Goal: Contribute content: Contribute content

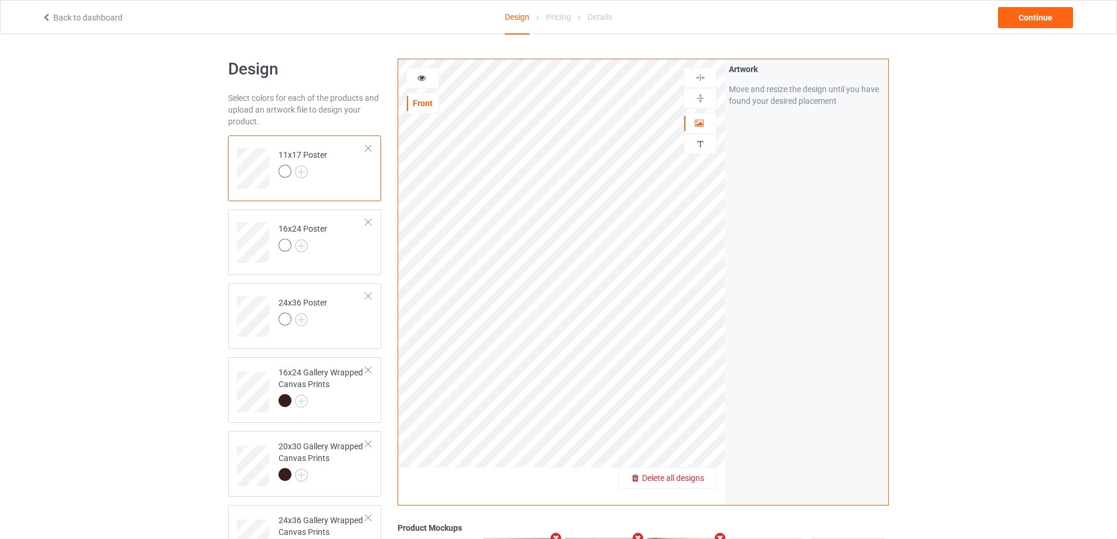
click at [701, 473] on div "Delete all designs" at bounding box center [667, 478] width 97 height 12
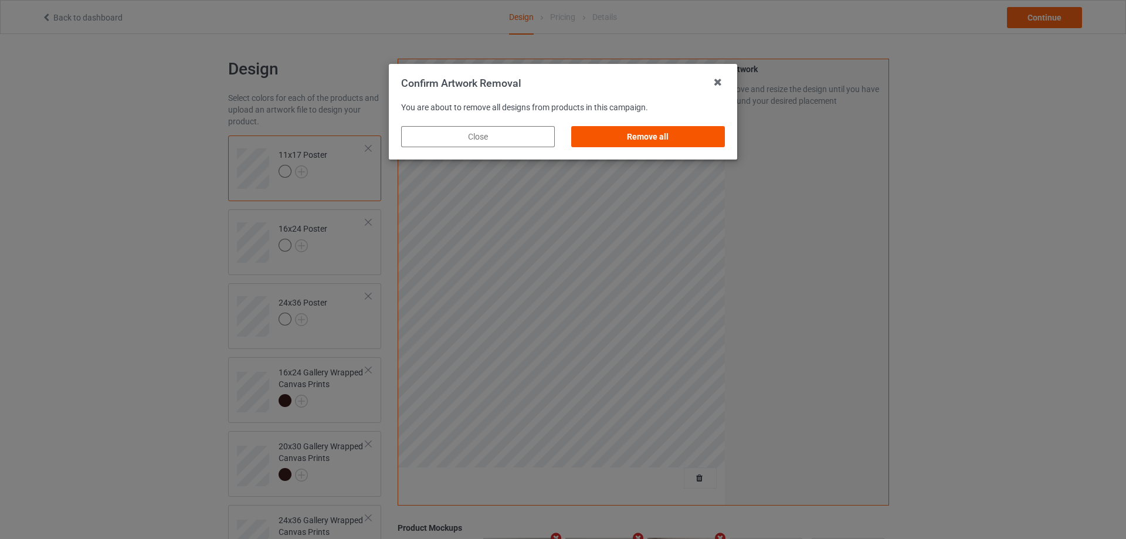
click at [657, 133] on div "Remove all" at bounding box center [648, 136] width 154 height 21
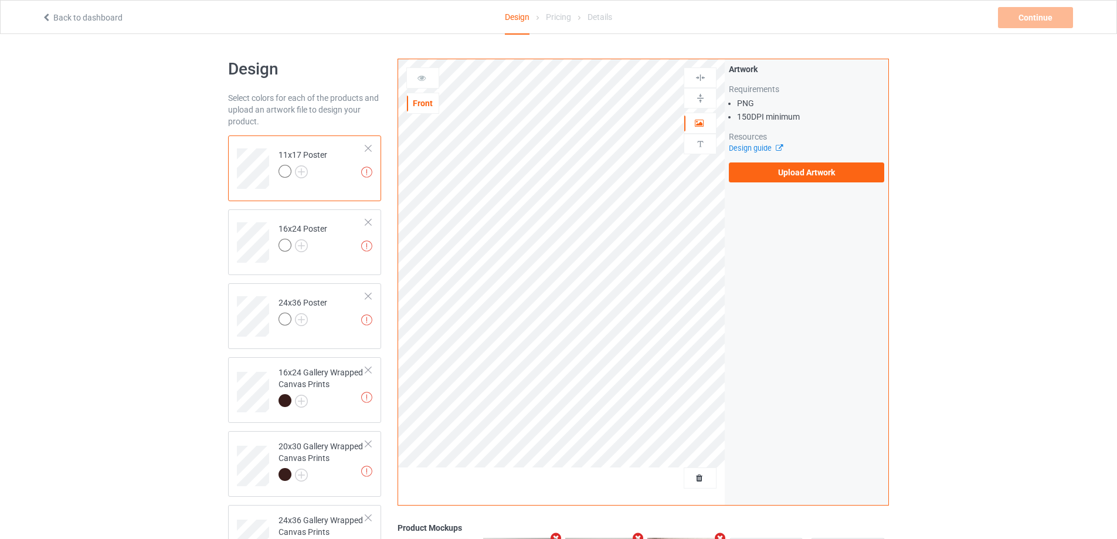
click at [757, 160] on div "Artwork Requirements PNG 150 DPI minimum Resources Design guide Upload Artwork" at bounding box center [806, 122] width 155 height 119
click at [769, 177] on label "Upload Artwork" at bounding box center [806, 172] width 155 height 20
click at [0, 0] on input "Upload Artwork" at bounding box center [0, 0] width 0 height 0
click at [830, 174] on label "Upload Artwork" at bounding box center [806, 172] width 155 height 20
click at [0, 0] on input "Upload Artwork" at bounding box center [0, 0] width 0 height 0
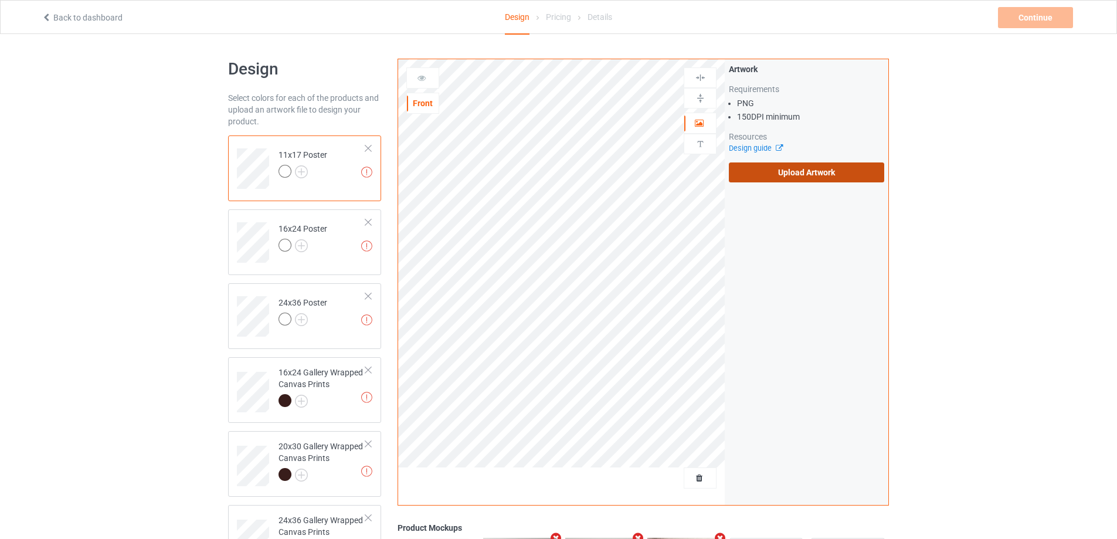
click at [779, 174] on label "Upload Artwork" at bounding box center [806, 172] width 155 height 20
click at [0, 0] on input "Upload Artwork" at bounding box center [0, 0] width 0 height 0
click at [775, 169] on label "Upload Artwork" at bounding box center [806, 172] width 155 height 20
click at [0, 0] on input "Upload Artwork" at bounding box center [0, 0] width 0 height 0
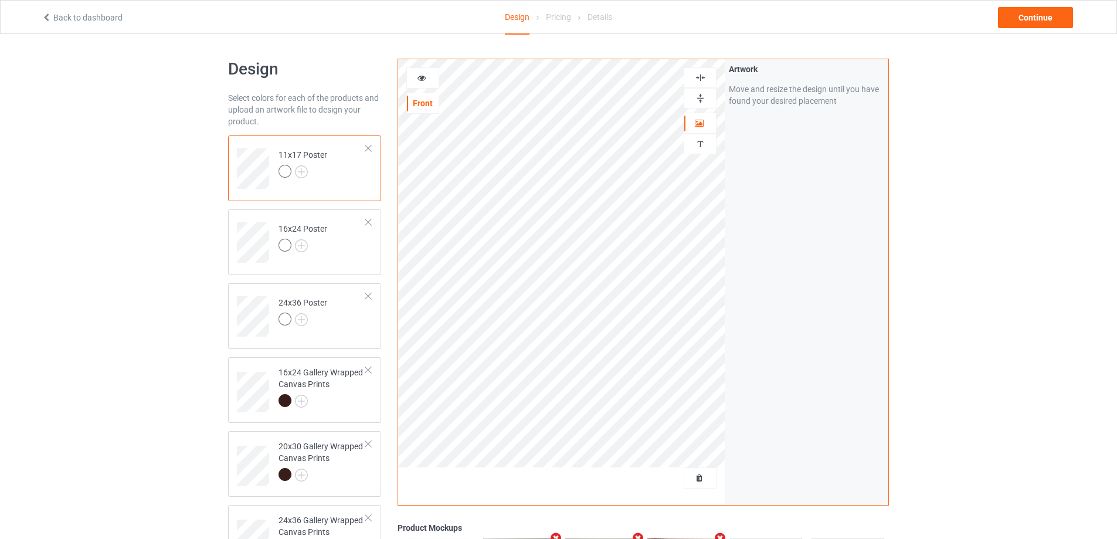
click at [700, 95] on img at bounding box center [700, 98] width 11 height 11
click at [695, 73] on img at bounding box center [700, 77] width 11 height 11
click at [695, 72] on img at bounding box center [700, 77] width 11 height 11
drag, startPoint x: 341, startPoint y: 379, endPoint x: 355, endPoint y: 371, distance: 16.3
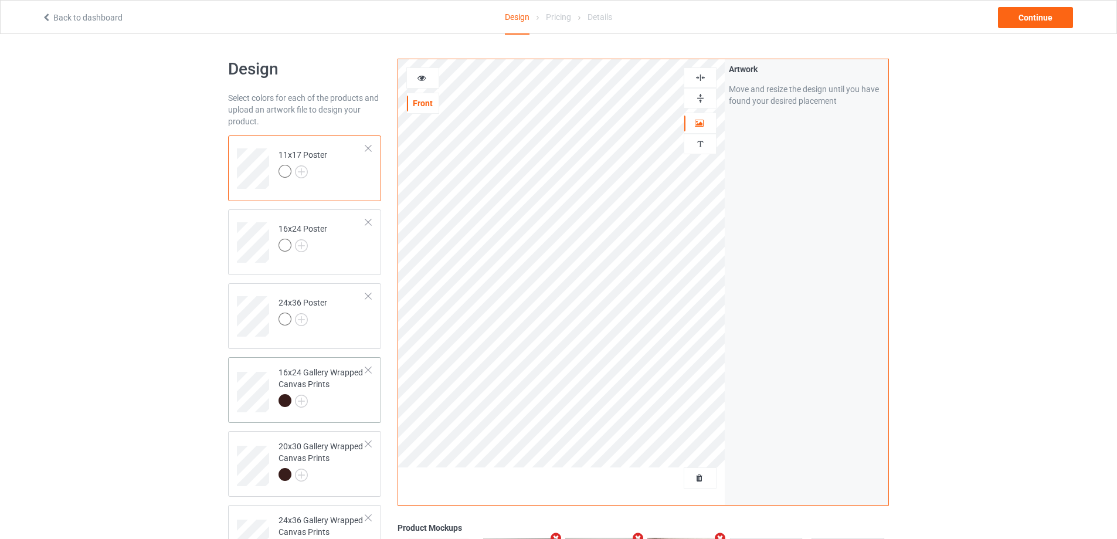
click at [342, 380] on div "16x24 Gallery Wrapped Canvas Prints" at bounding box center [322, 387] width 87 height 40
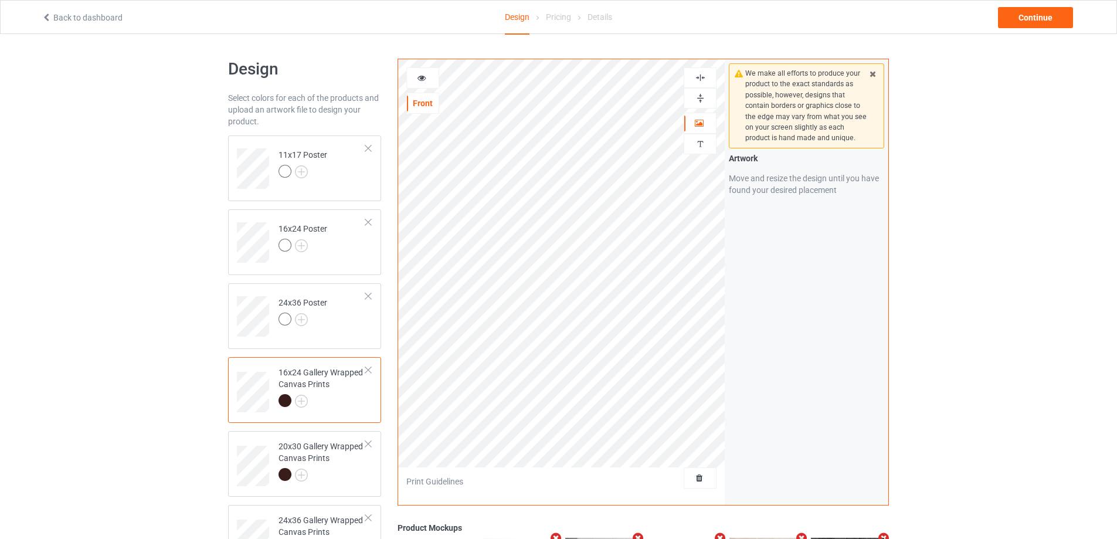
click at [703, 95] on img at bounding box center [700, 98] width 11 height 11
click at [704, 79] on img at bounding box center [700, 77] width 11 height 11
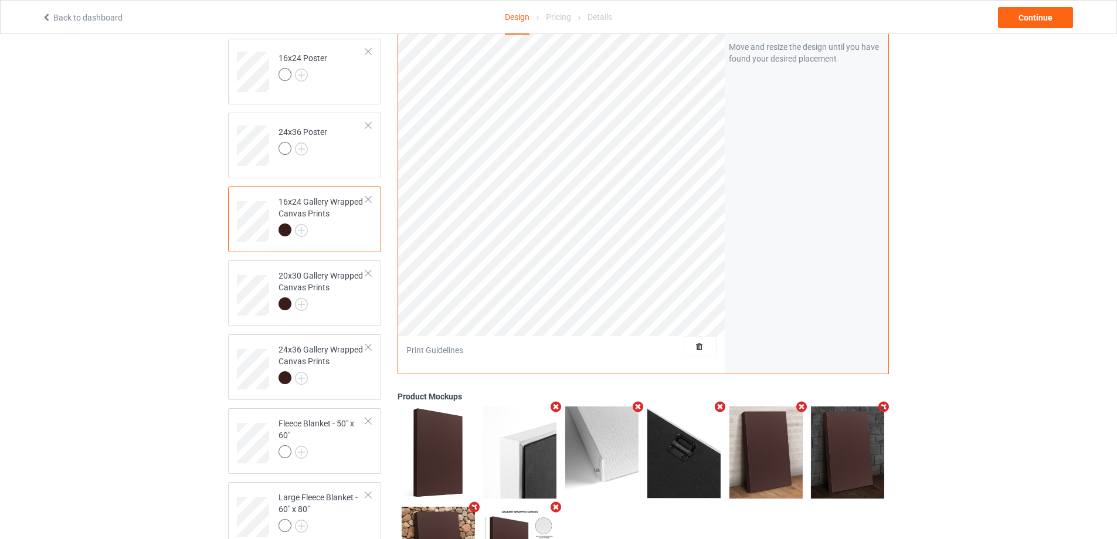
scroll to position [176, 0]
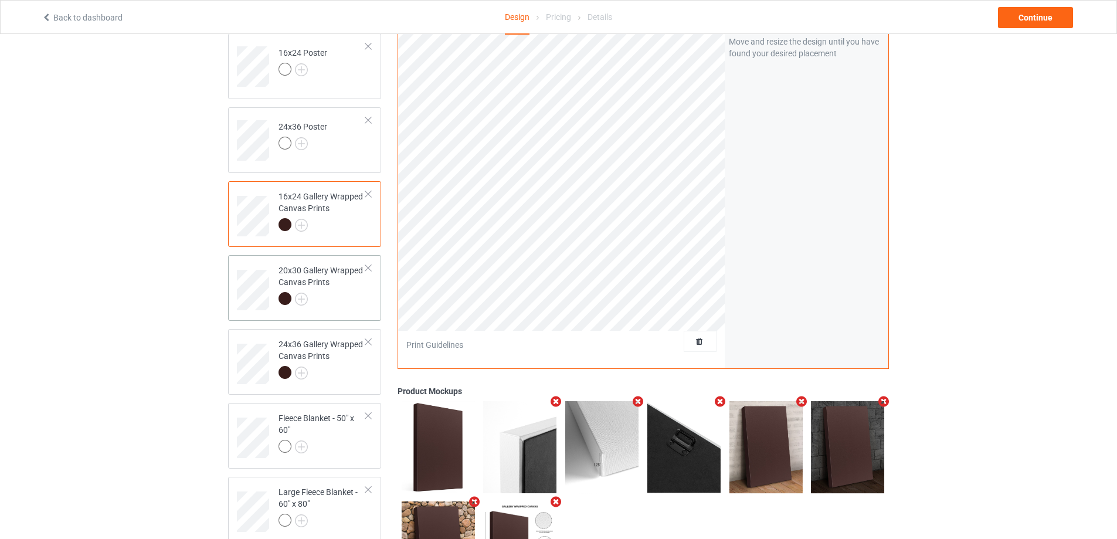
click at [318, 295] on div at bounding box center [322, 300] width 87 height 16
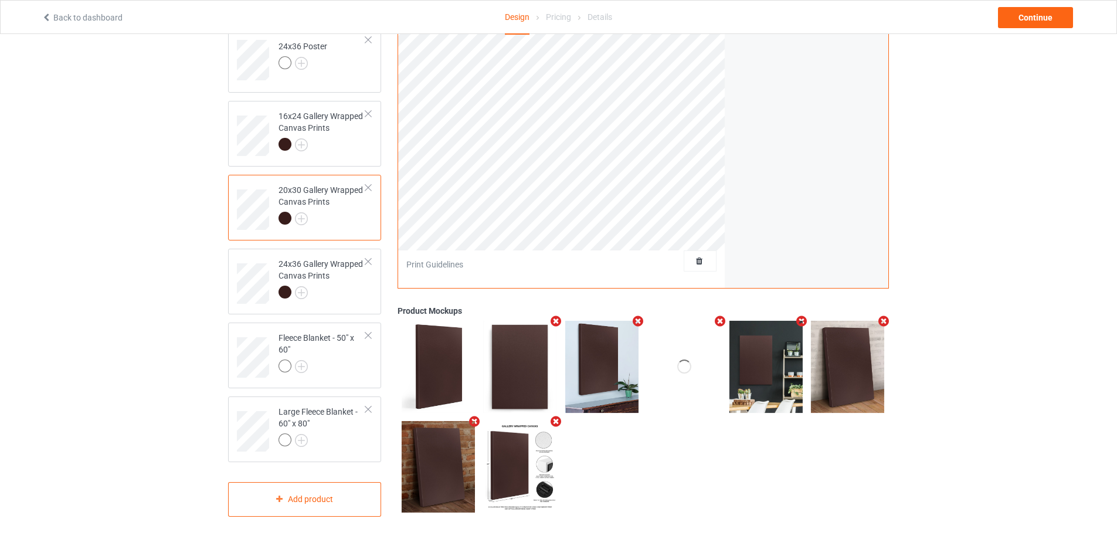
scroll to position [259, 0]
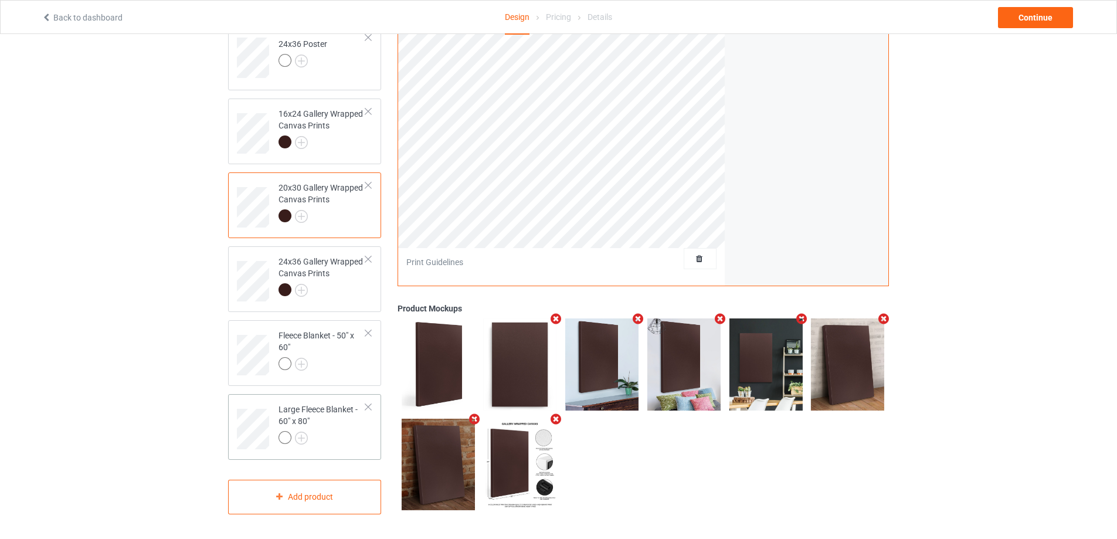
click at [367, 409] on div at bounding box center [368, 407] width 8 height 8
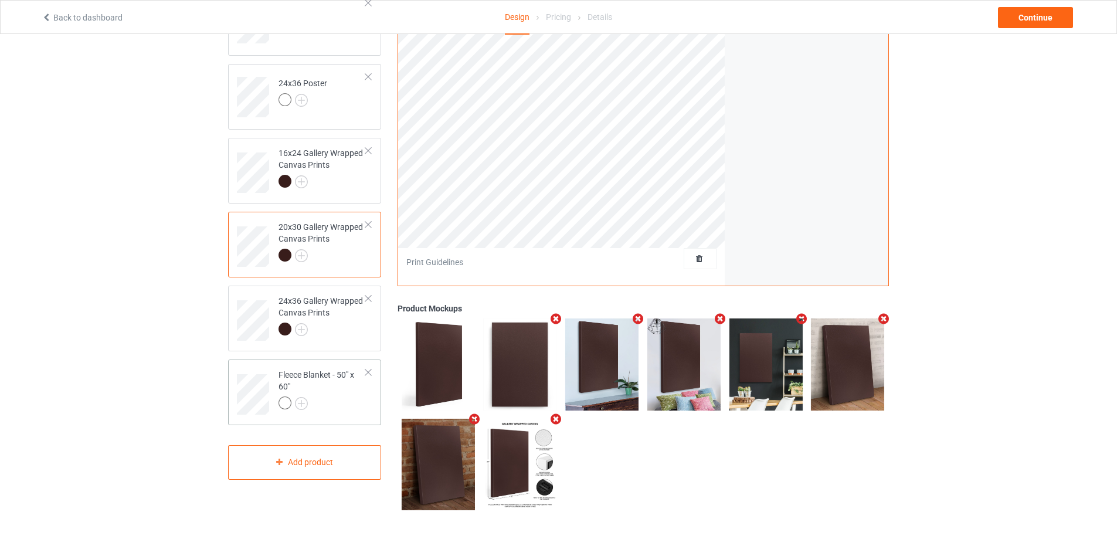
click at [367, 373] on div at bounding box center [368, 372] width 8 height 8
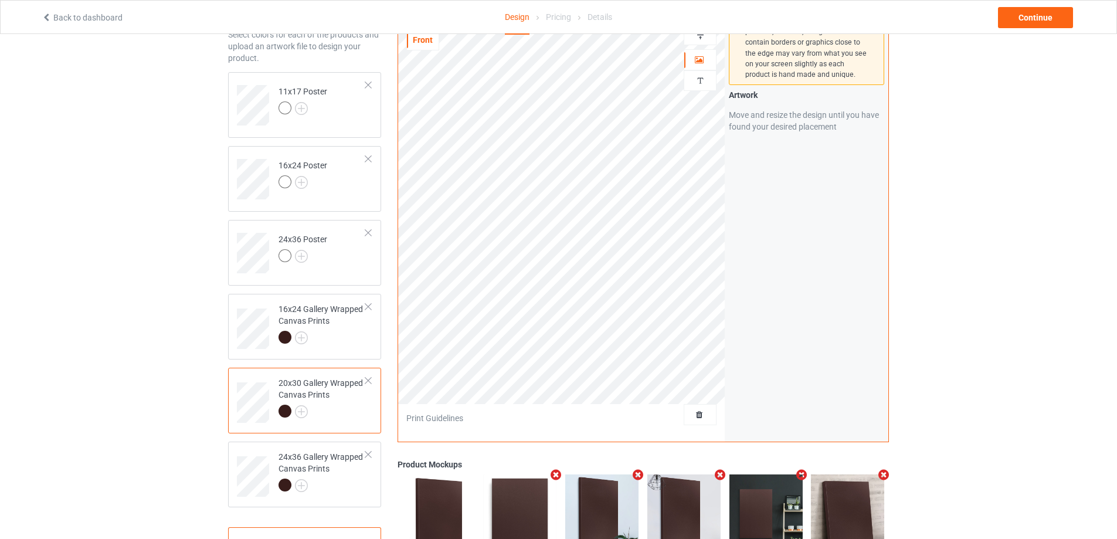
scroll to position [0, 0]
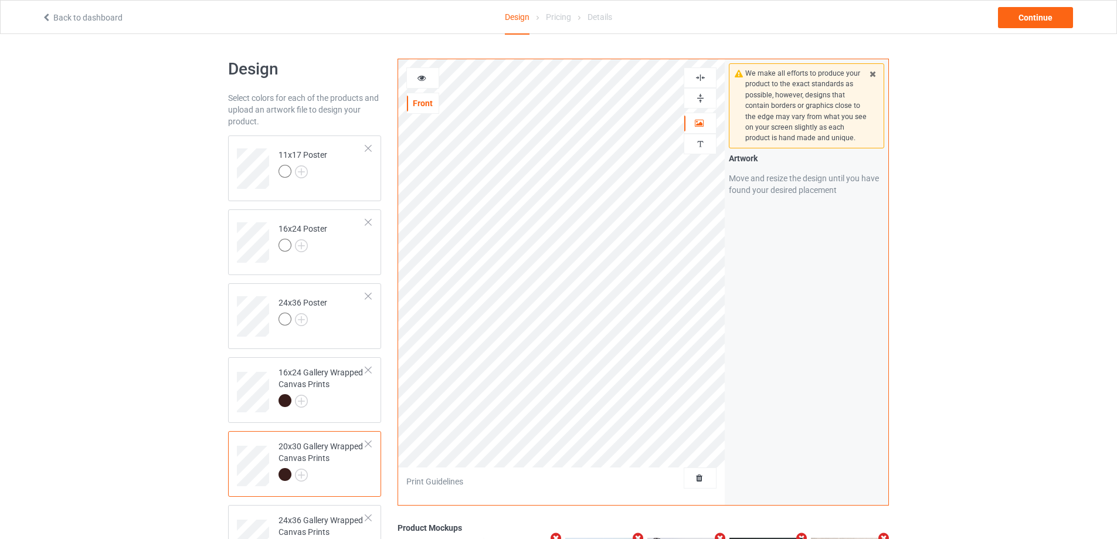
click at [700, 96] on img at bounding box center [700, 98] width 11 height 11
click at [703, 78] on img at bounding box center [700, 77] width 11 height 11
click at [347, 396] on div at bounding box center [322, 402] width 87 height 16
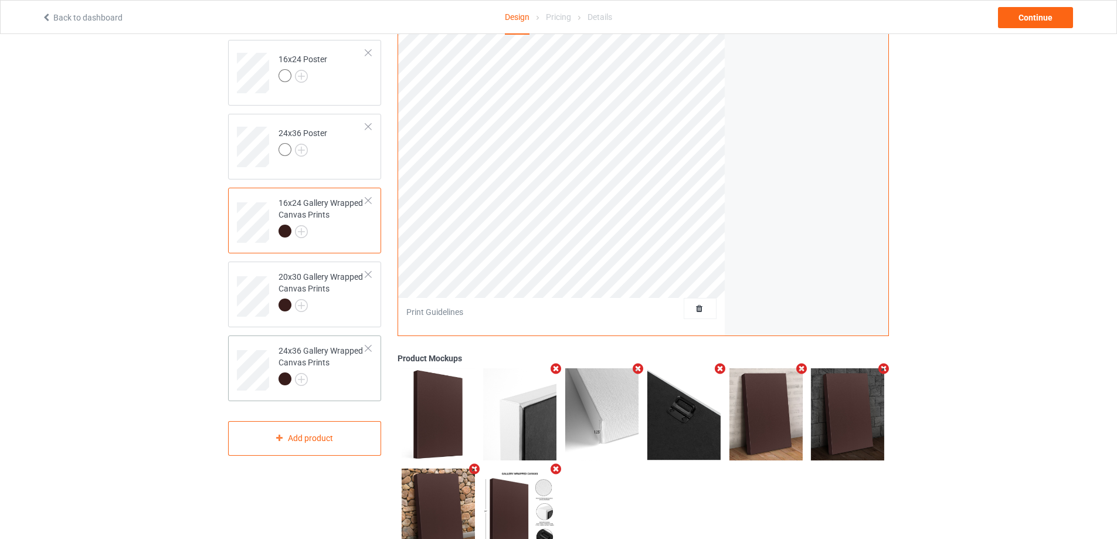
scroll to position [176, 0]
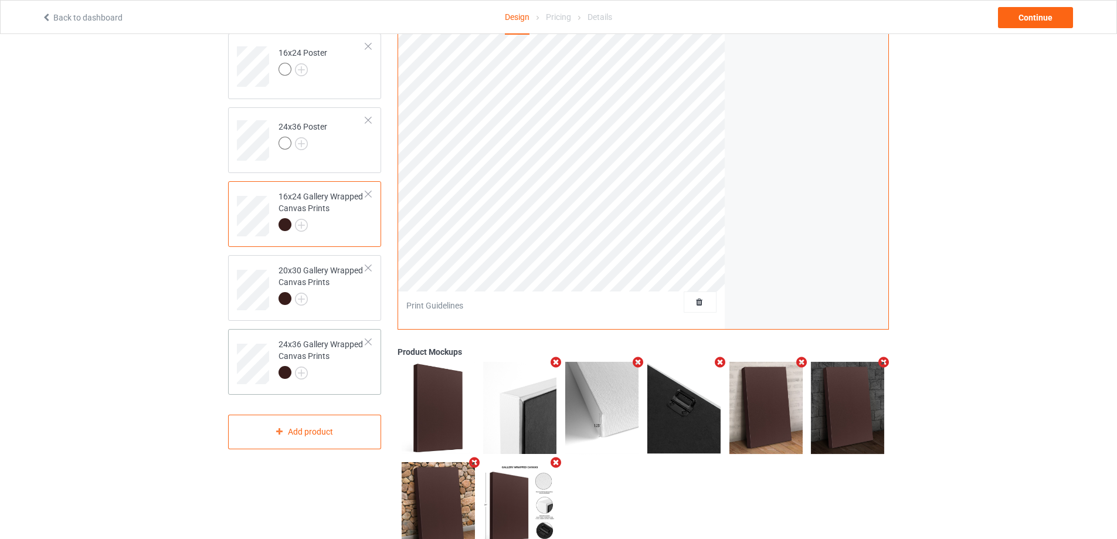
click at [341, 377] on div at bounding box center [322, 374] width 87 height 16
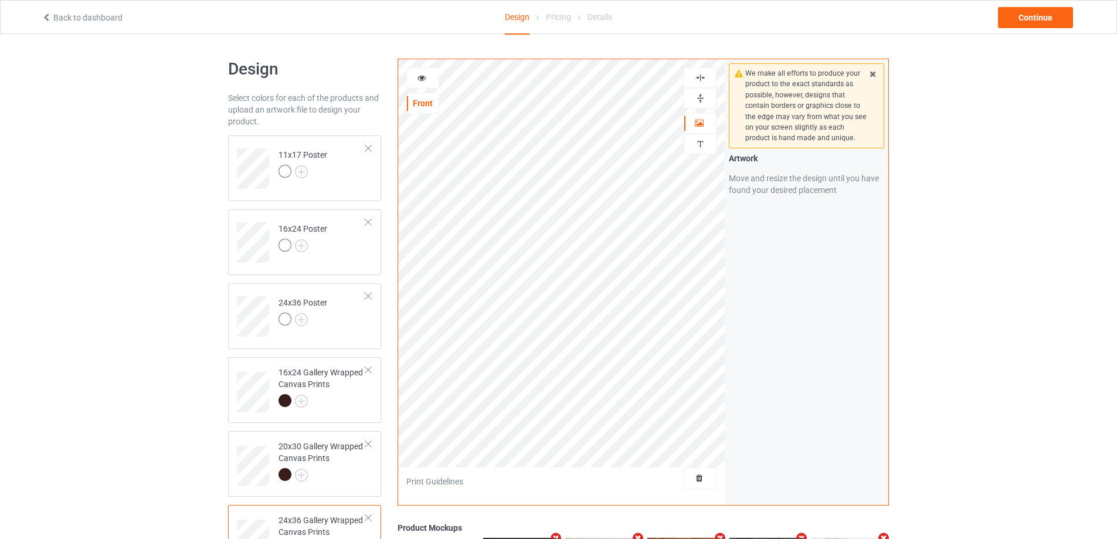
drag, startPoint x: 696, startPoint y: 99, endPoint x: 700, endPoint y: 86, distance: 14.1
click at [696, 99] on img at bounding box center [700, 98] width 11 height 11
click at [700, 80] on img at bounding box center [700, 77] width 11 height 11
click at [700, 79] on img at bounding box center [700, 77] width 11 height 11
click at [342, 177] on td "11x17 Poster" at bounding box center [322, 164] width 100 height 49
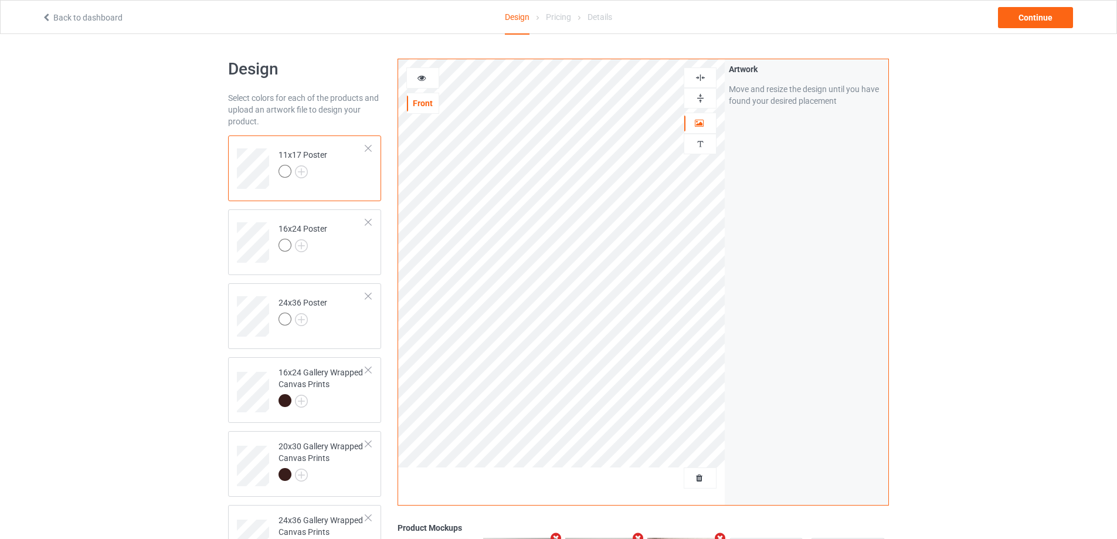
click at [699, 147] on img at bounding box center [700, 143] width 11 height 11
click at [827, 96] on div "Add text" at bounding box center [806, 89] width 155 height 21
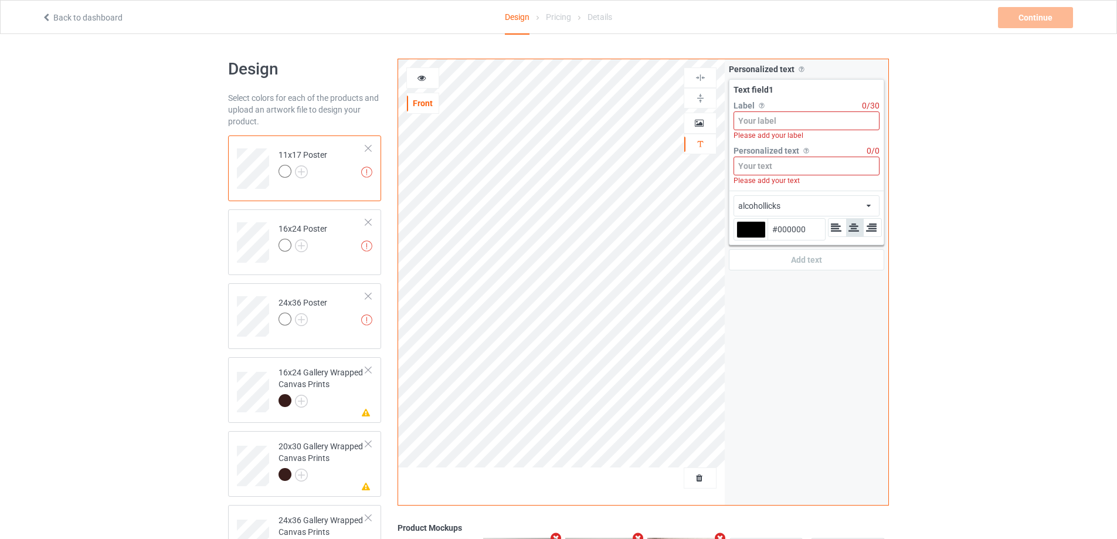
click at [805, 131] on div "Please add your label" at bounding box center [807, 135] width 146 height 11
click at [808, 121] on input at bounding box center [807, 120] width 146 height 19
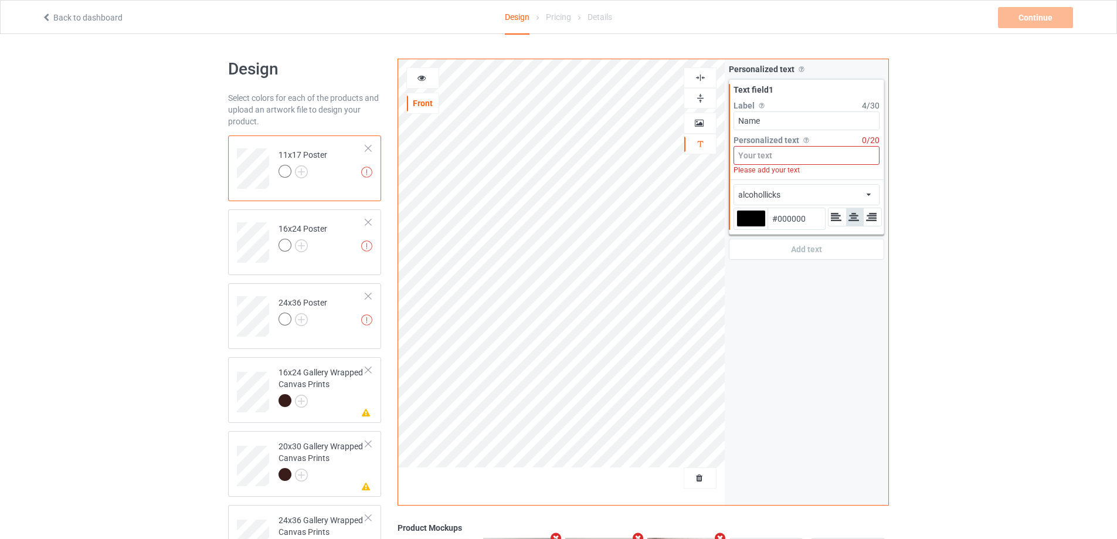
type input "Name"
click at [790, 151] on input at bounding box center [807, 155] width 146 height 19
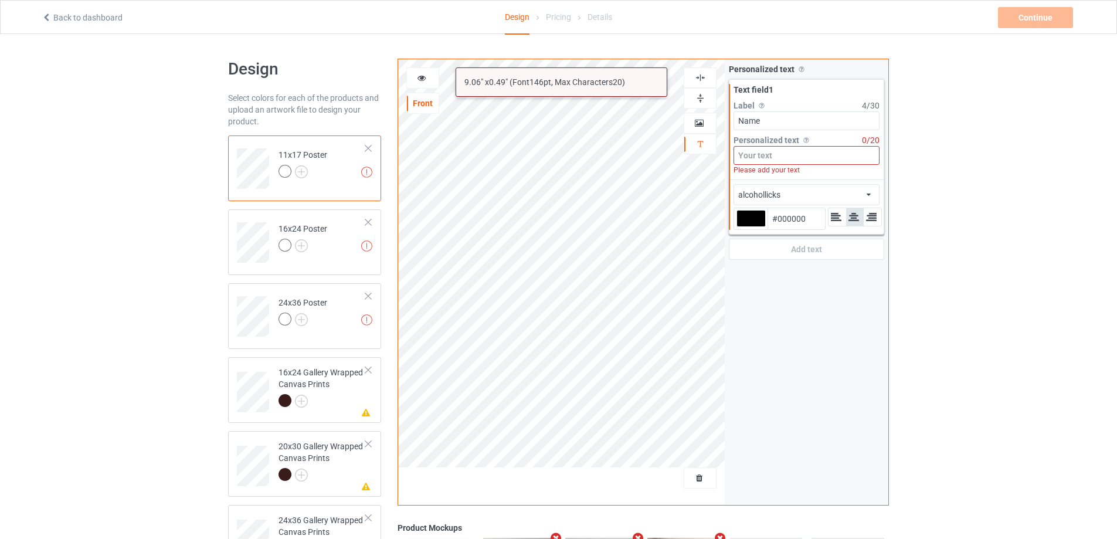
type input "Ư"
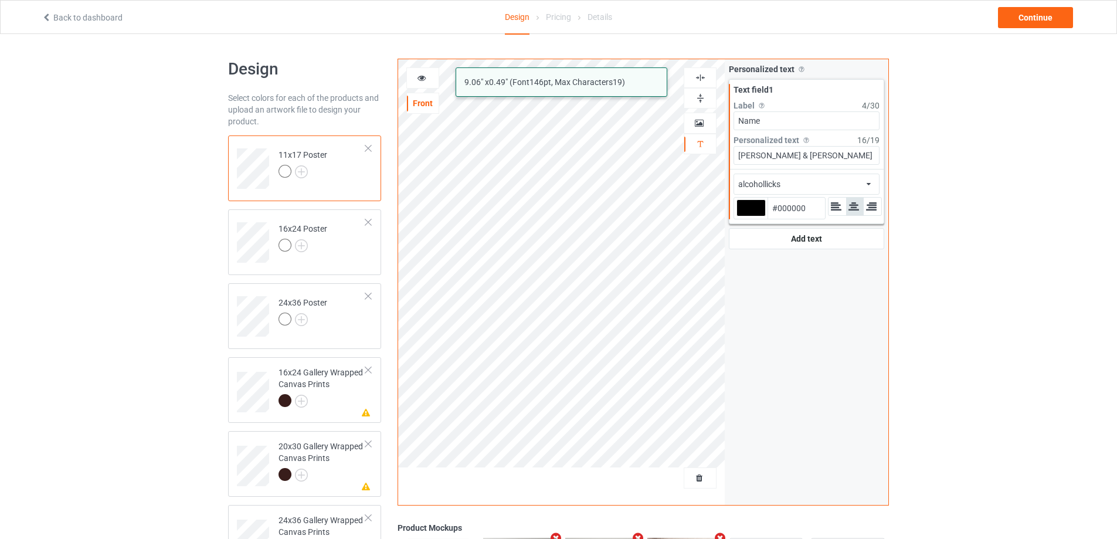
click at [640, 160] on div "alcohollicks 9.06 " x 0.49 " (Font 146 pt, Max Characters 19 ) Front Artwork Pe…" at bounding box center [643, 282] width 491 height 447
type input "[PERSON_NAME] & [PERSON_NAME]"
drag, startPoint x: 343, startPoint y: 240, endPoint x: 336, endPoint y: 234, distance: 9.2
click at [341, 240] on td "16x24 Poster" at bounding box center [322, 238] width 100 height 49
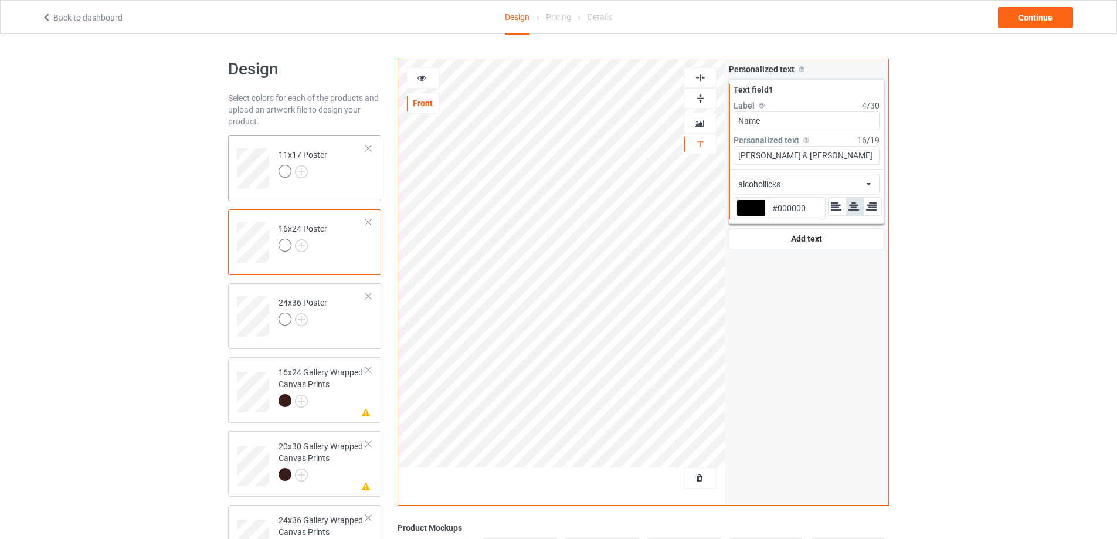
click at [340, 168] on td "11x17 Poster" at bounding box center [322, 164] width 100 height 49
click at [341, 394] on div at bounding box center [322, 402] width 87 height 16
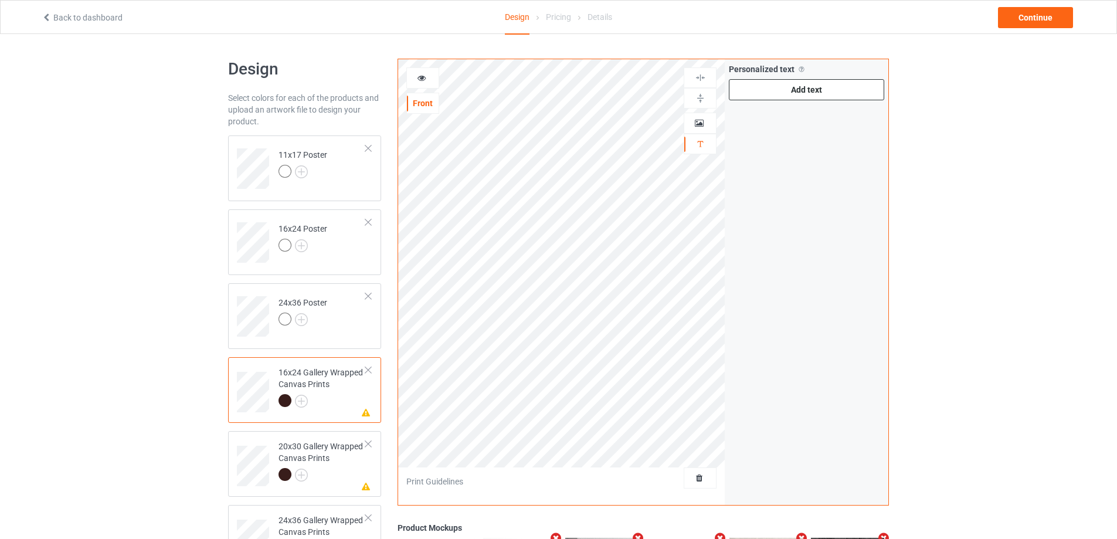
click at [795, 94] on div "Add text" at bounding box center [806, 89] width 155 height 21
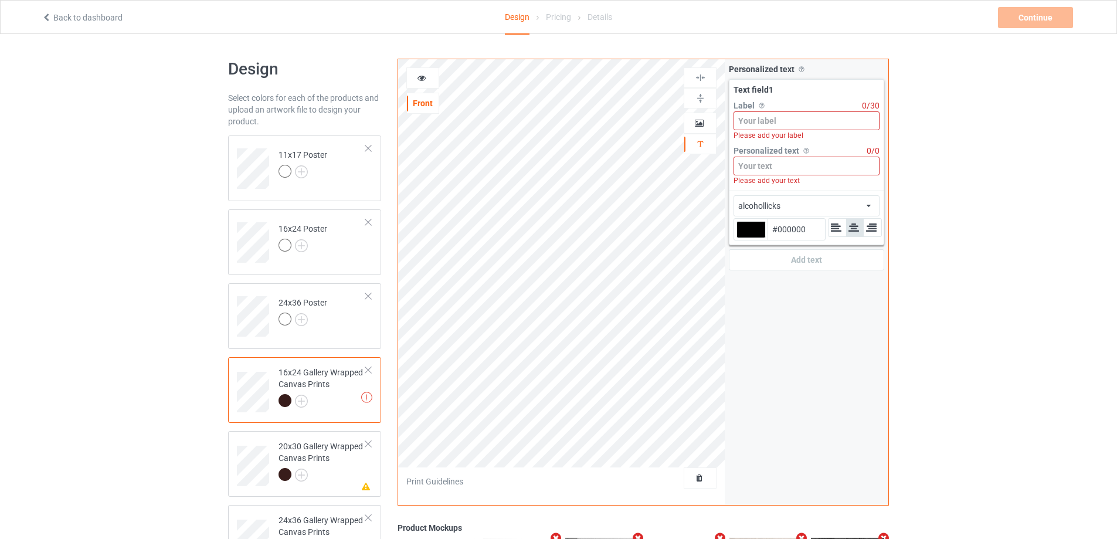
click at [779, 170] on input at bounding box center [807, 166] width 146 height 19
paste input "[PERSON_NAME] & [PERSON_NAME]"
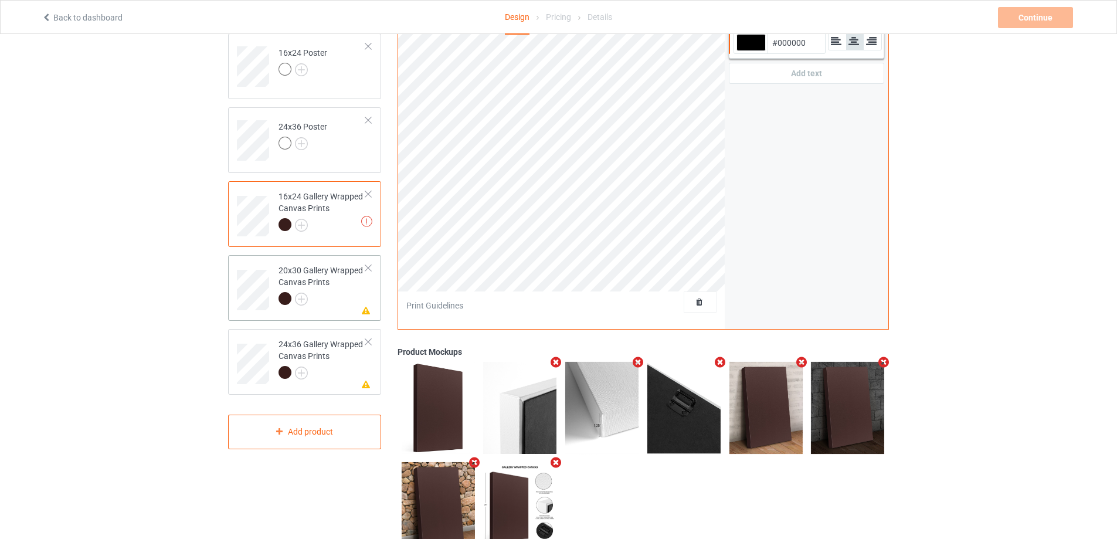
type input "[PERSON_NAME] & [PERSON_NAME]"
click at [347, 293] on div at bounding box center [322, 300] width 87 height 16
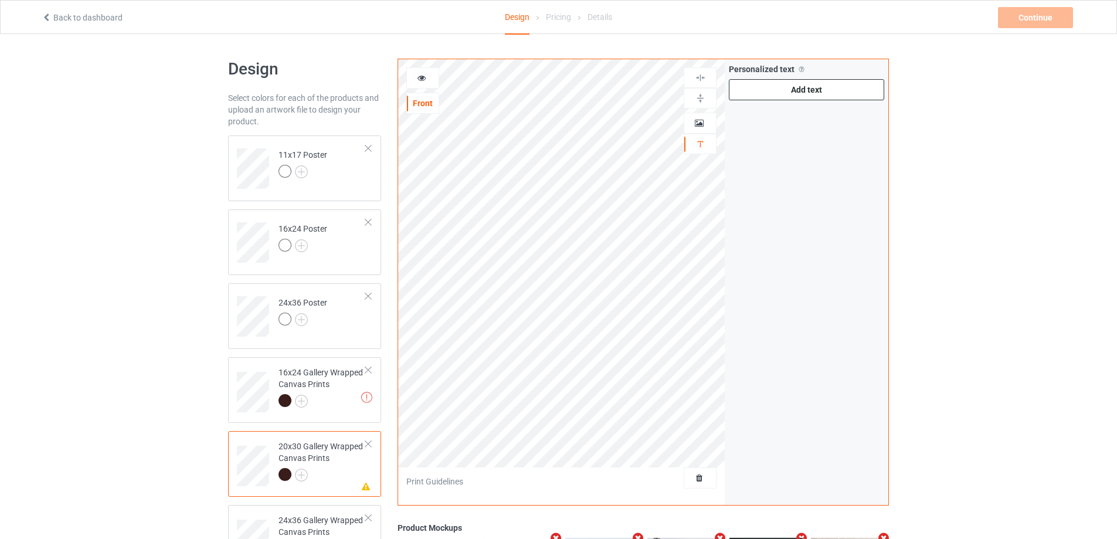
click at [803, 91] on div "Add text" at bounding box center [806, 89] width 155 height 21
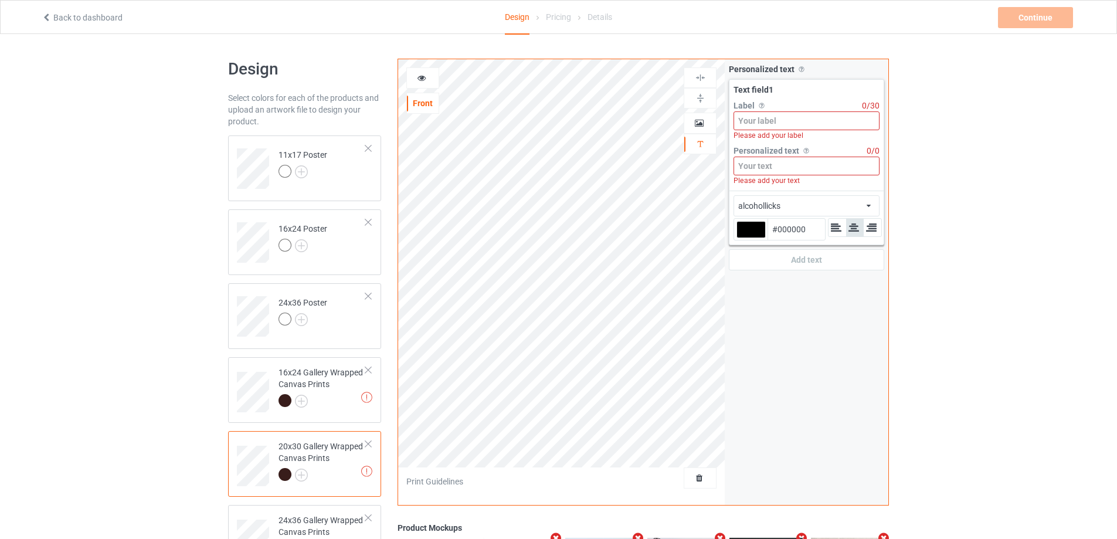
click at [772, 164] on input at bounding box center [807, 166] width 146 height 19
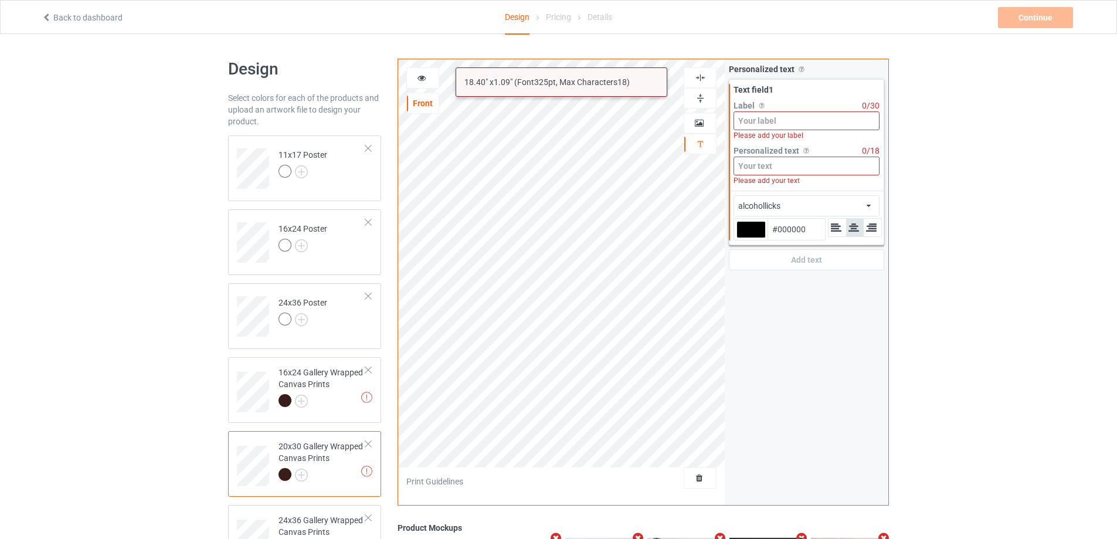
paste input "[PERSON_NAME] & [PERSON_NAME]"
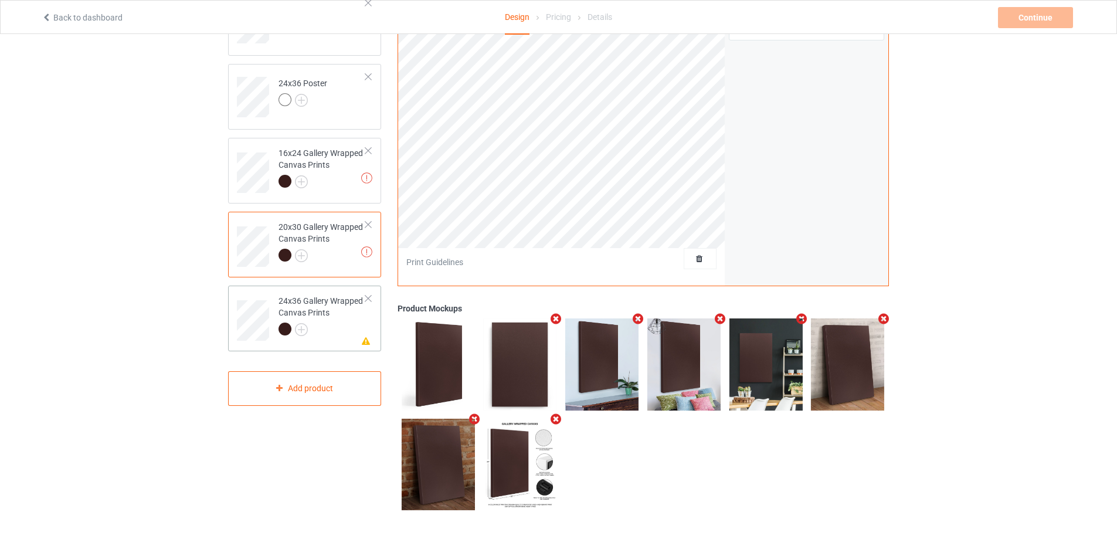
type input "[PERSON_NAME] & [PERSON_NAME]"
click at [330, 310] on div "24x36 Gallery Wrapped Canvas Prints" at bounding box center [322, 315] width 87 height 40
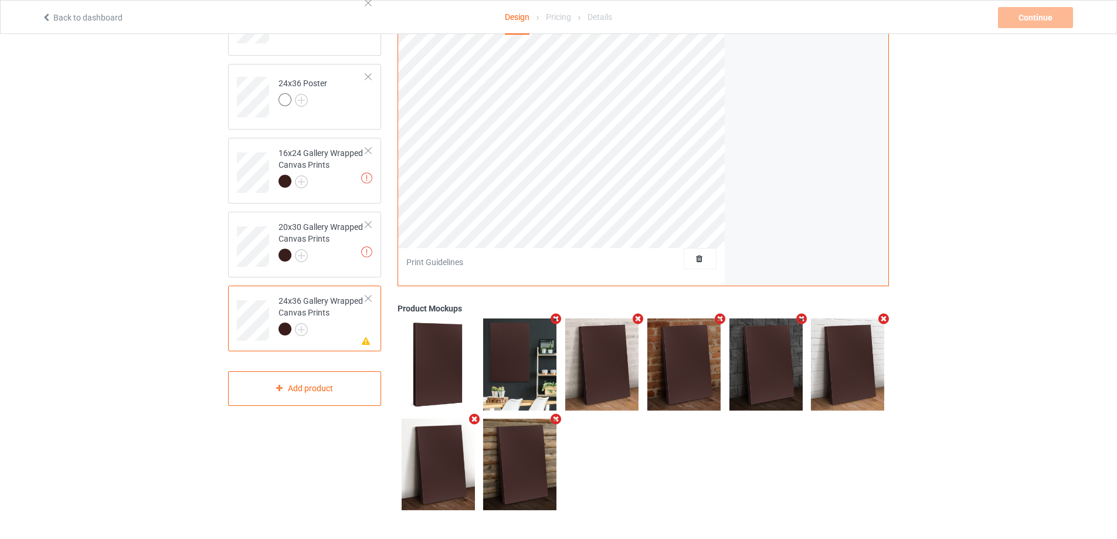
scroll to position [43, 0]
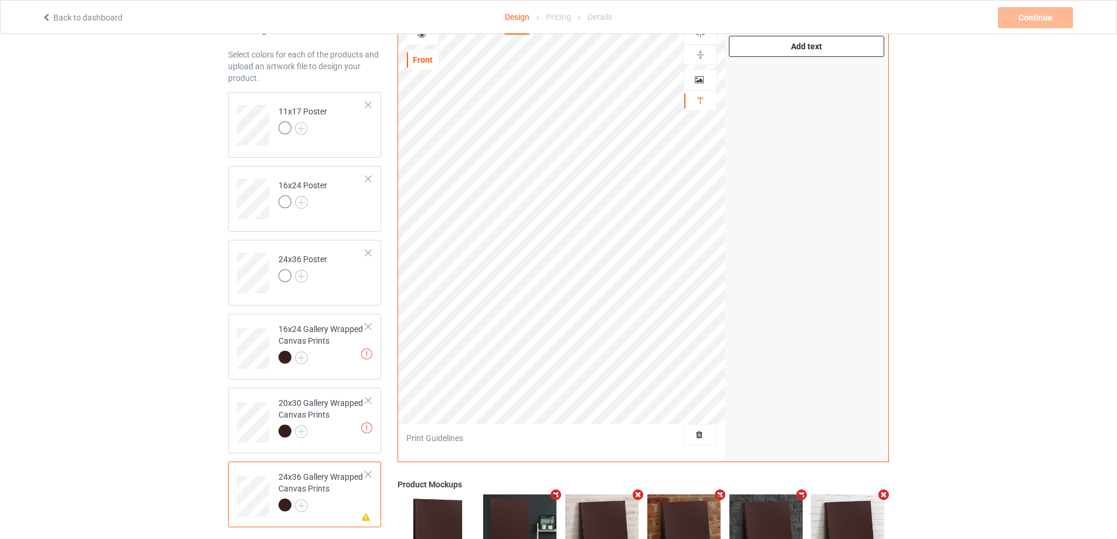
click at [816, 49] on div "Add text" at bounding box center [806, 46] width 155 height 21
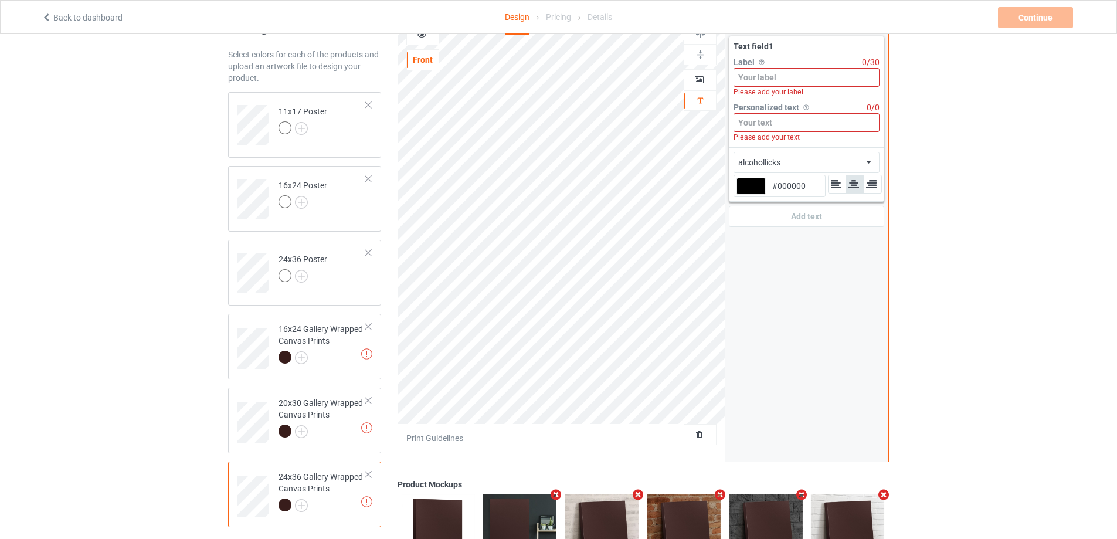
click at [761, 118] on input at bounding box center [807, 122] width 146 height 19
paste input "[PERSON_NAME] & [PERSON_NAME]"
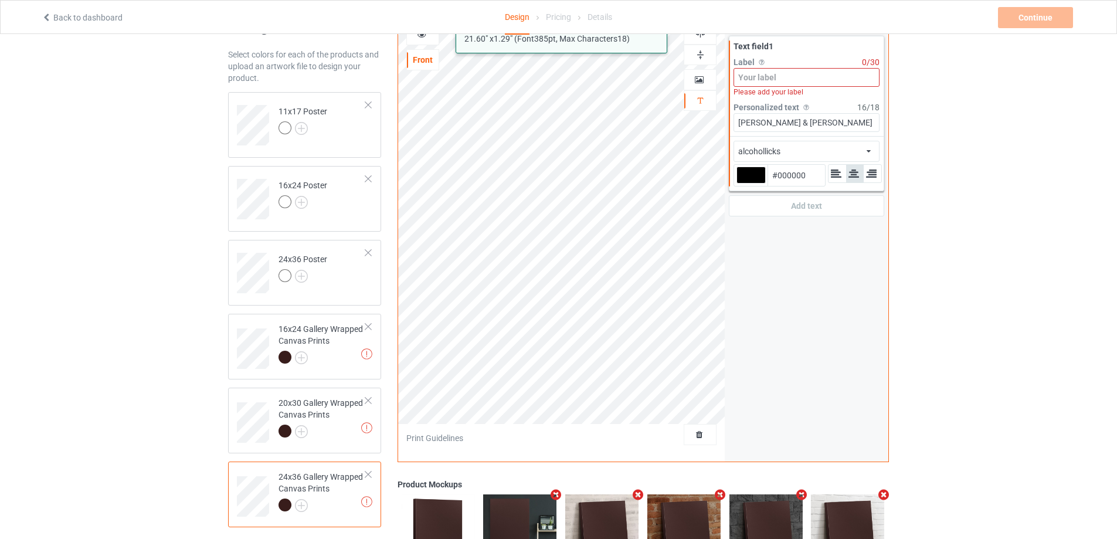
type input "[PERSON_NAME] & [PERSON_NAME]"
click at [785, 75] on input at bounding box center [807, 77] width 146 height 19
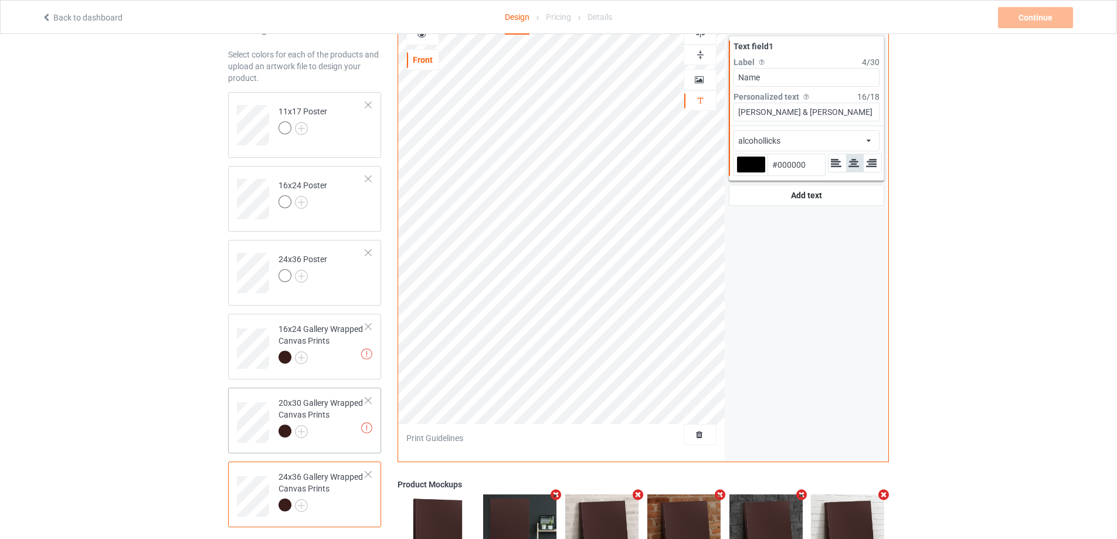
type input "Name"
click at [334, 418] on div "20x30 Gallery Wrapped Canvas Prints" at bounding box center [322, 417] width 87 height 40
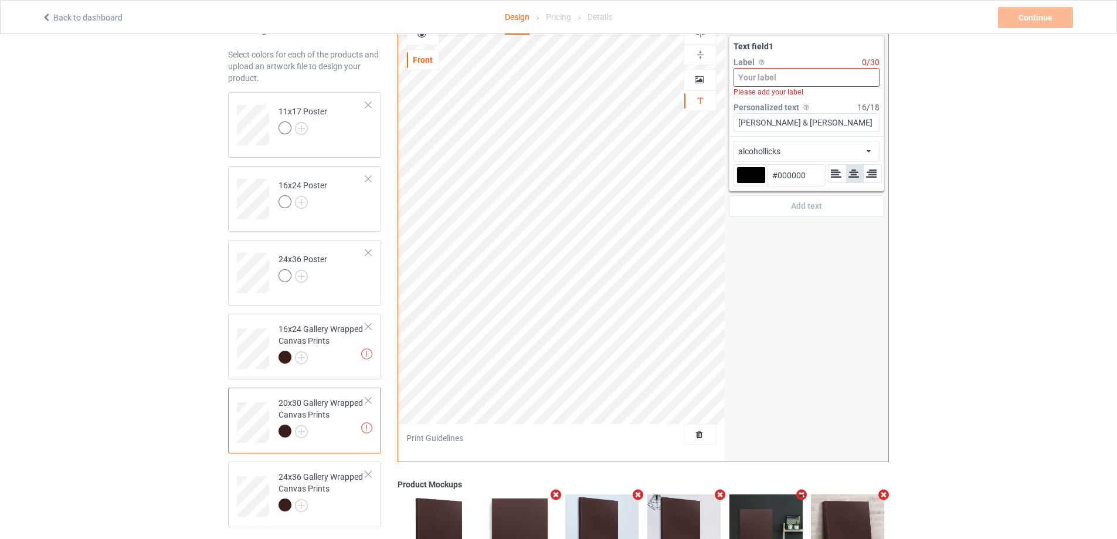
click at [786, 77] on input at bounding box center [807, 77] width 146 height 19
paste input "Name"
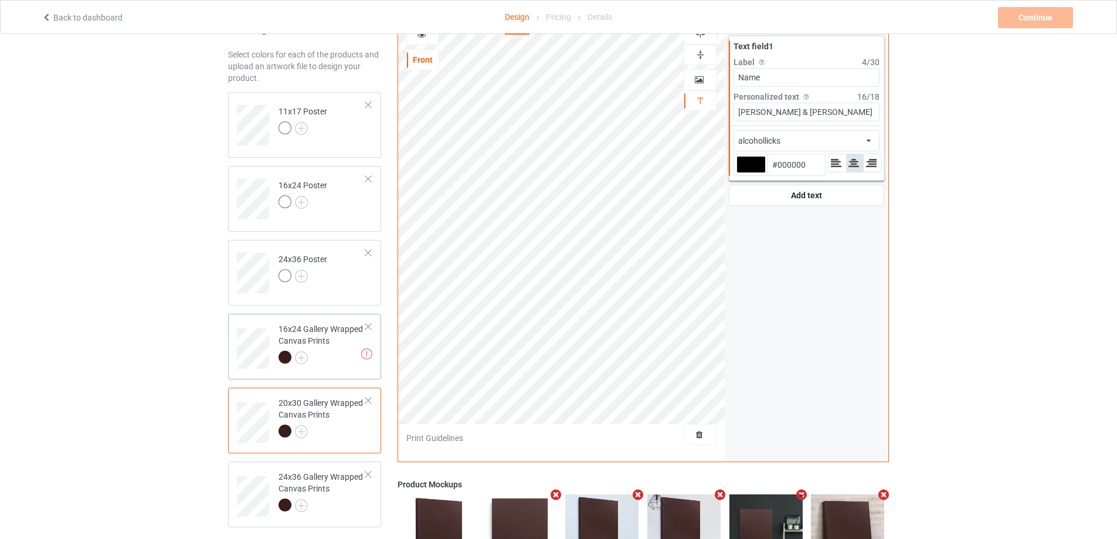
type input "Name"
click at [334, 331] on div "16x24 Gallery Wrapped Canvas Prints" at bounding box center [322, 343] width 87 height 40
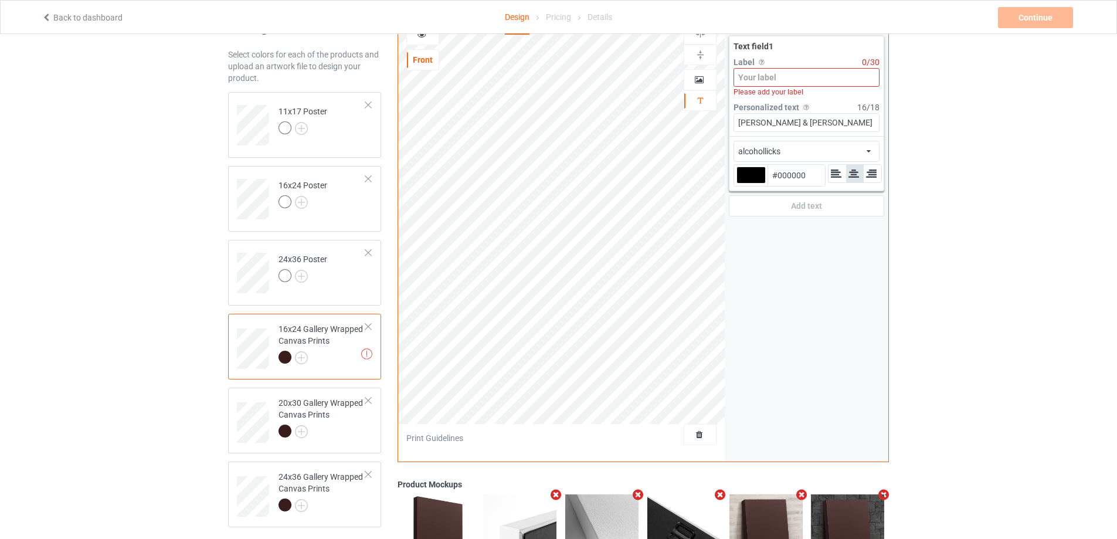
click at [809, 75] on input at bounding box center [807, 77] width 146 height 19
paste input "Name"
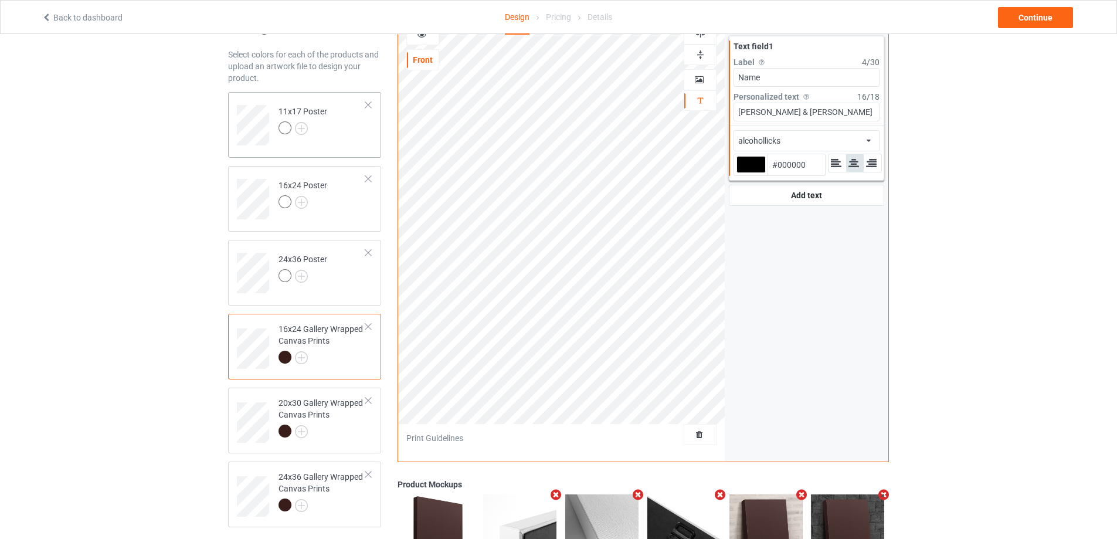
type input "Name"
click at [349, 143] on td "11x17 Poster" at bounding box center [322, 121] width 100 height 49
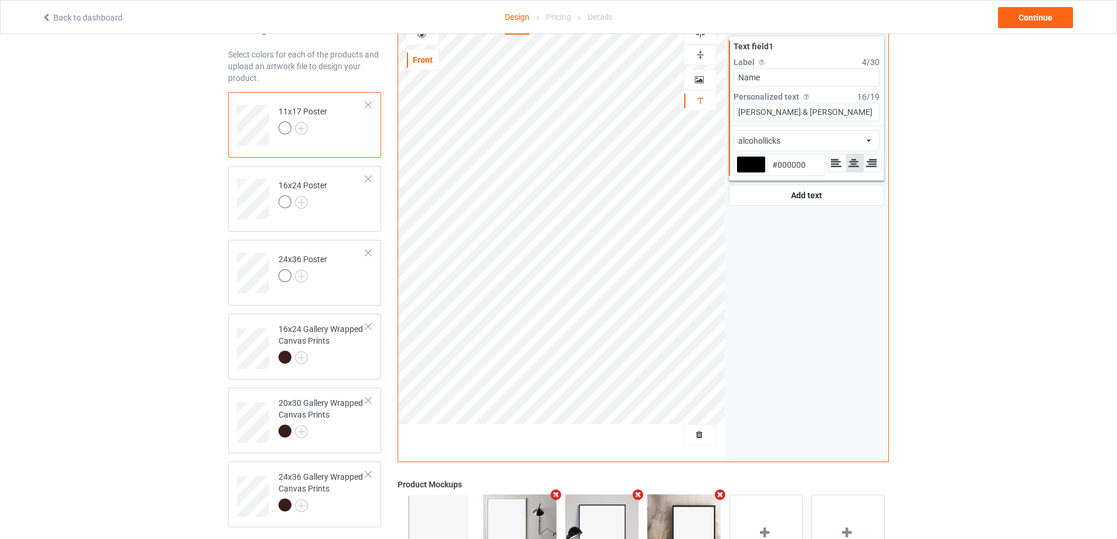
click at [741, 168] on div at bounding box center [751, 164] width 29 height 17
click at [741, 173] on input "#000000" at bounding box center [751, 181] width 29 height 16
type input "#604848"
type input "#8f7676"
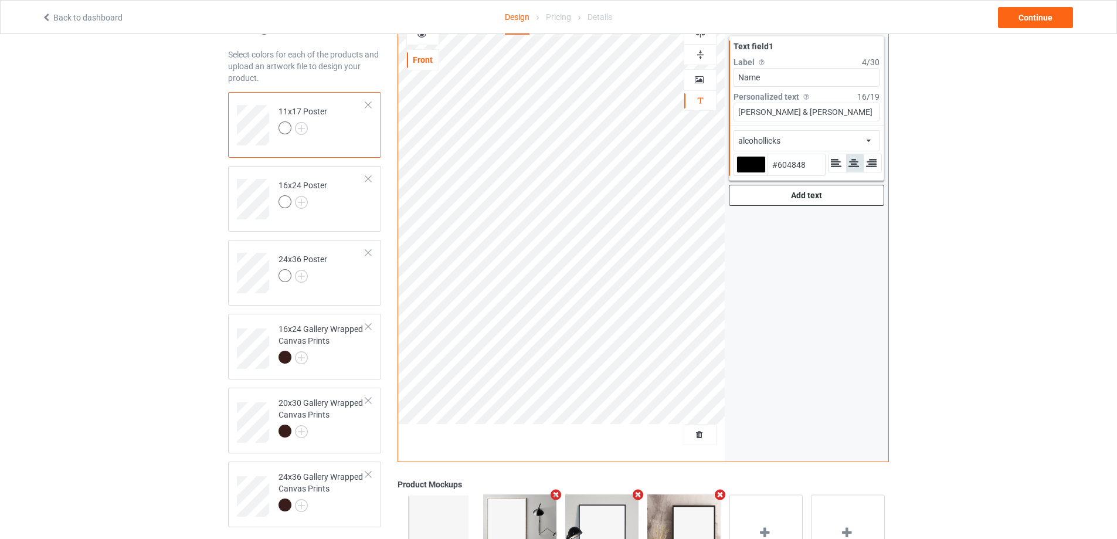
type input "#8F7676"
type input "#ffffff"
type input "#FFFFFF"
click at [836, 141] on div "alcohollicks african airstream aladdin alcohollicks [PERSON_NAME] almontesnow a…" at bounding box center [807, 140] width 146 height 21
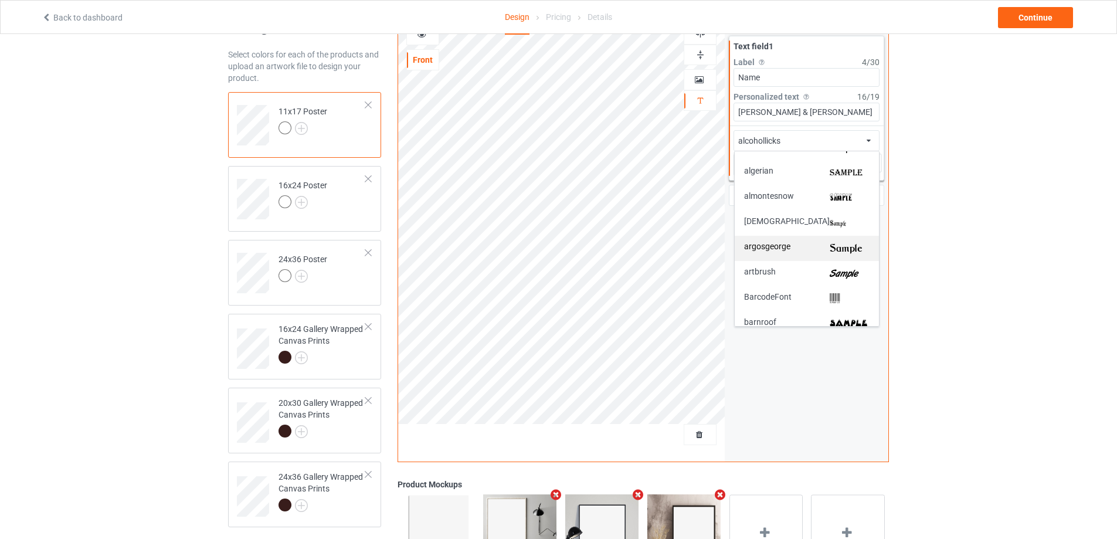
click at [846, 255] on div "argosgeorge" at bounding box center [807, 248] width 144 height 25
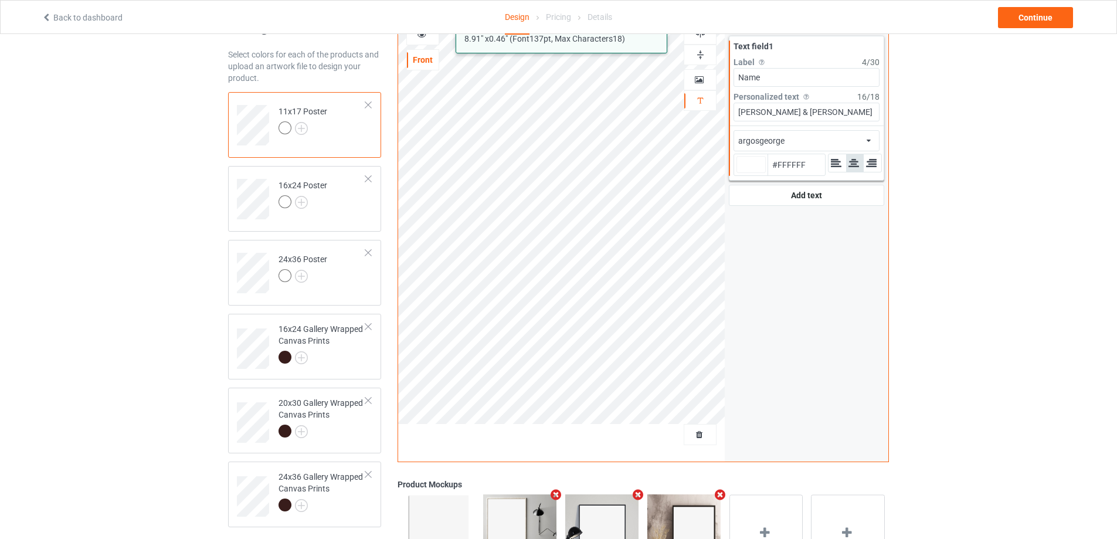
click at [679, 109] on div "alcohollicks argosgeorge 8.91 " x 0.46 " (Font 137 pt, Max Characters 18 ) Fron…" at bounding box center [643, 238] width 491 height 447
type input "#ffffff"
click at [335, 361] on div at bounding box center [322, 359] width 87 height 16
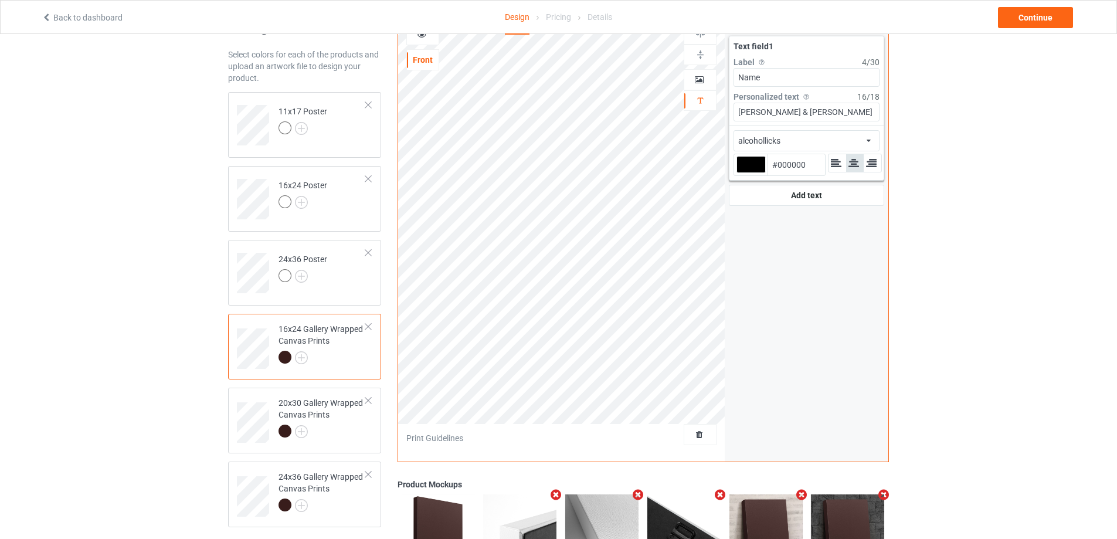
click at [756, 164] on div at bounding box center [751, 164] width 29 height 17
click at [756, 173] on input "#000000" at bounding box center [751, 181] width 29 height 16
type input "#e0c7c7"
type input "#E0C7C7"
type input "#e2caca"
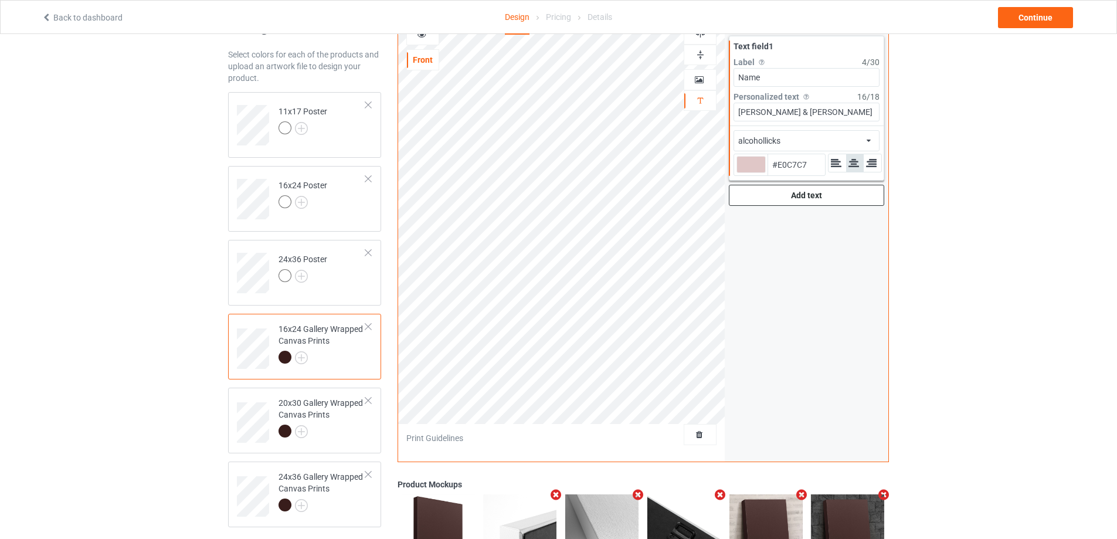
type input "#E2CACA"
type input "#e6d1d1"
type input "#E6D1D1"
type input "#ffffff"
type input "#FFFFFF"
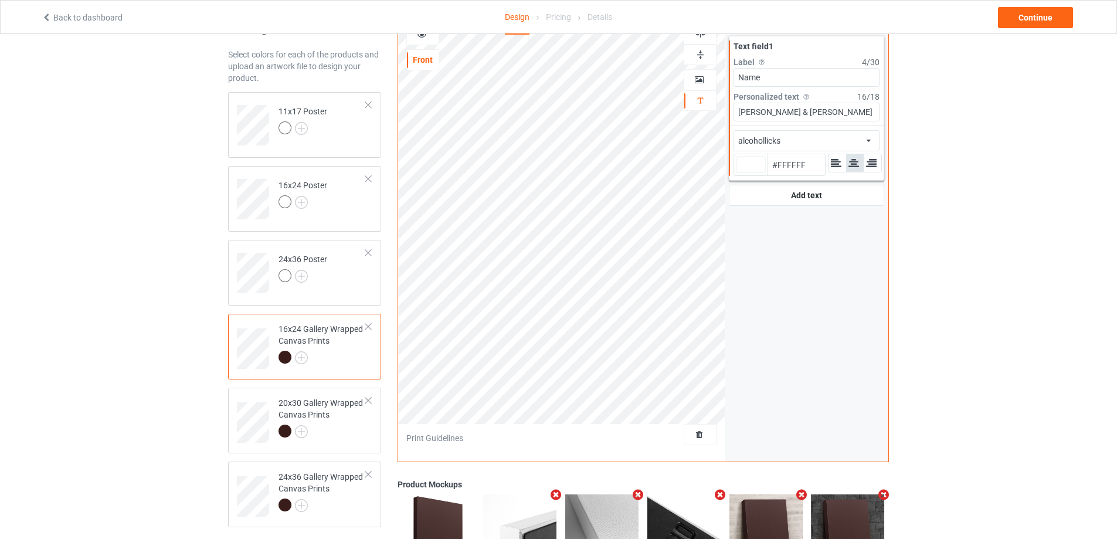
click at [778, 143] on div "alcohollicks" at bounding box center [759, 141] width 42 height 12
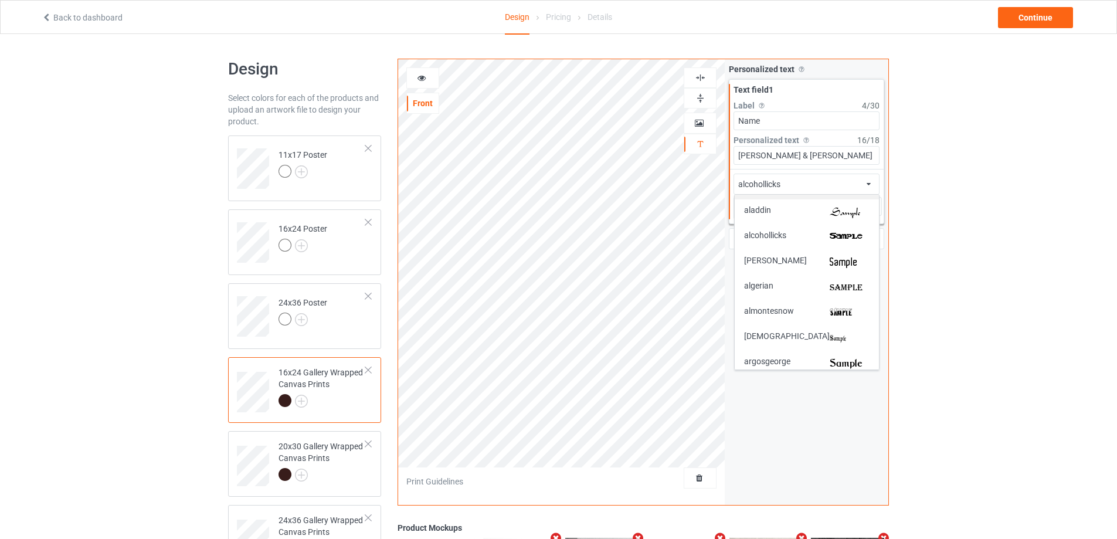
scroll to position [117, 0]
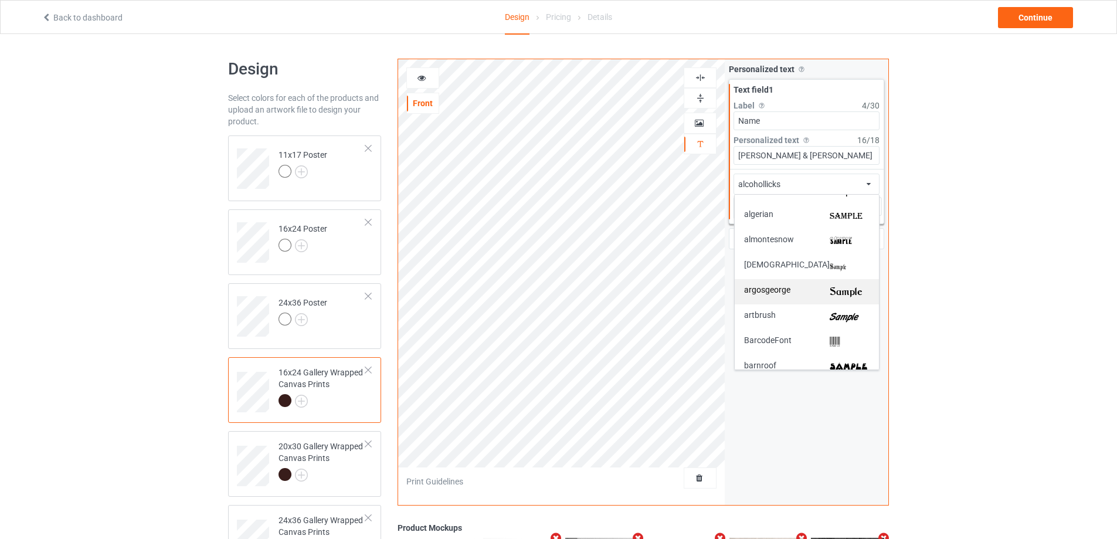
click at [825, 291] on div "argosgeorge" at bounding box center [807, 292] width 126 height 12
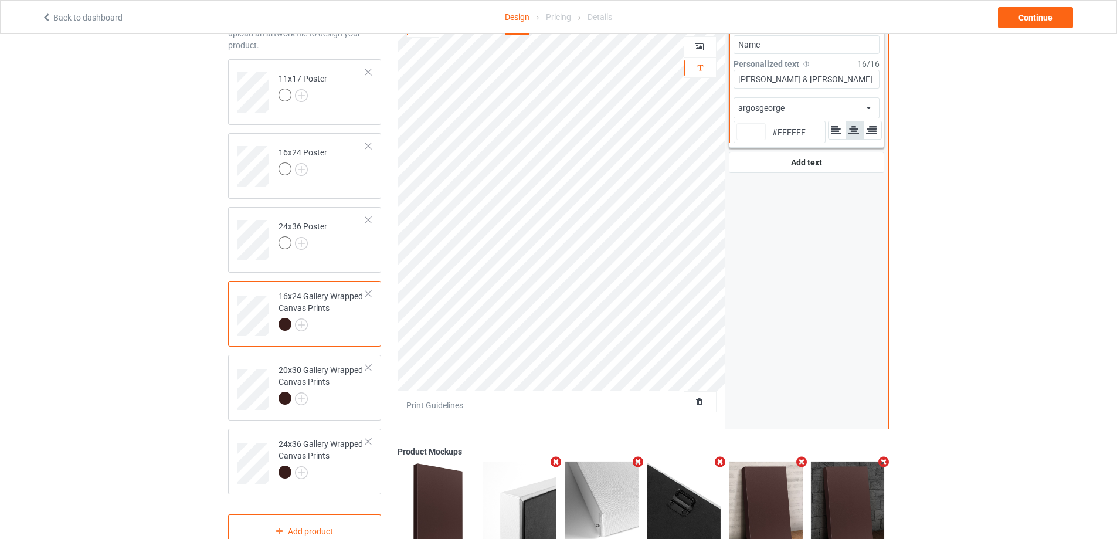
scroll to position [219, 0]
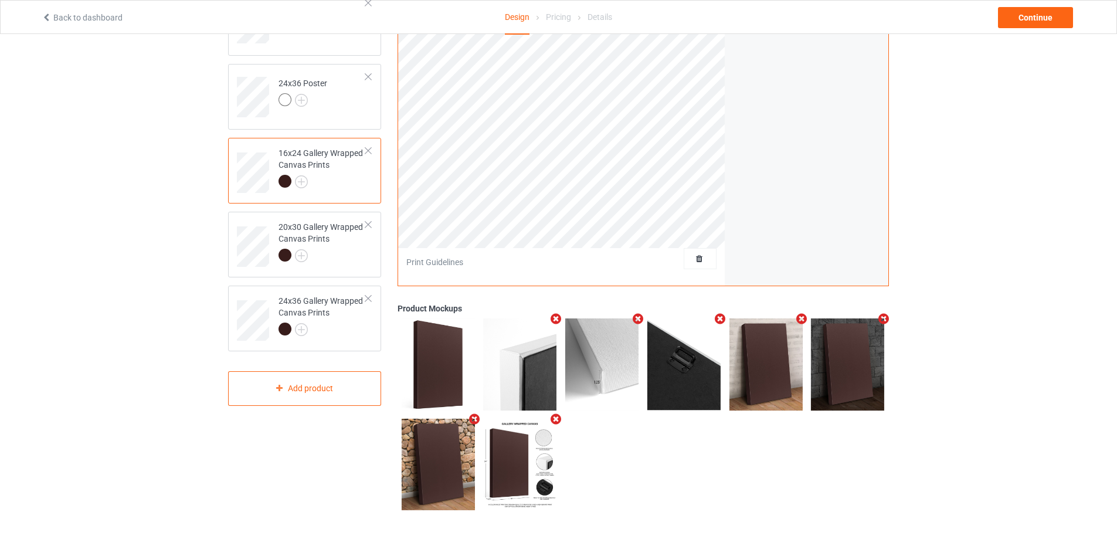
type input "#ffffff"
click at [339, 260] on div at bounding box center [322, 257] width 87 height 16
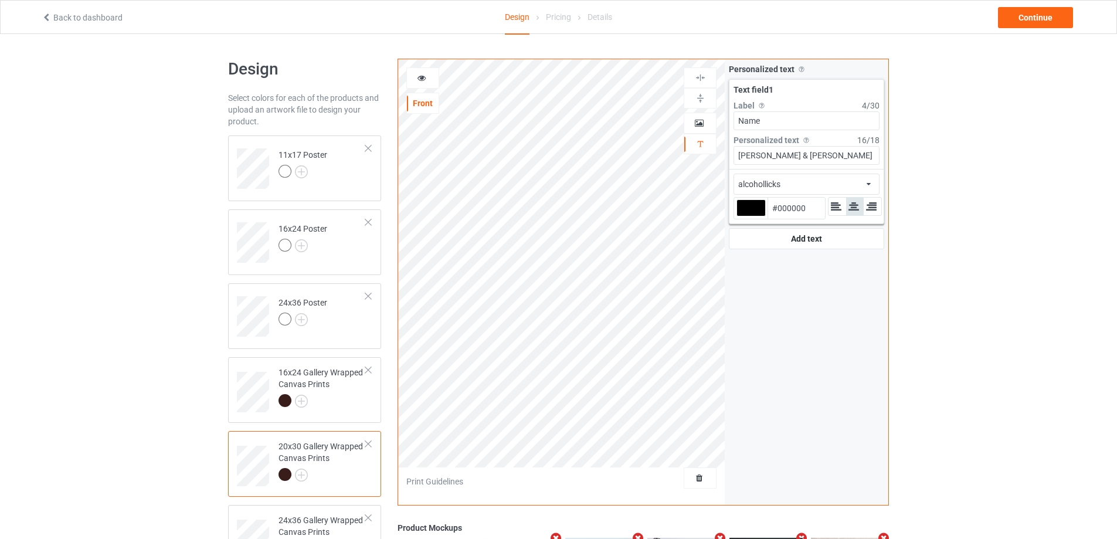
click at [757, 206] on div at bounding box center [751, 207] width 29 height 17
click at [757, 216] on input "#000000" at bounding box center [751, 224] width 29 height 16
type input "#ac8686"
type input "#AC8686"
type input "#ab8282"
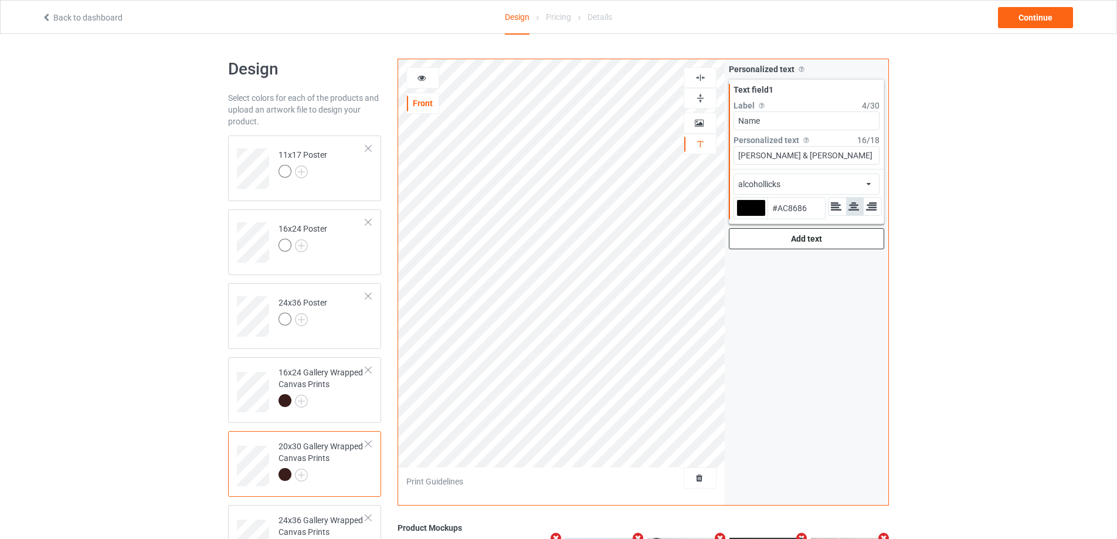
type input "#AB8282"
type input "#ae8484"
type input "#AE8484"
type input "#d4abab"
type input "#D4ABAB"
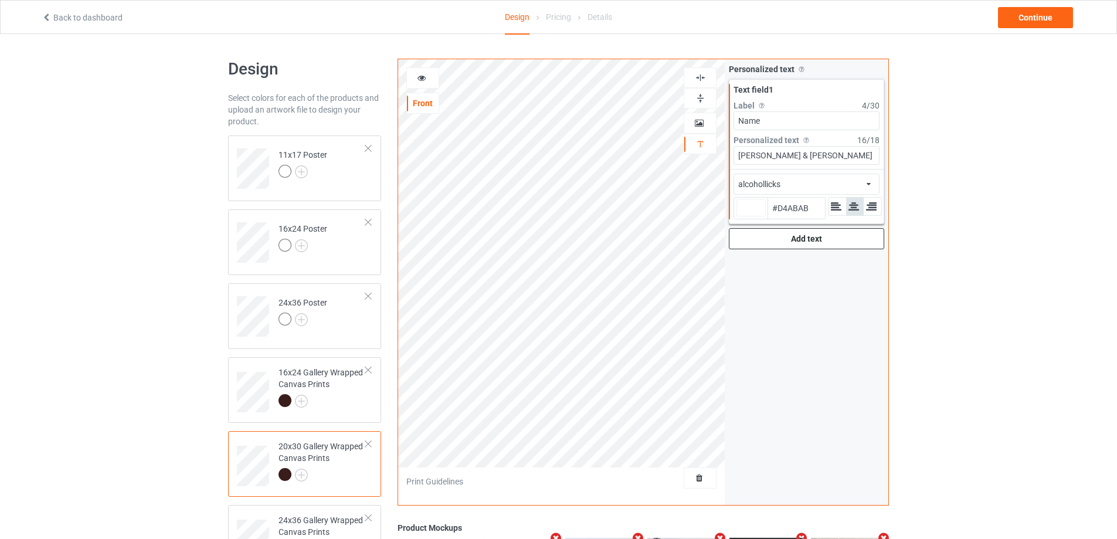
type input "#ffffff"
type input "#FFFFFF"
click at [767, 185] on div "alcohollicks" at bounding box center [759, 184] width 42 height 12
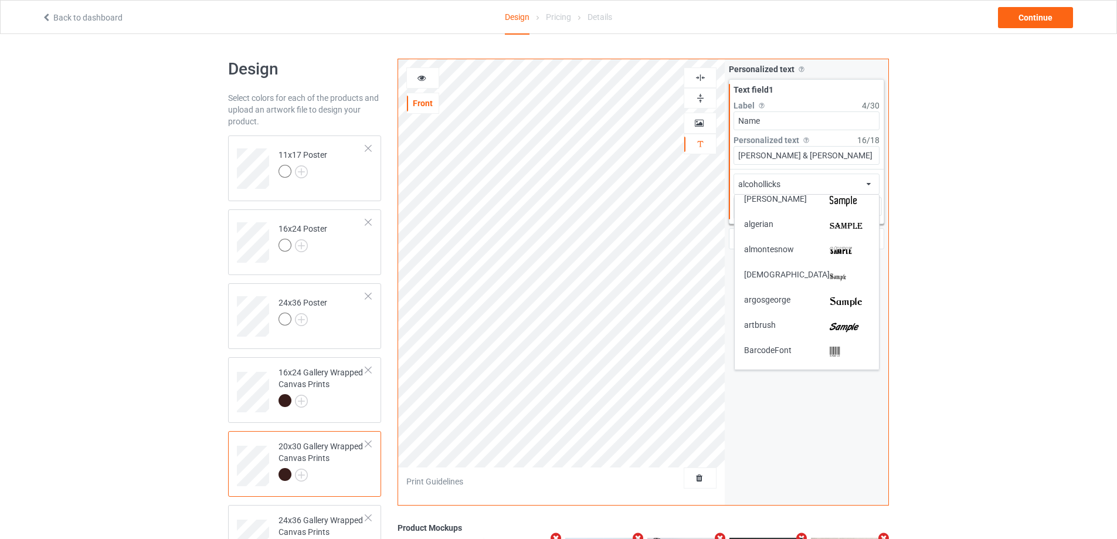
scroll to position [117, 0]
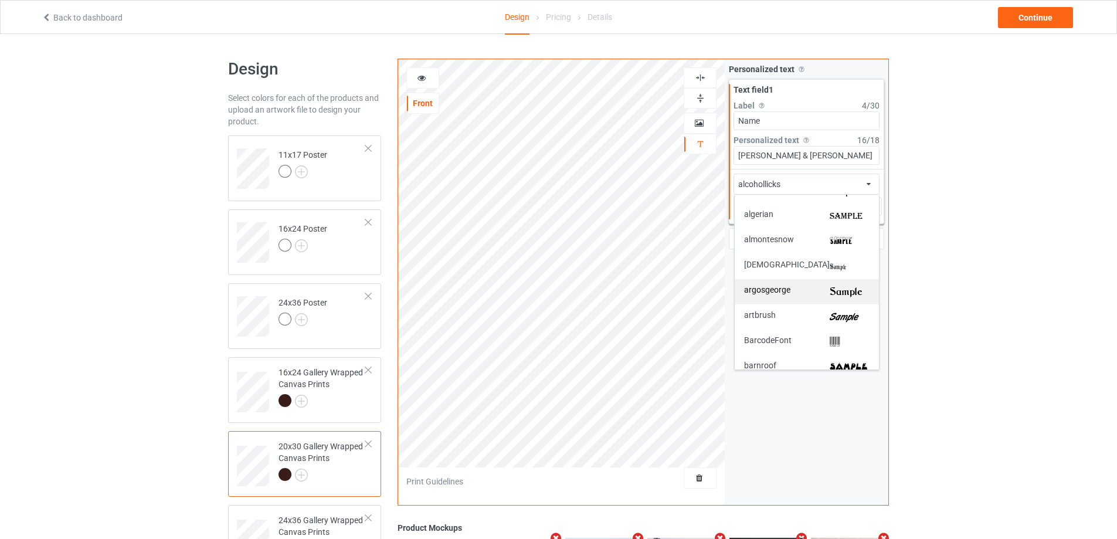
drag, startPoint x: 811, startPoint y: 293, endPoint x: 750, endPoint y: 294, distance: 61.0
click at [811, 293] on div "argosgeorge" at bounding box center [807, 292] width 126 height 12
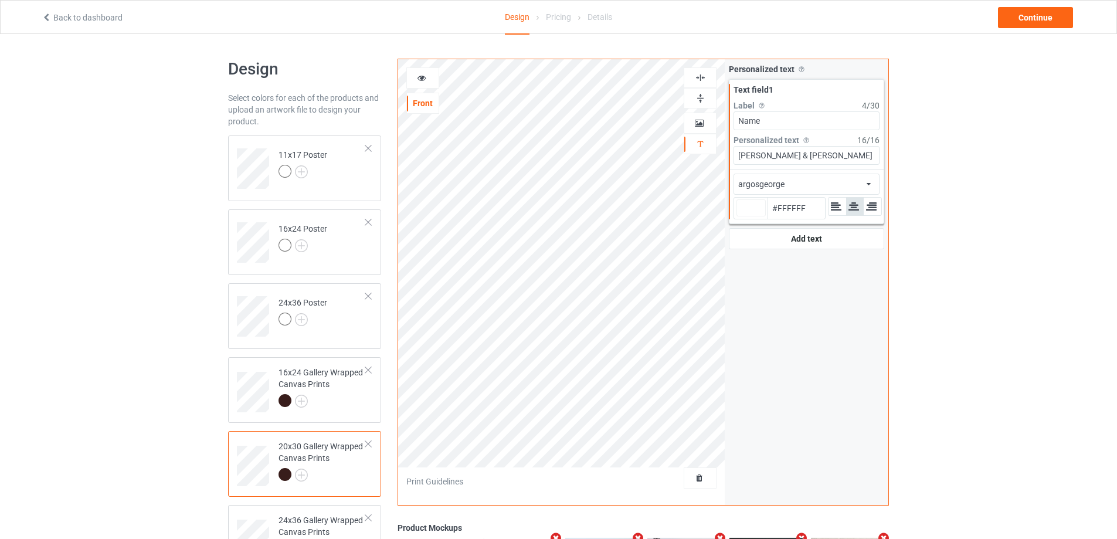
type input "#ffffff"
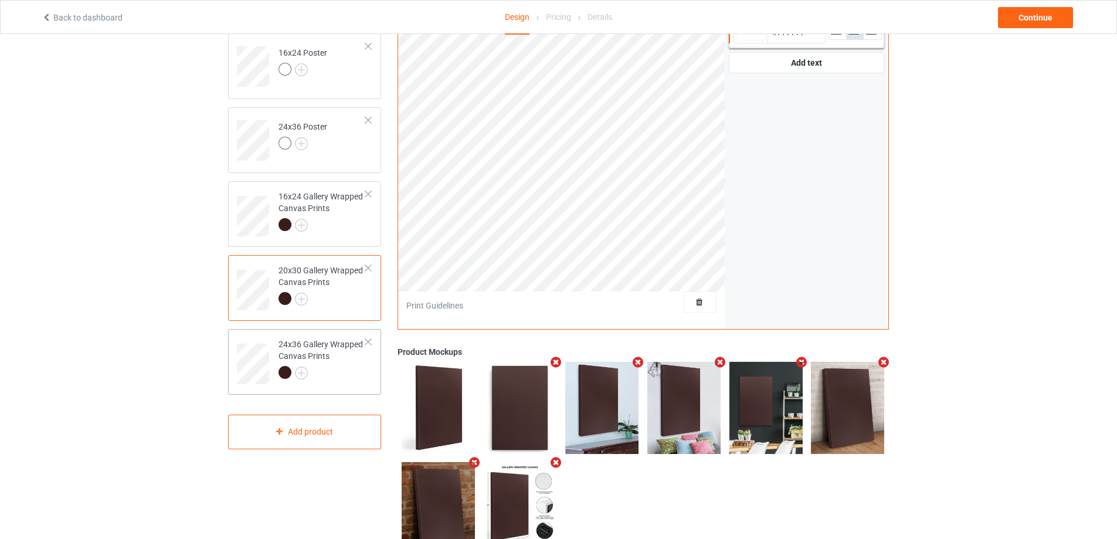
click at [341, 381] on div at bounding box center [322, 374] width 87 height 16
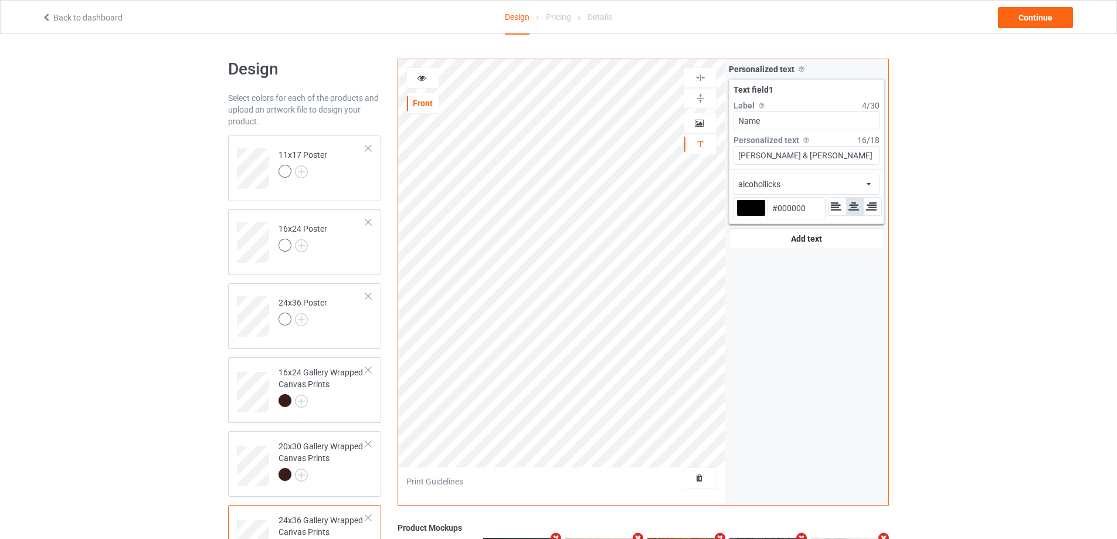
click at [751, 207] on div at bounding box center [751, 207] width 29 height 17
click at [751, 216] on input "#000000" at bounding box center [751, 224] width 29 height 16
type input "#c9c5c5"
type input "#C9C5C5"
type input "#d9d4d4"
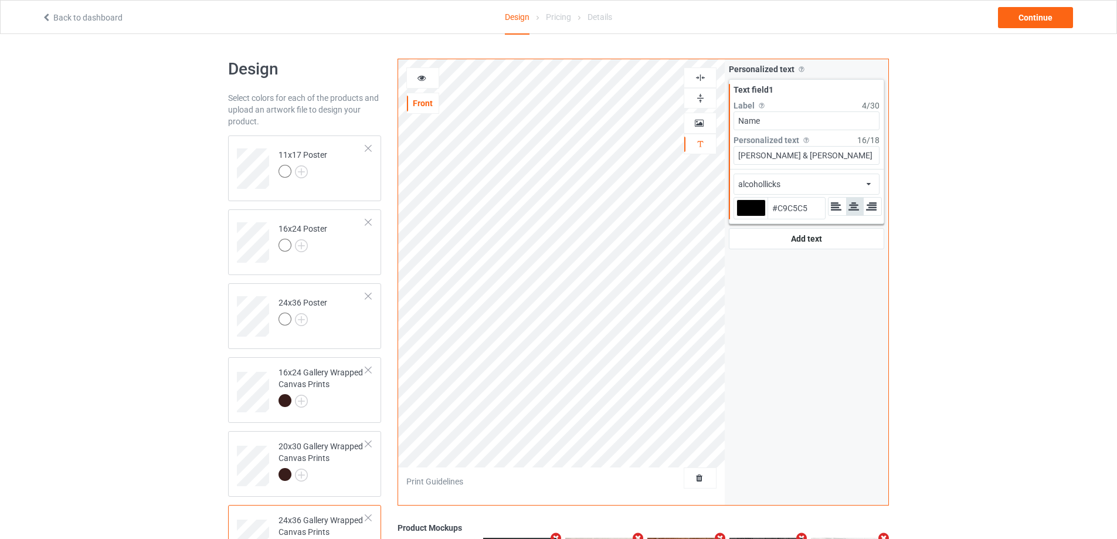
type input "#D9D4D4"
type input "#ffffff"
type input "#FFFFFF"
click at [764, 185] on div "alcohollicks" at bounding box center [759, 184] width 42 height 12
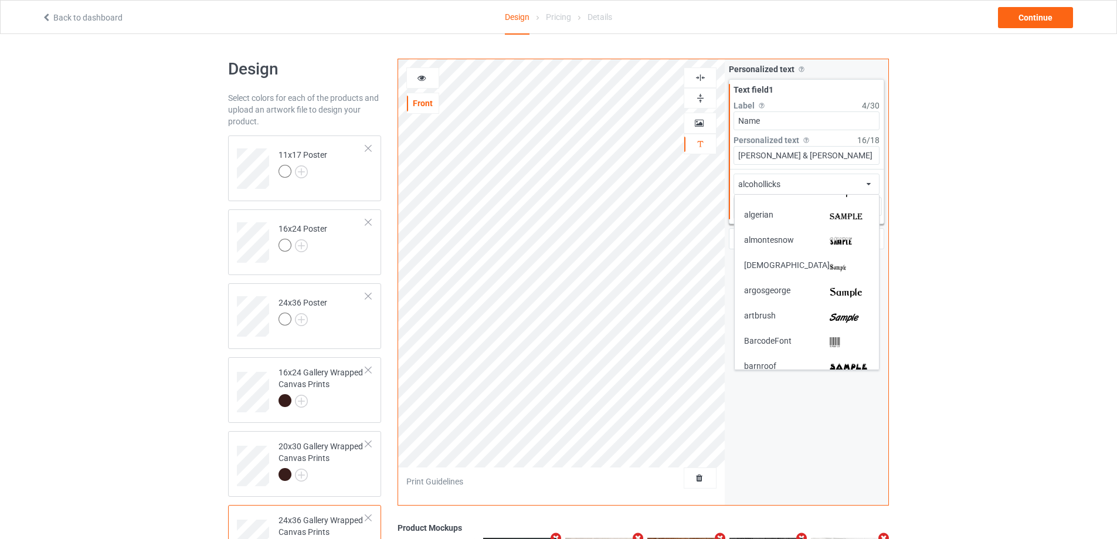
scroll to position [117, 0]
click at [812, 290] on div "argosgeorge" at bounding box center [807, 292] width 126 height 12
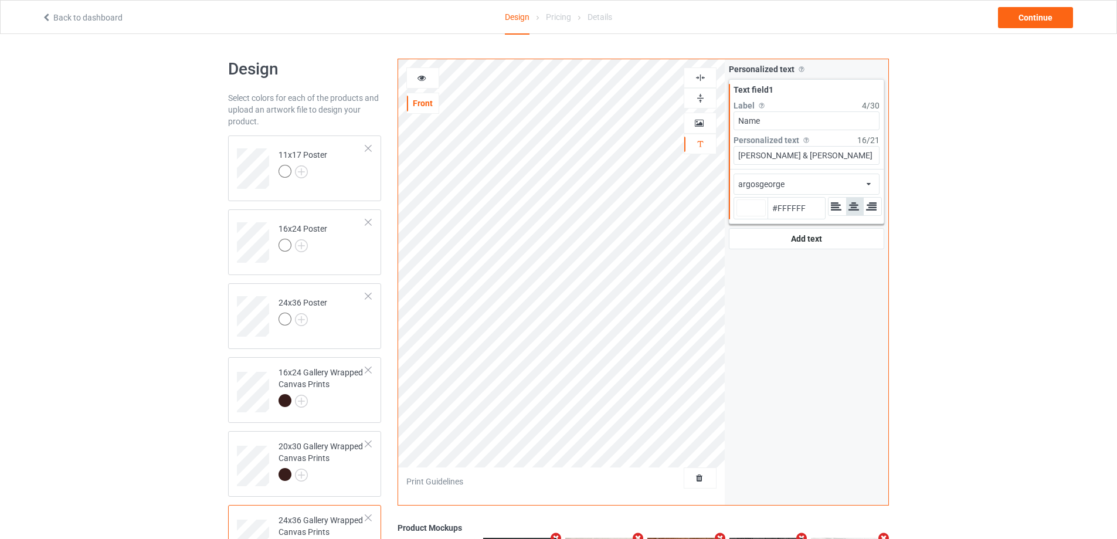
type input "#ffffff"
click at [334, 462] on div "20x30 Gallery Wrapped Canvas Prints" at bounding box center [322, 460] width 87 height 40
click at [362, 392] on div "16x24 Gallery Wrapped Canvas Prints" at bounding box center [322, 387] width 87 height 40
type input "#ffffff"
click at [347, 257] on td "16x24 Poster" at bounding box center [322, 238] width 100 height 49
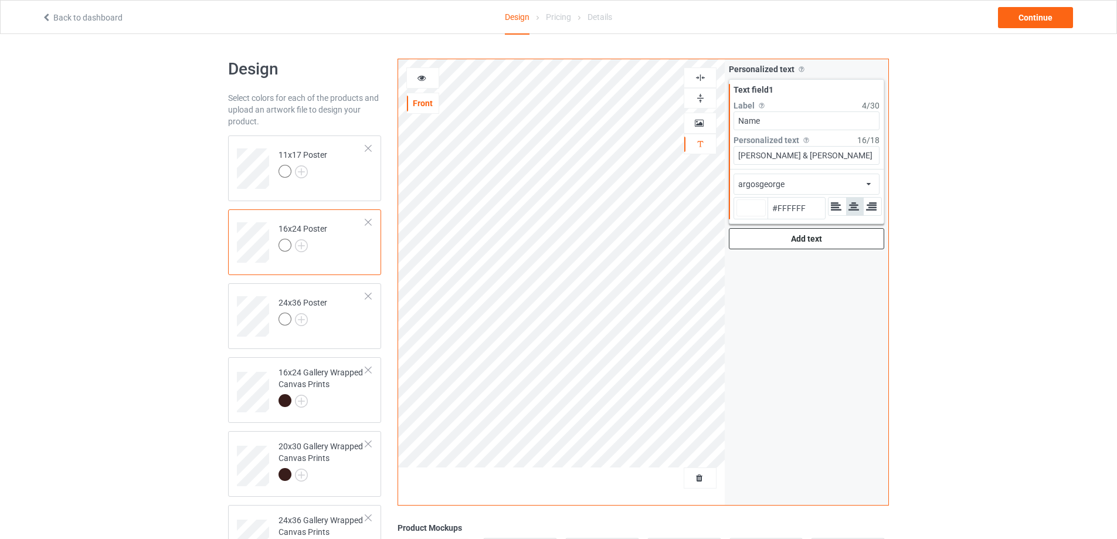
click at [821, 239] on div "Add text" at bounding box center [806, 238] width 155 height 21
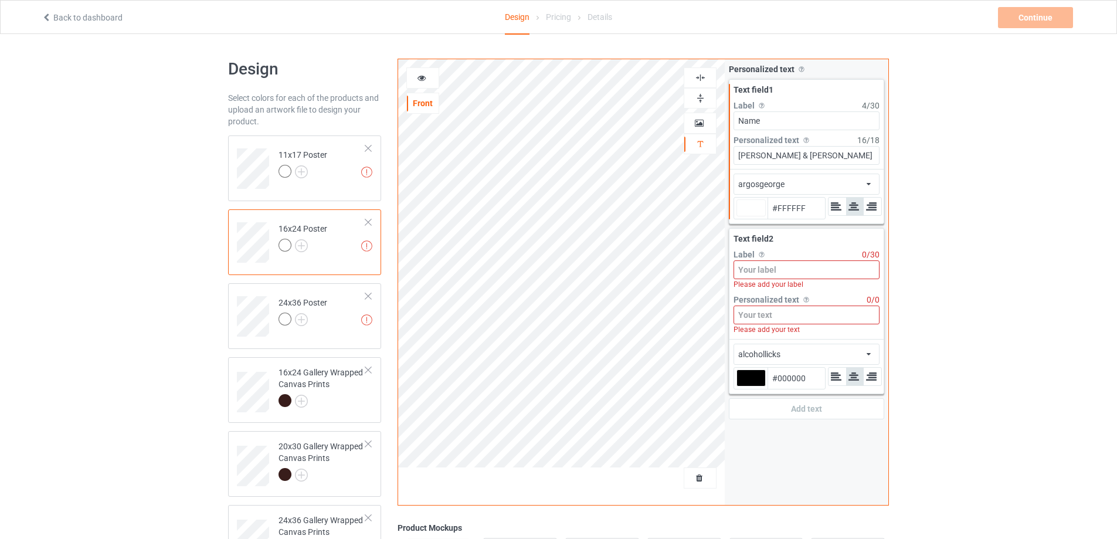
click at [789, 267] on input at bounding box center [807, 269] width 146 height 19
type input "#ffffff"
type input "Y"
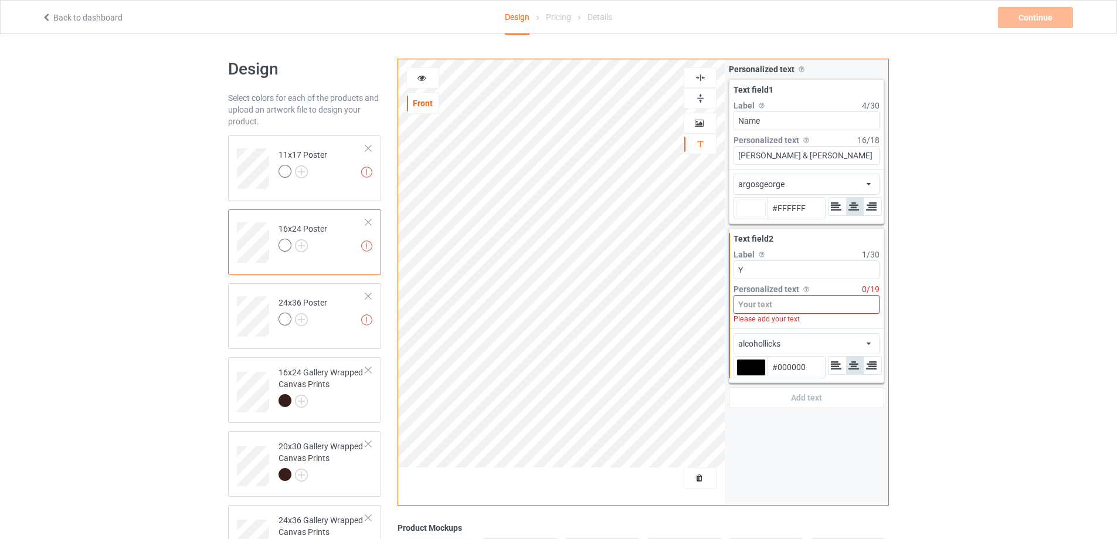
type input "#ffffff"
type input "Yea"
type input "#ffffff"
type input "Year"
click at [774, 306] on input at bounding box center [807, 304] width 146 height 19
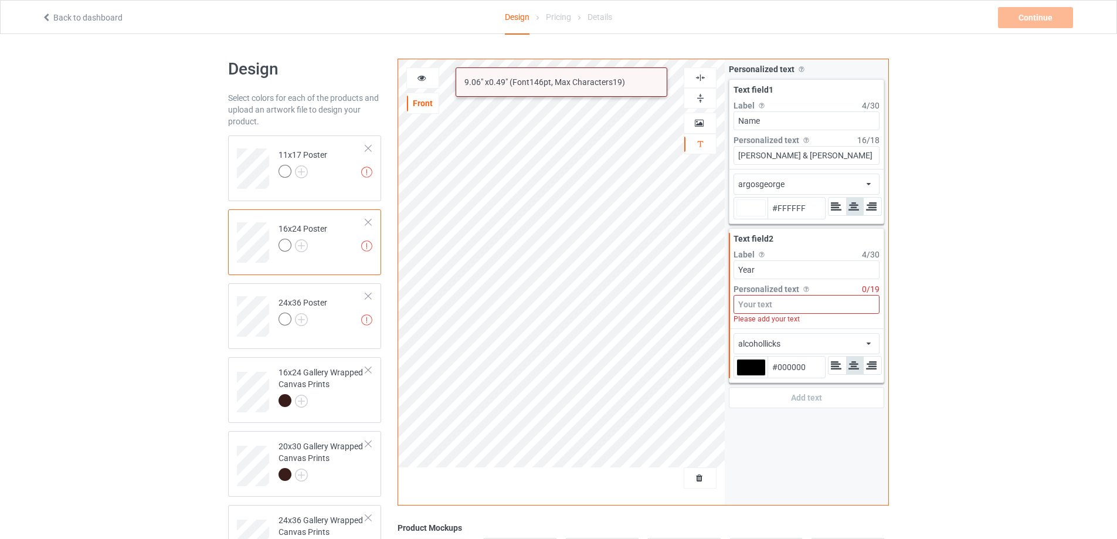
type input "#ffffff"
type input "S"
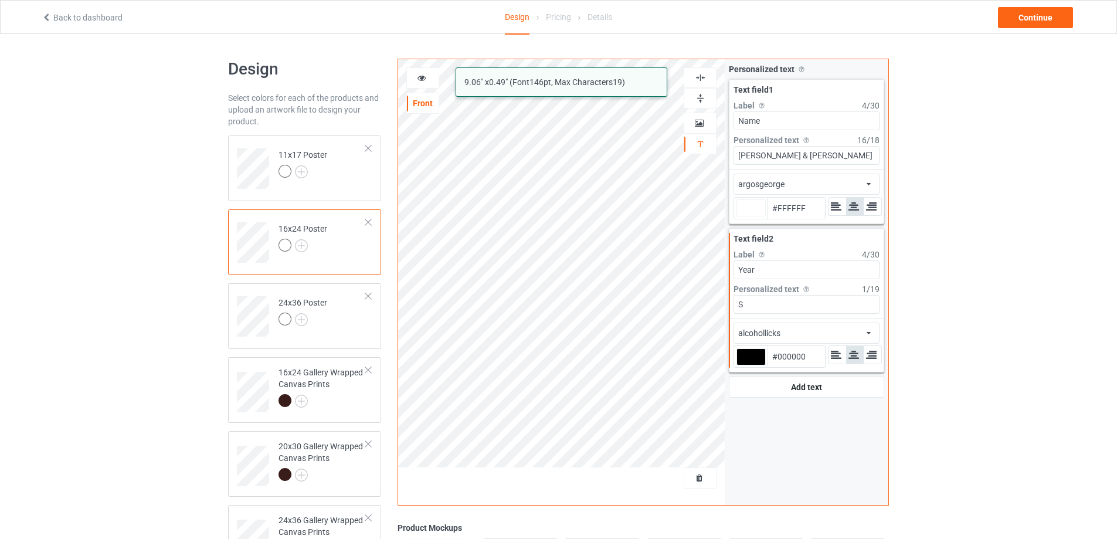
type input "#ffffff"
type input "Si"
type input "#ffffff"
type input "Sin"
type input "#ffffff"
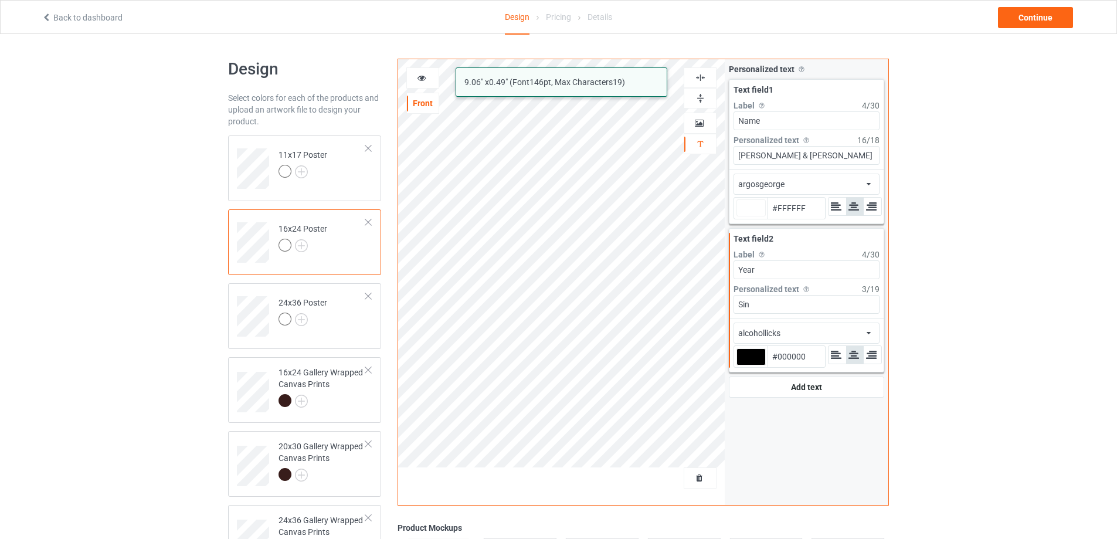
type input "Sinc"
type input "#ffffff"
type input "Since"
type input "#ffffff"
type input "Since"
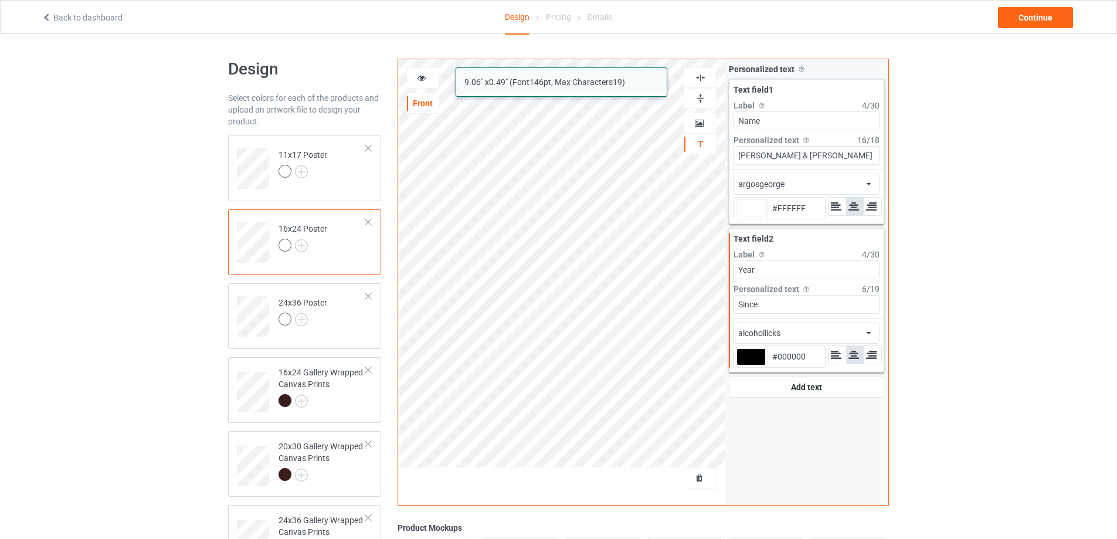
type input "#ffffff"
type input "Since 1"
type input "#ffffff"
type input "Since 19"
type input "#ffffff"
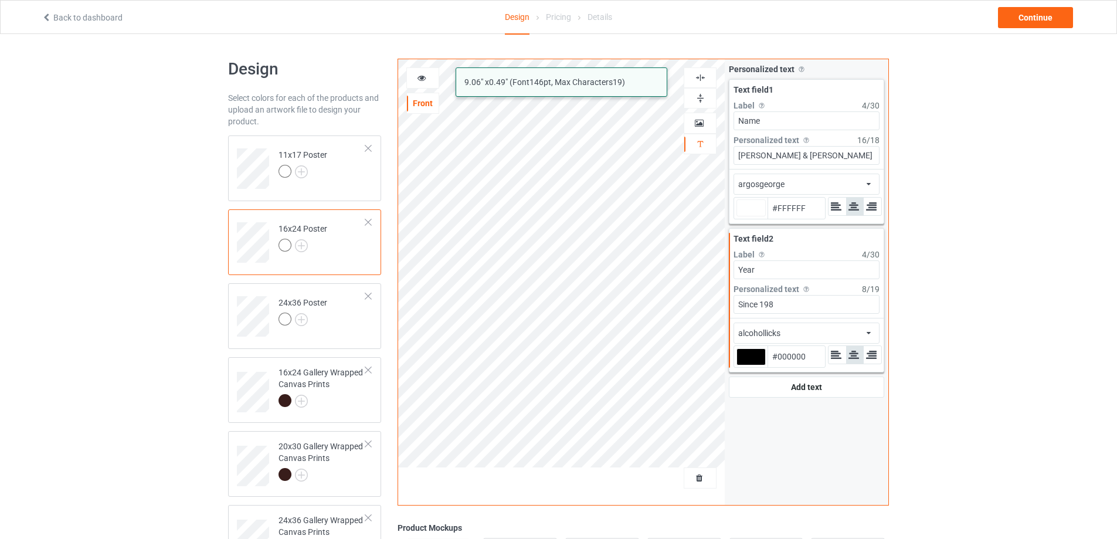
type input "Since [DATE]"
type input "#ffffff"
type input "Since [DATE]"
click at [805, 331] on div "alcohollicks african airstream aladdin alcohollicks [PERSON_NAME] almontesnow a…" at bounding box center [807, 333] width 146 height 21
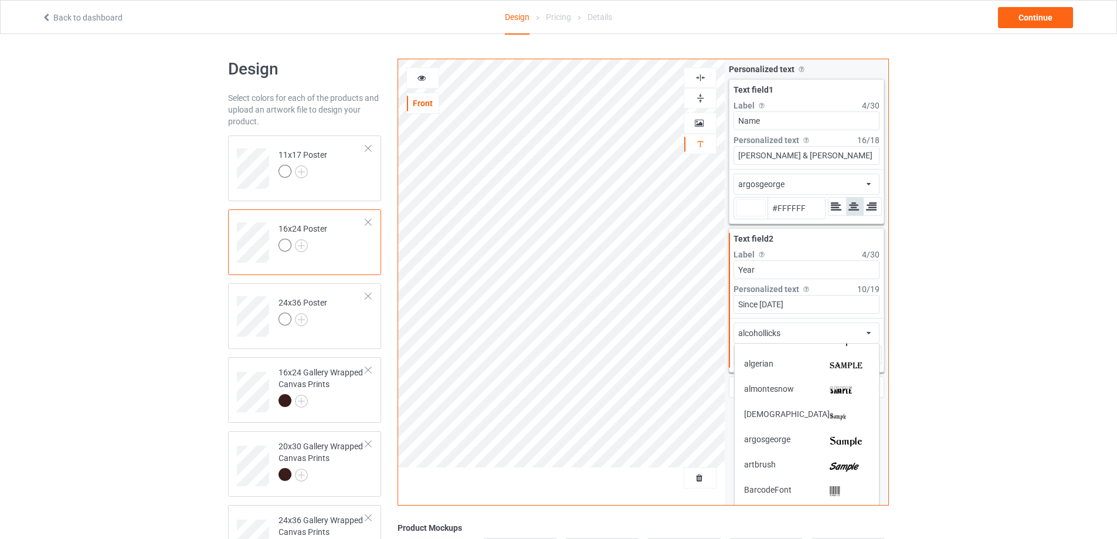
scroll to position [117, 0]
click at [830, 443] on img at bounding box center [850, 441] width 40 height 12
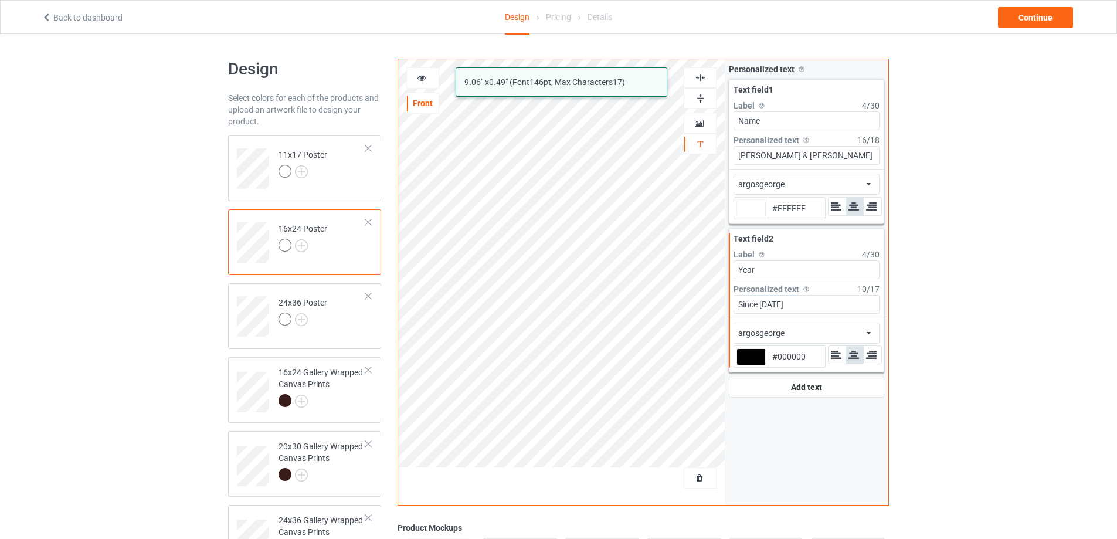
click at [761, 360] on div at bounding box center [751, 356] width 29 height 17
click at [761, 365] on input "#000000" at bounding box center [751, 373] width 29 height 16
type input "#ffffff"
type input "#cab4b4"
type input "#CAB4B4"
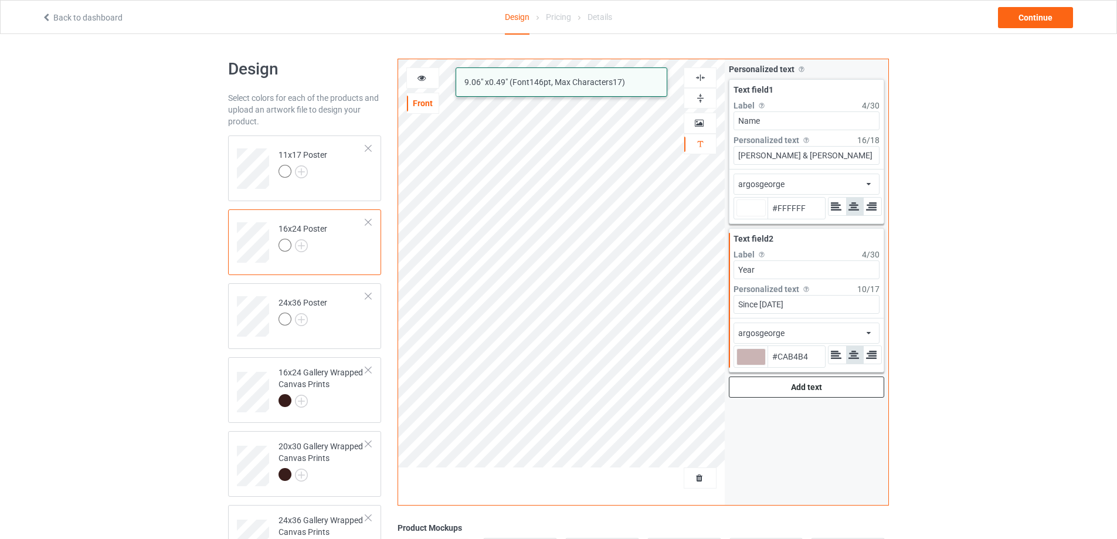
type input "#ffffff"
type input "#cfb9b9"
type input "#CFB9B9"
type input "#ffffff"
type input "#fbf4f4"
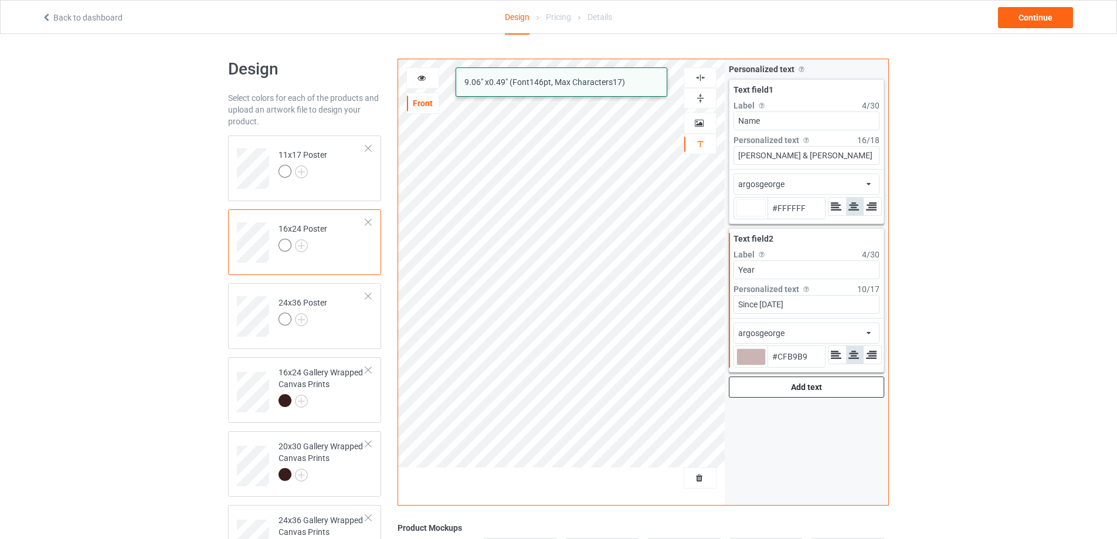
type input "#FBF4F4"
type input "#ffffff"
type input "#FFFFFF"
type input "#ffffff"
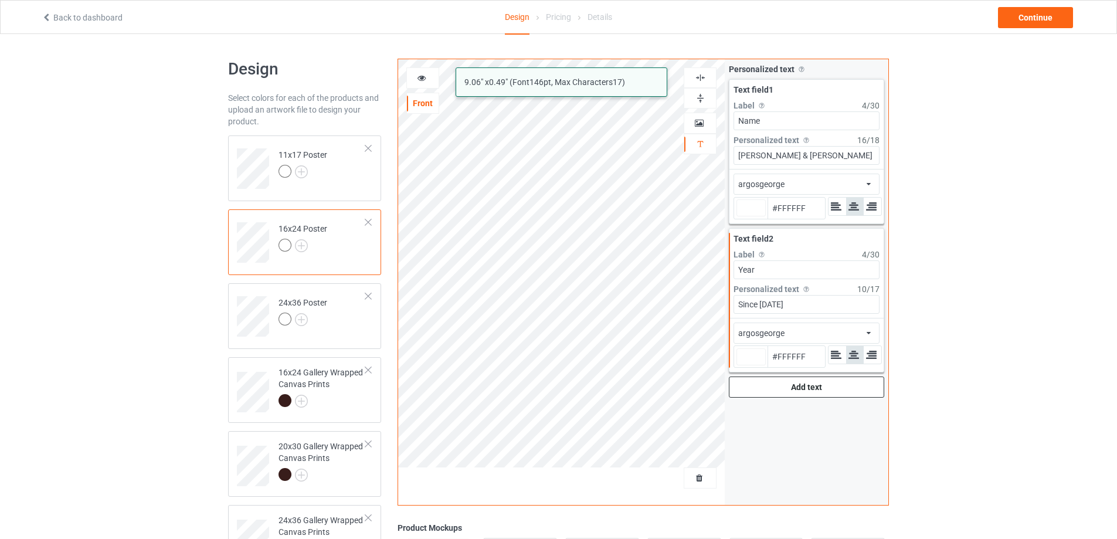
type input "#ffffff"
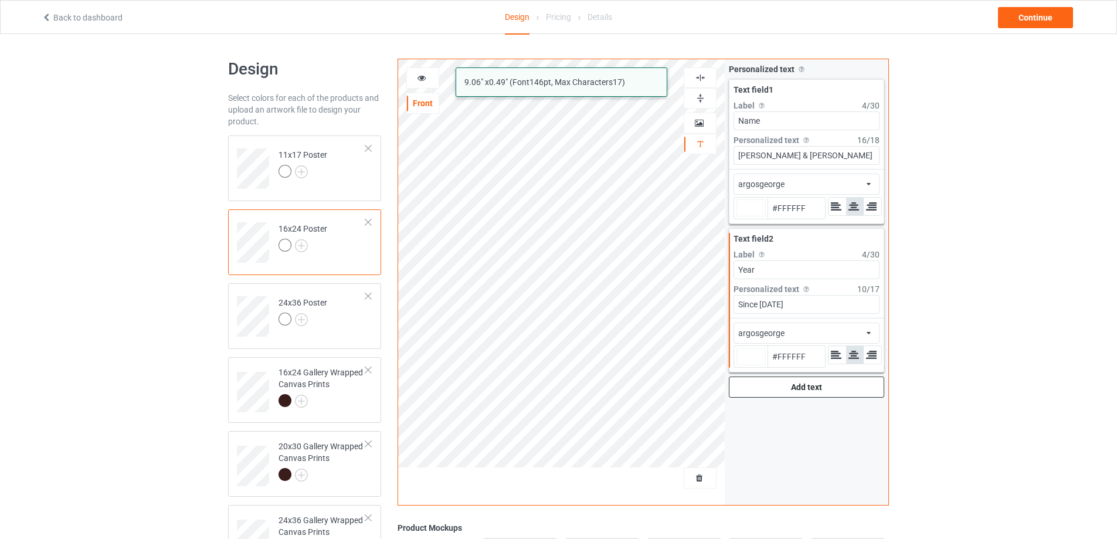
type input "#ffffff"
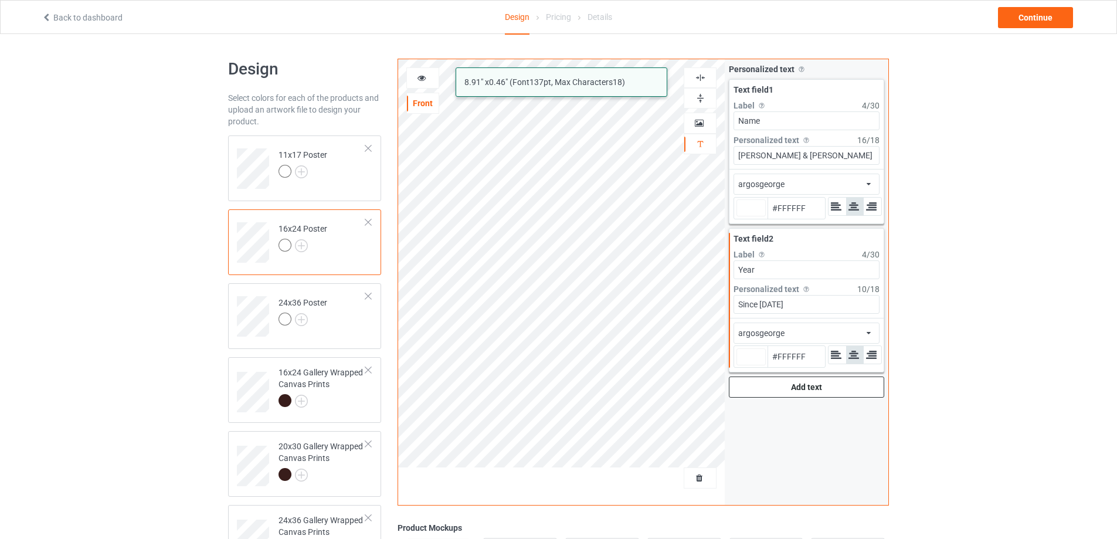
type input "#ffffff"
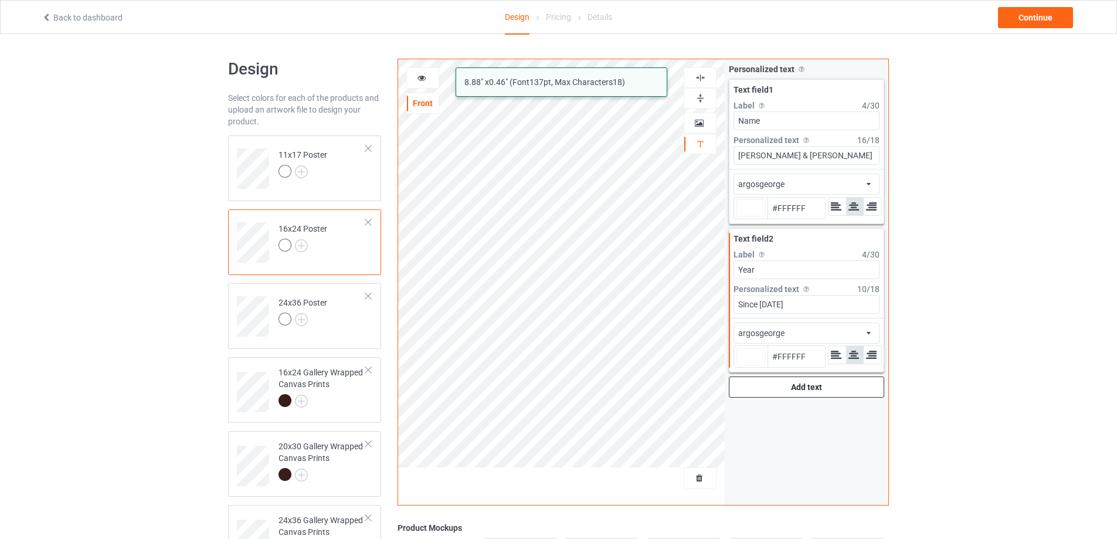
type input "#ffffff"
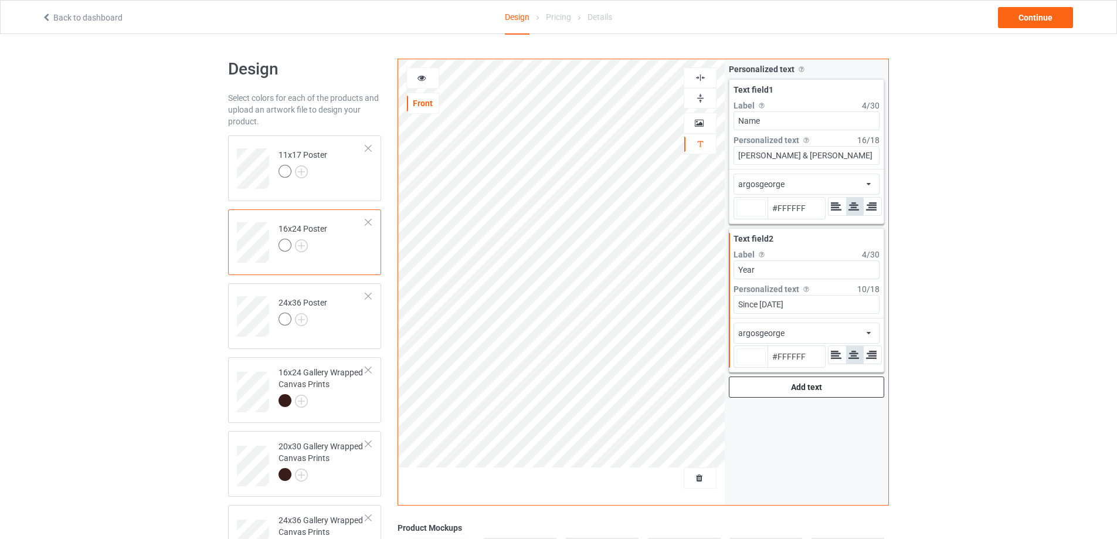
type input "#ffffff"
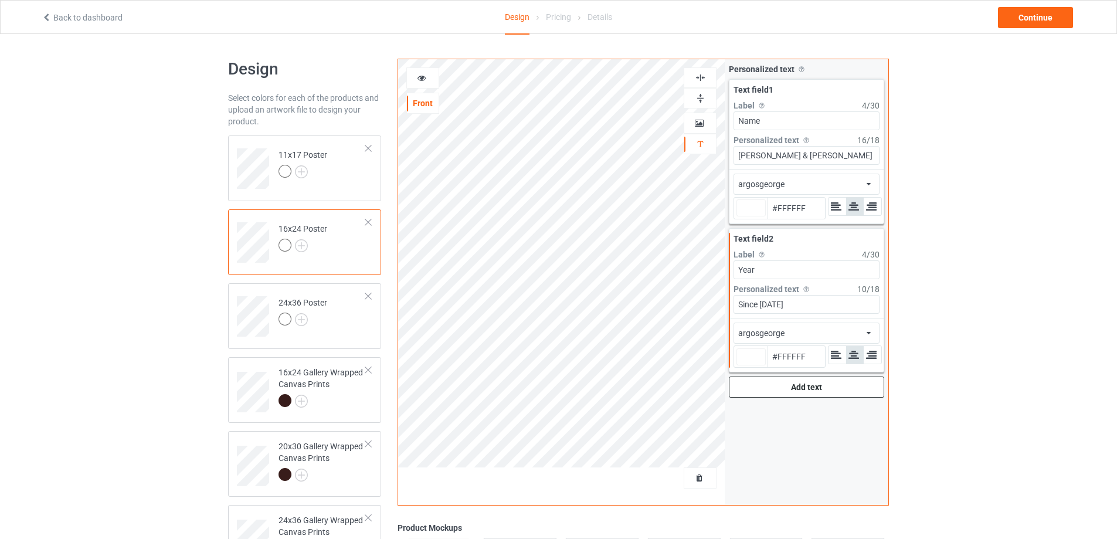
type input "#ffffff"
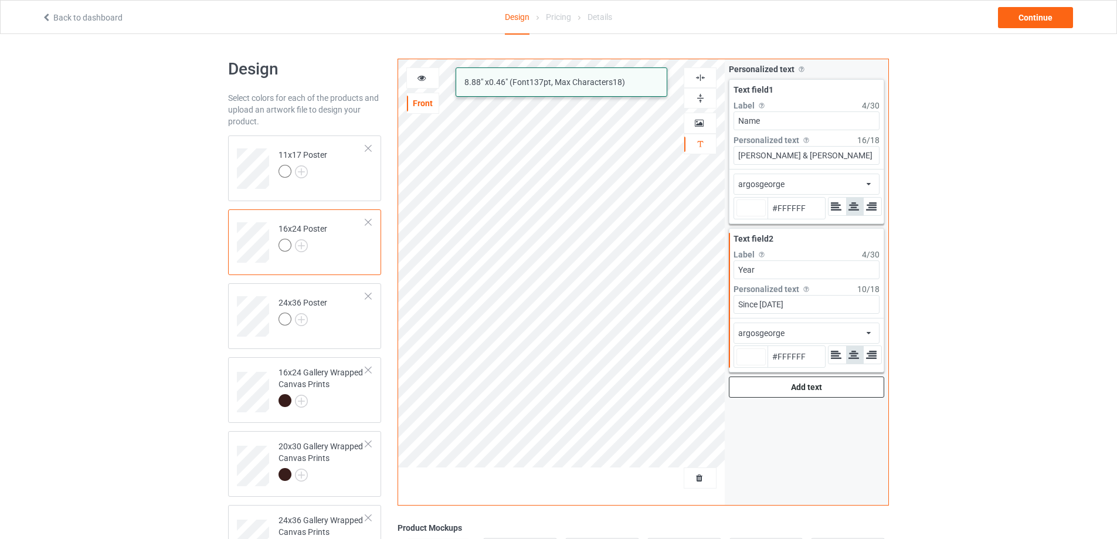
type input "#ffffff"
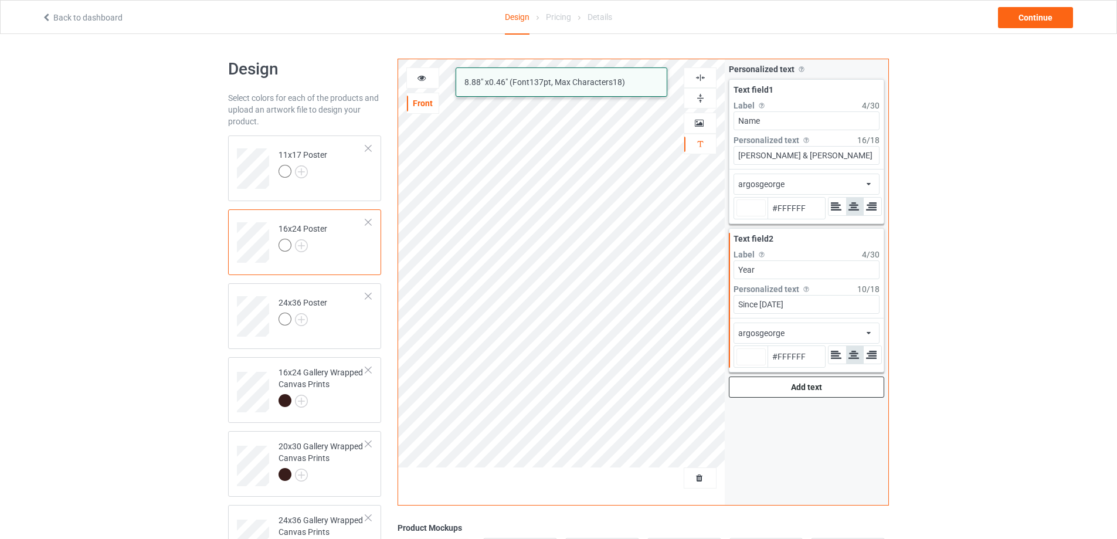
type input "#ffffff"
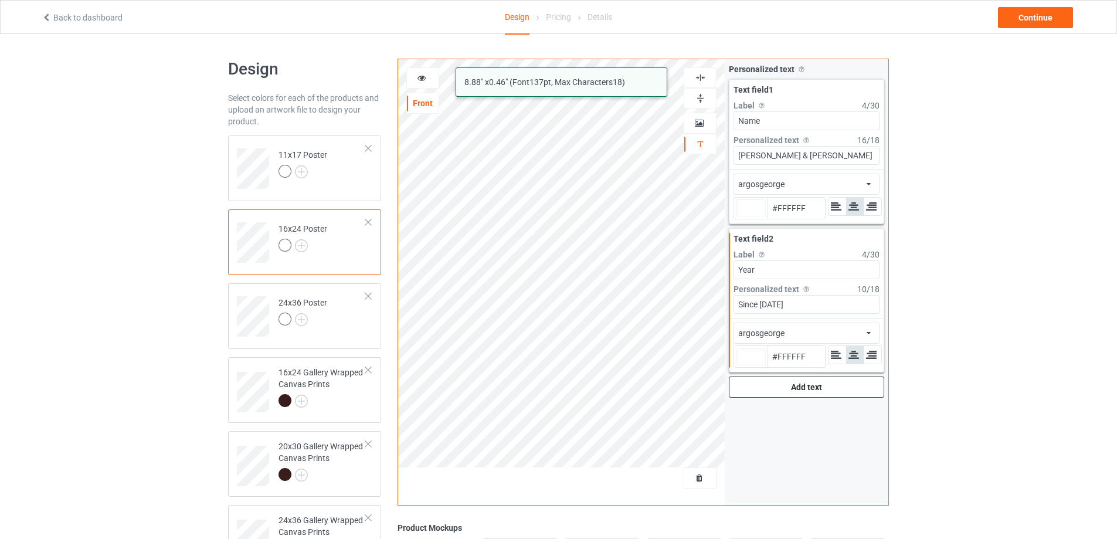
type input "#ffffff"
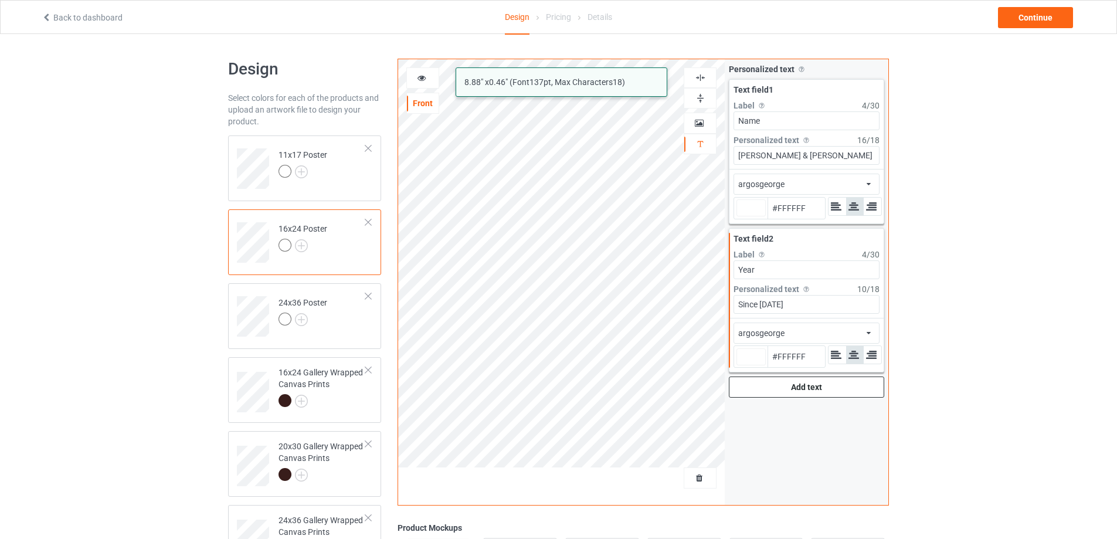
type input "#ffffff"
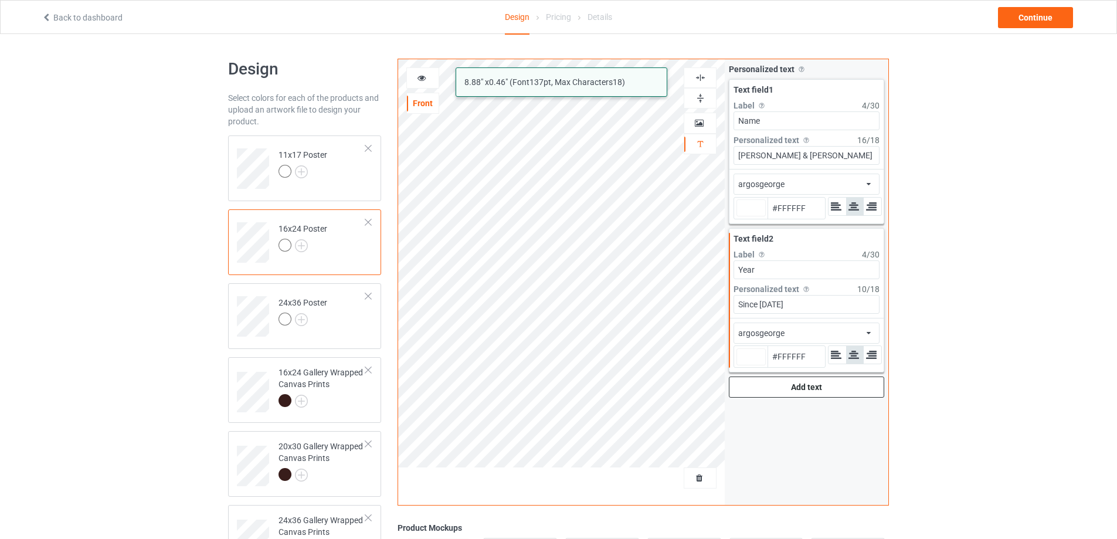
type input "#ffffff"
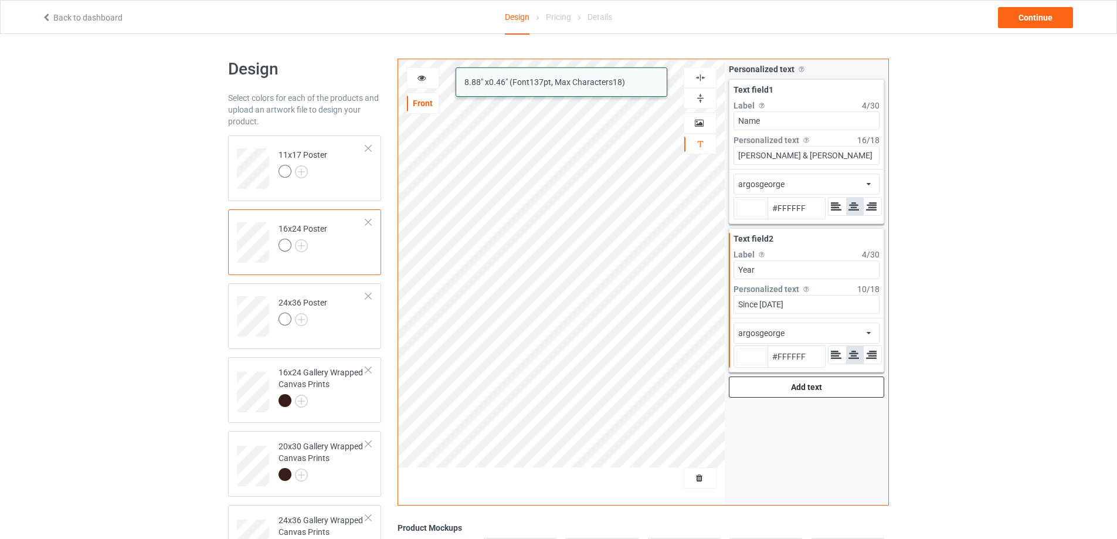
type input "#ffffff"
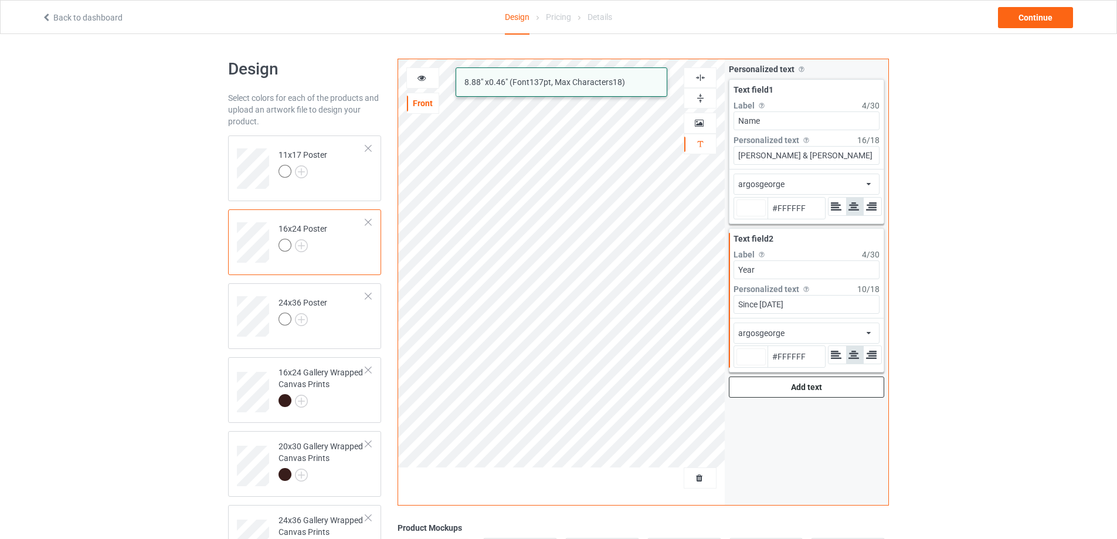
type input "#ffffff"
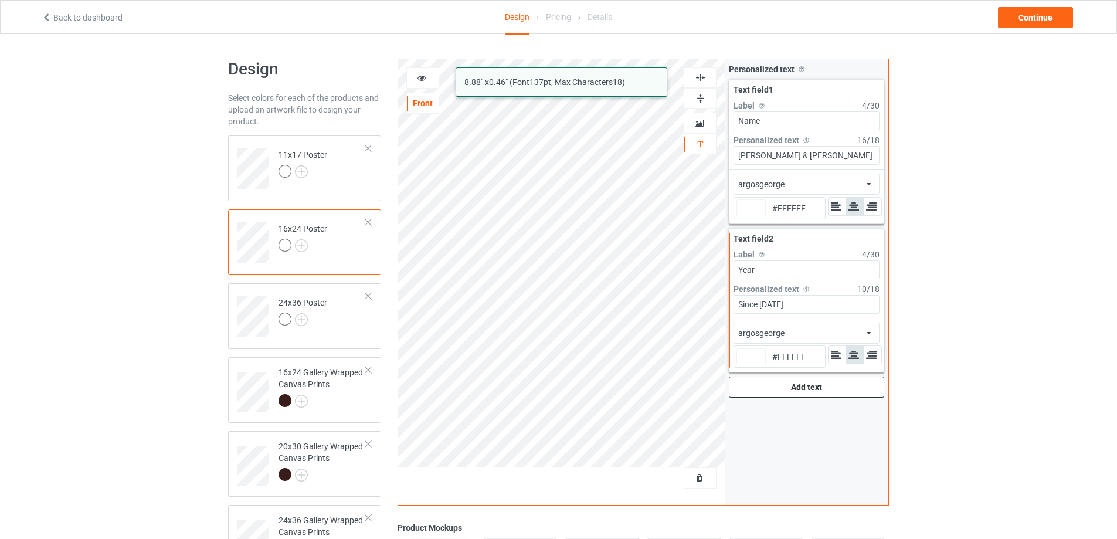
type input "#ffffff"
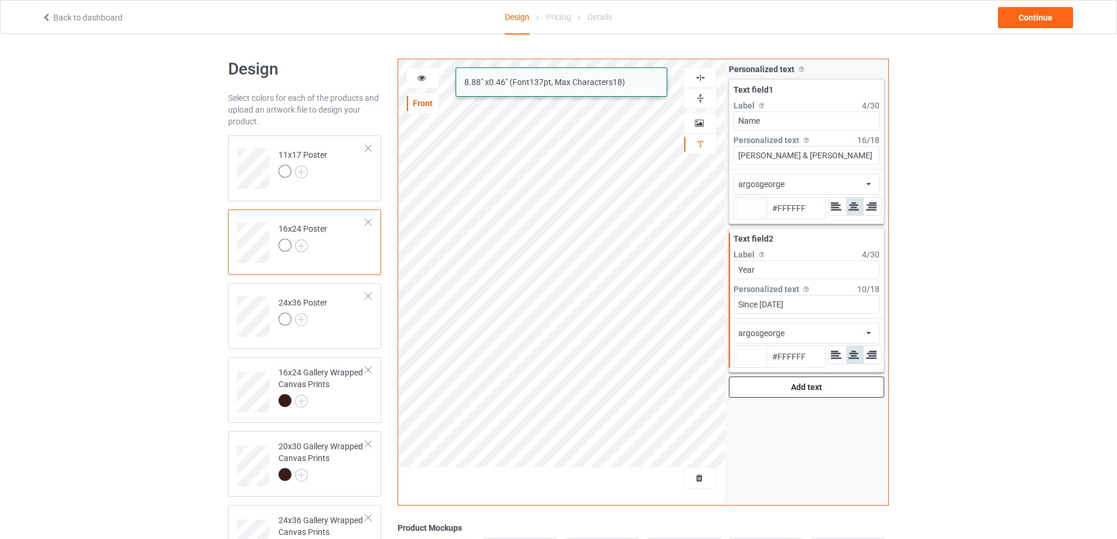
type input "#ffffff"
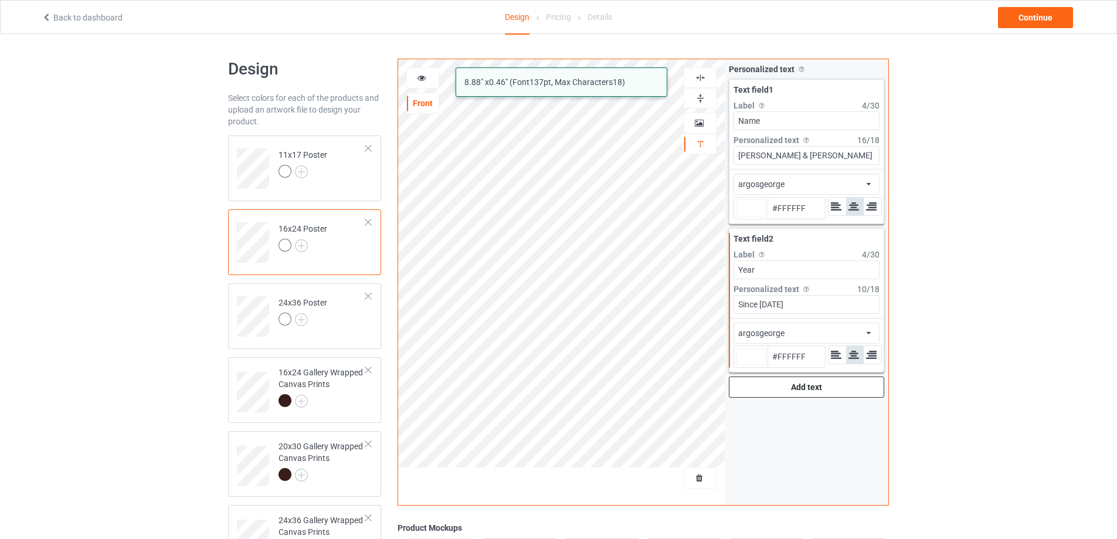
type input "#ffffff"
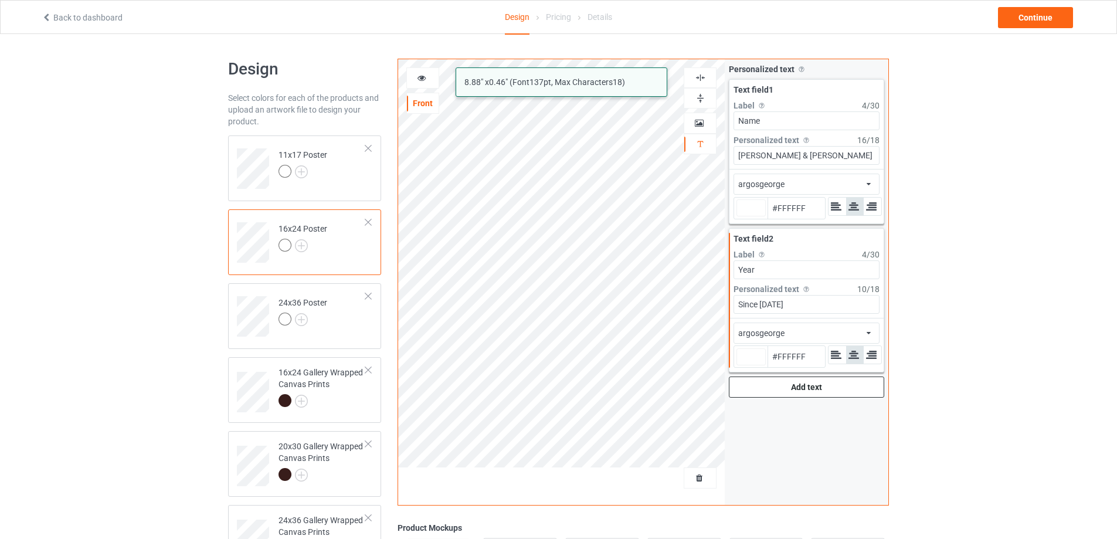
type input "#ffffff"
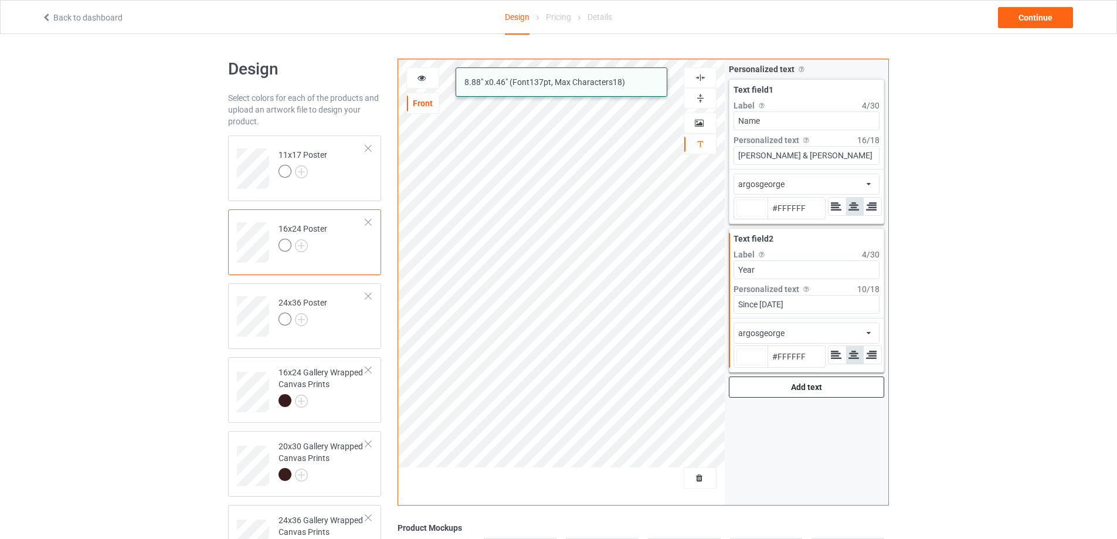
type input "#ffffff"
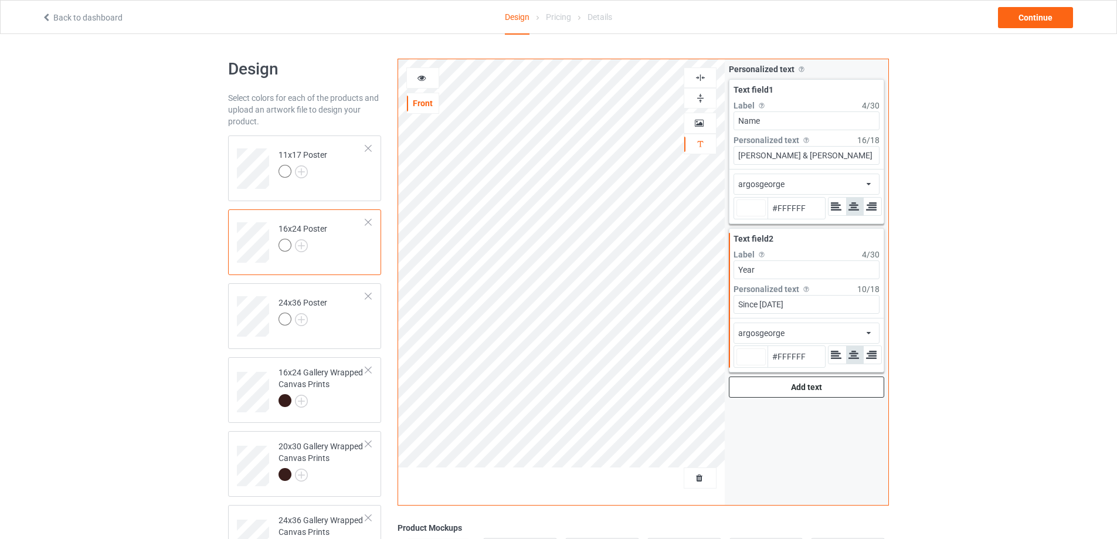
type input "#ffffff"
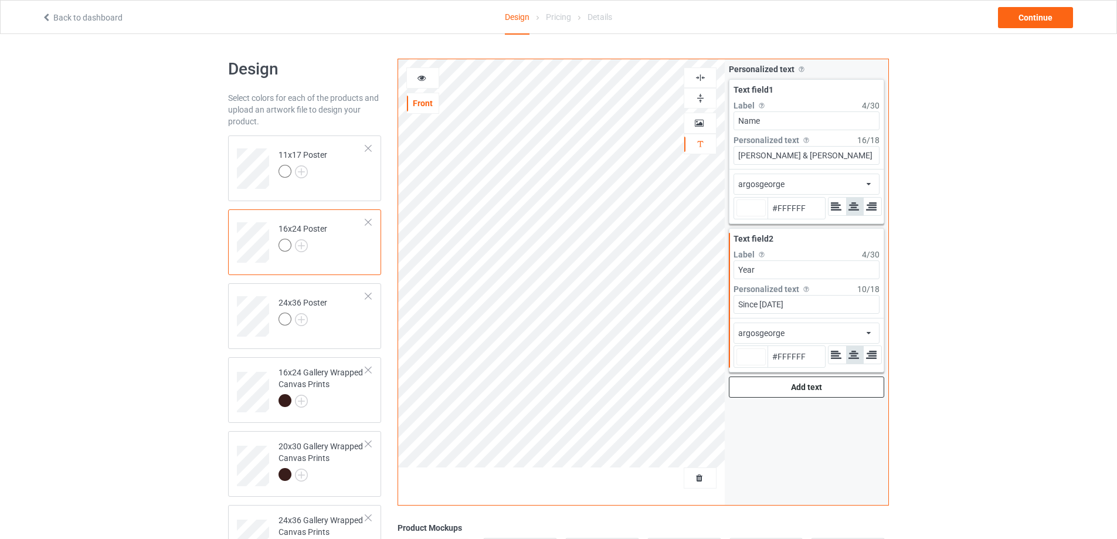
type input "#ffffff"
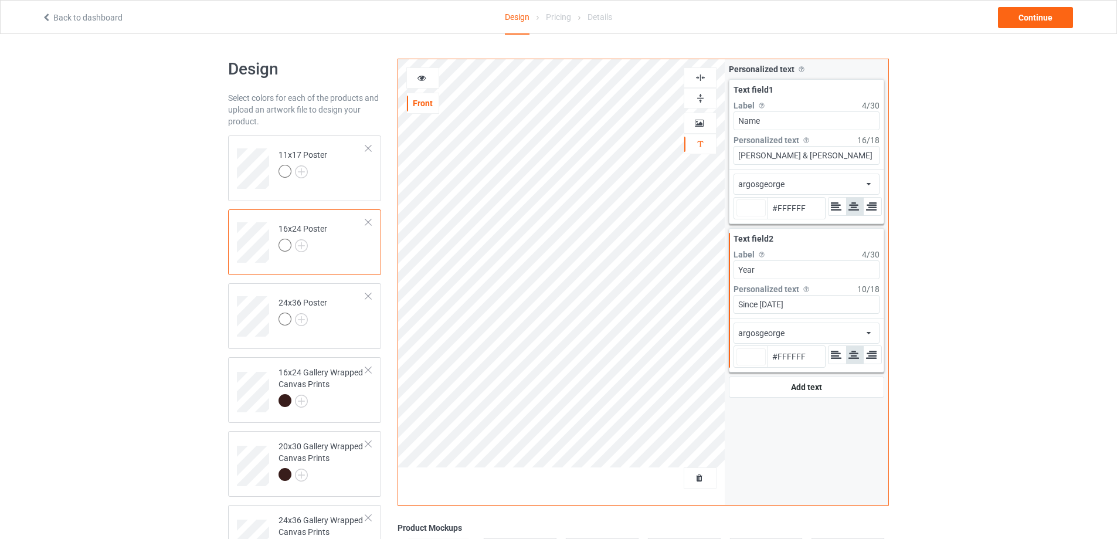
type input "#ffffff"
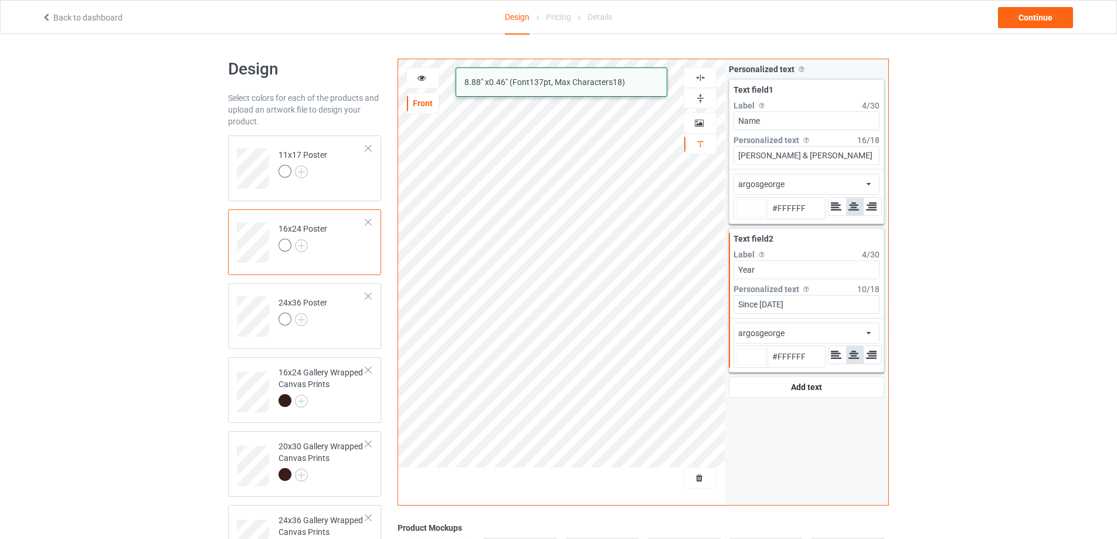
type input "#ffffff"
click at [659, 298] on div "alcohollicks argosgeorge 8.88 " x 0.46 " (Font 137 pt, Max Characters 18 ) Fron…" at bounding box center [643, 282] width 491 height 447
type input "#ffffff"
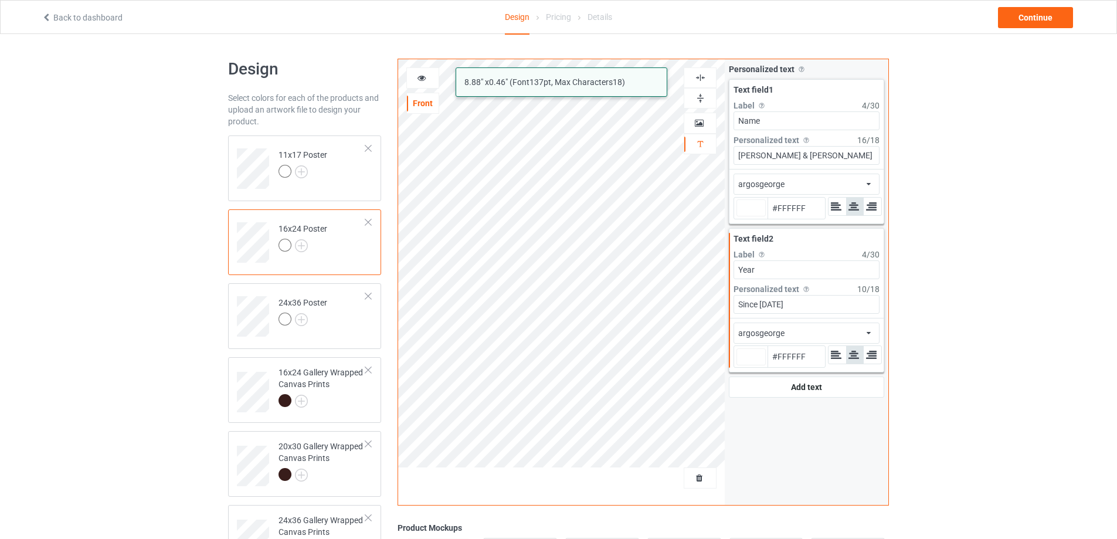
type input "#ffffff"
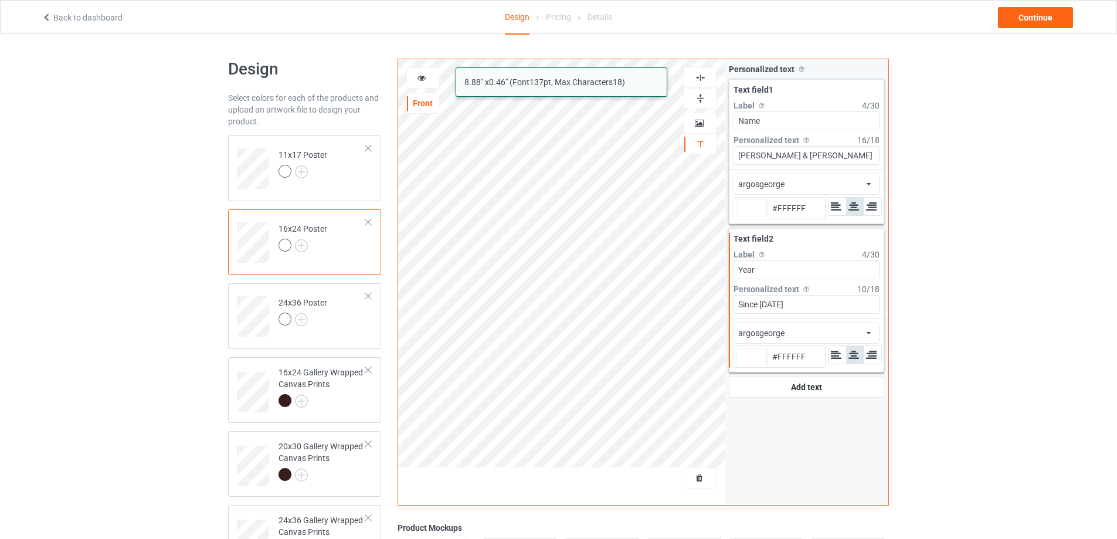
type input "#ffffff"
click at [330, 406] on div at bounding box center [322, 402] width 87 height 16
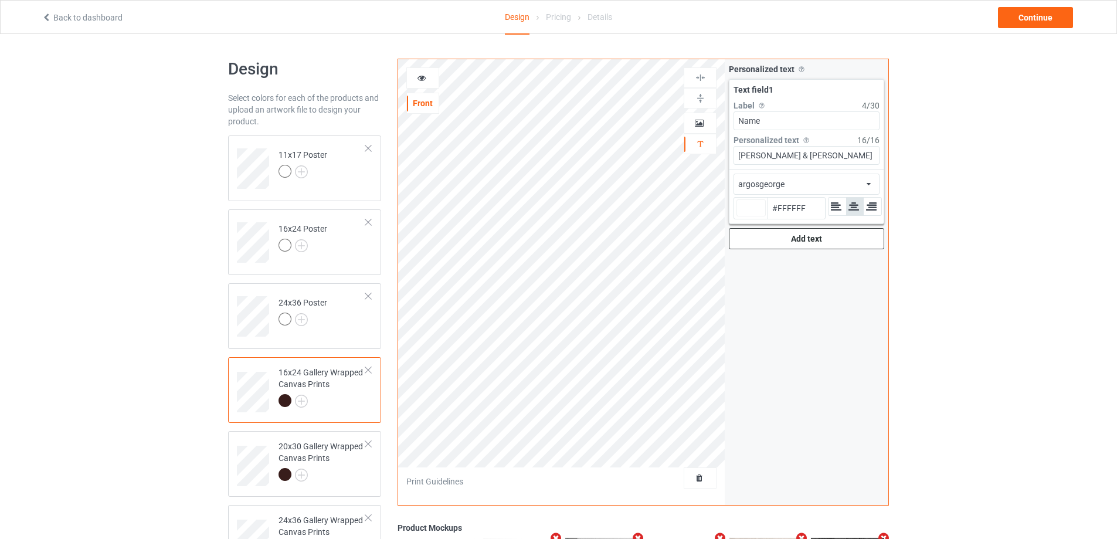
click at [776, 237] on div "Add text" at bounding box center [806, 238] width 155 height 21
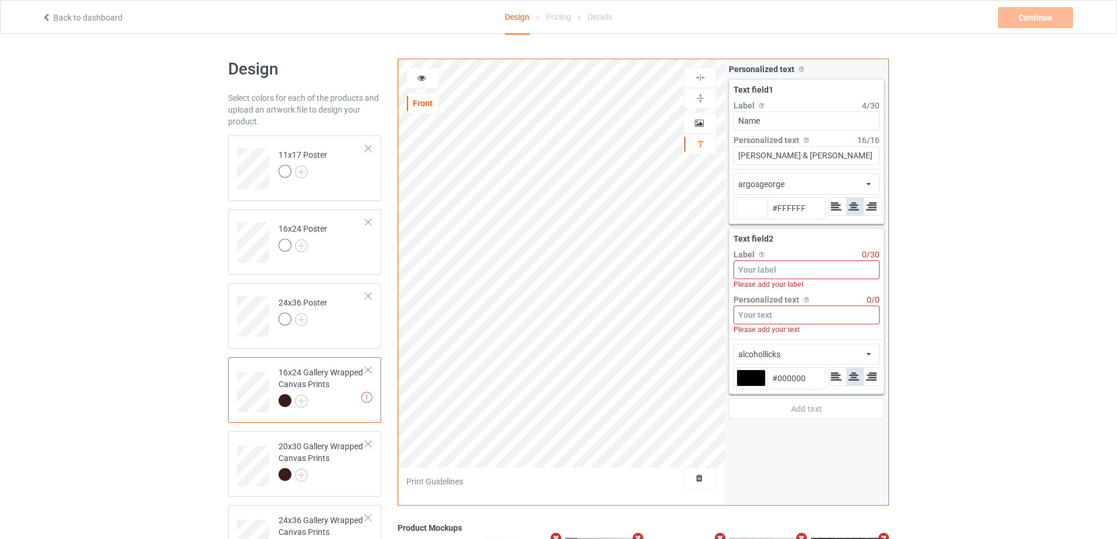
click at [764, 317] on input at bounding box center [807, 315] width 146 height 19
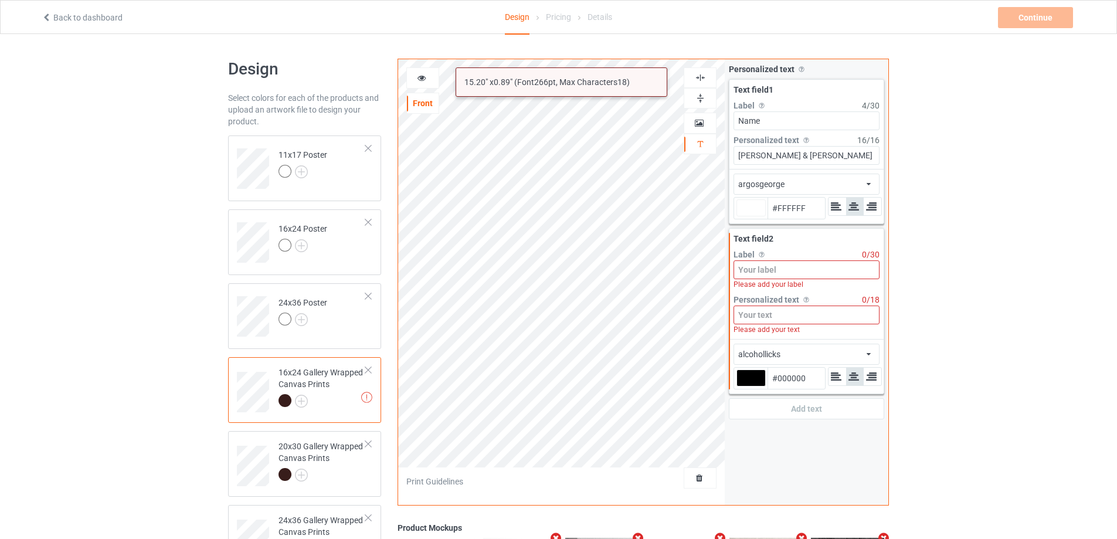
paste input "Since [DATE]"
type input "#ffffff"
type input "Since [DATE]"
type input "#ffffff"
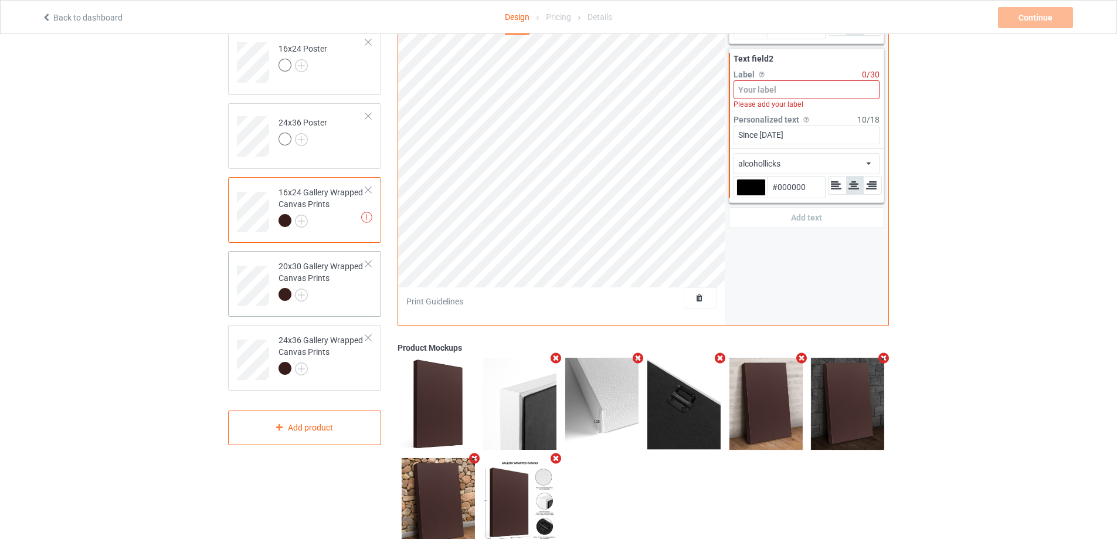
scroll to position [219, 0]
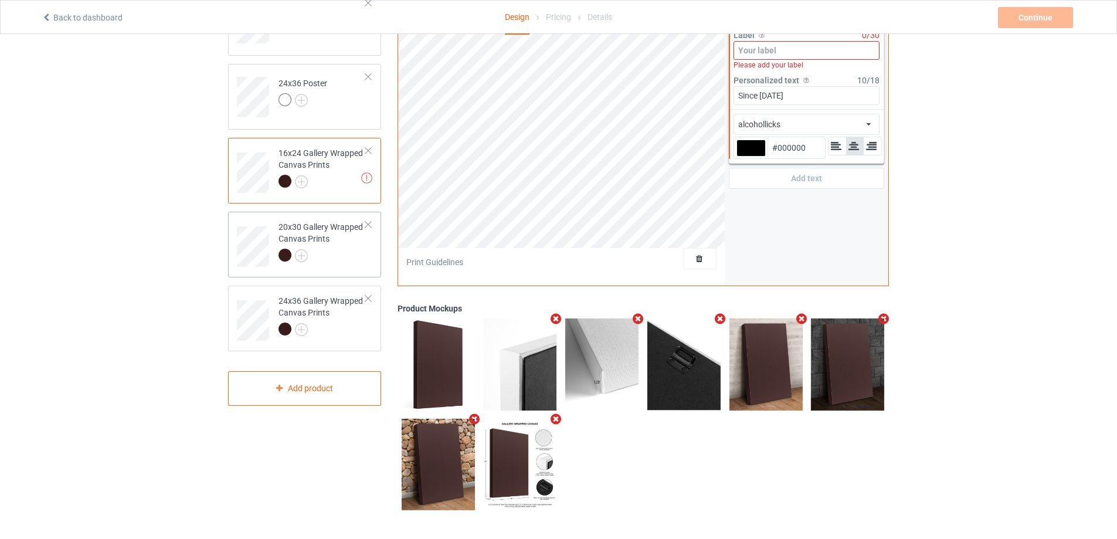
type input "Since [DATE]"
type input "#ffffff"
click at [329, 245] on div "20x30 Gallery Wrapped Canvas Prints" at bounding box center [322, 241] width 87 height 40
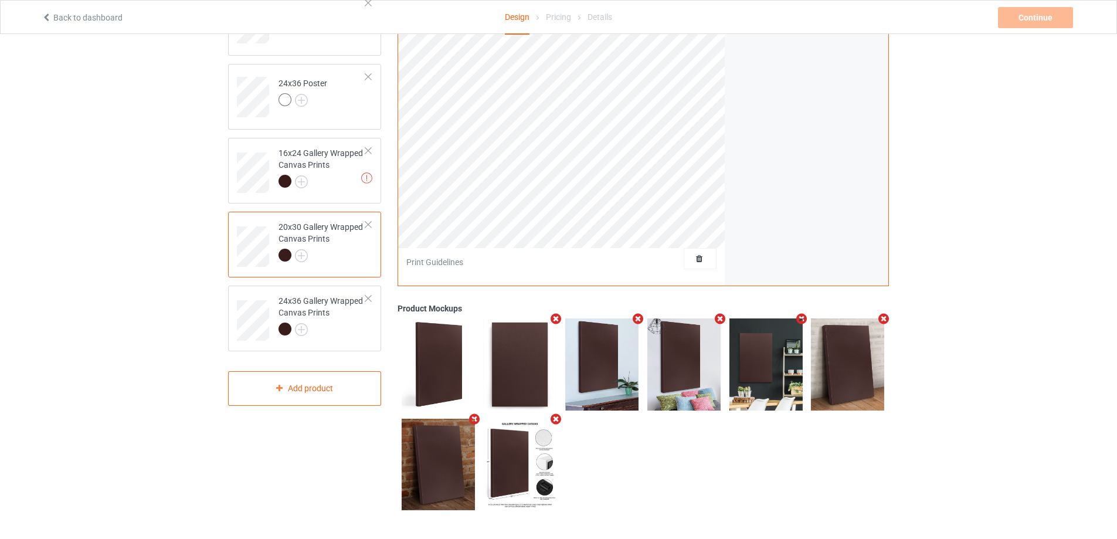
scroll to position [102, 0]
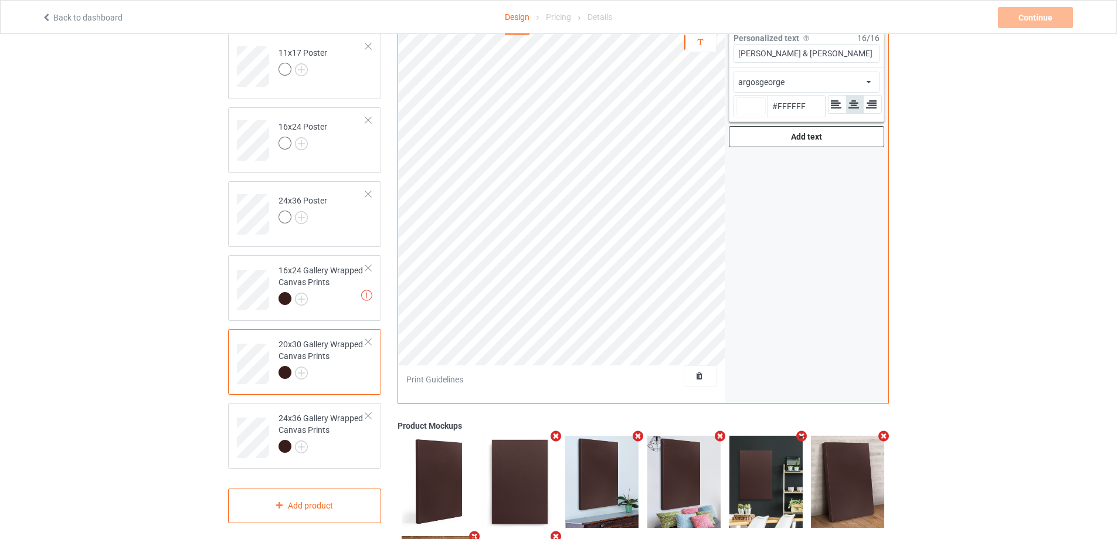
click at [793, 128] on div "Add text" at bounding box center [806, 136] width 155 height 21
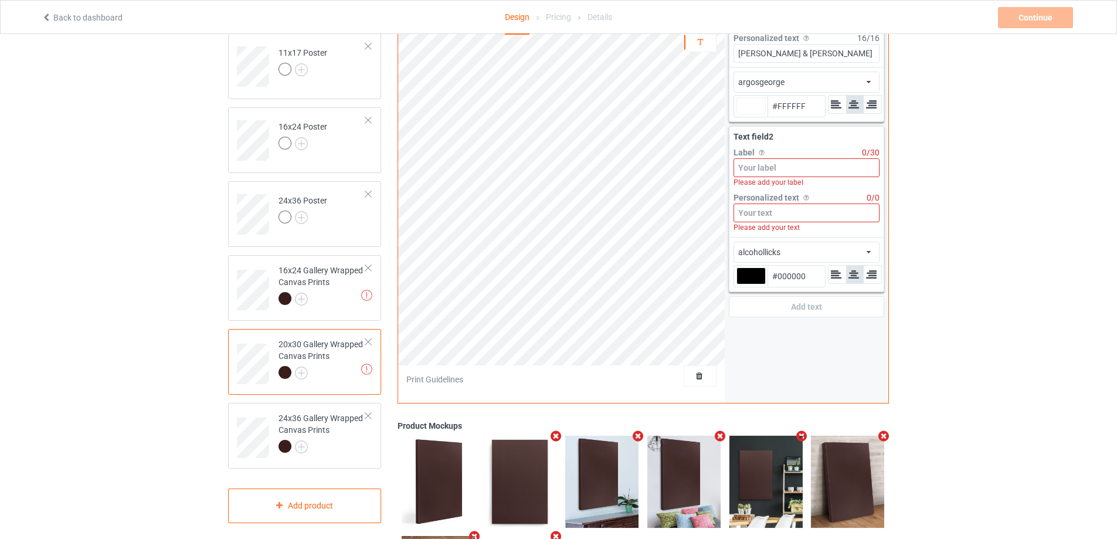
click at [772, 212] on input at bounding box center [807, 213] width 146 height 19
paste input "Since [DATE]"
type input "#ffffff"
type input "Since [DATE]"
type input "#ffffff"
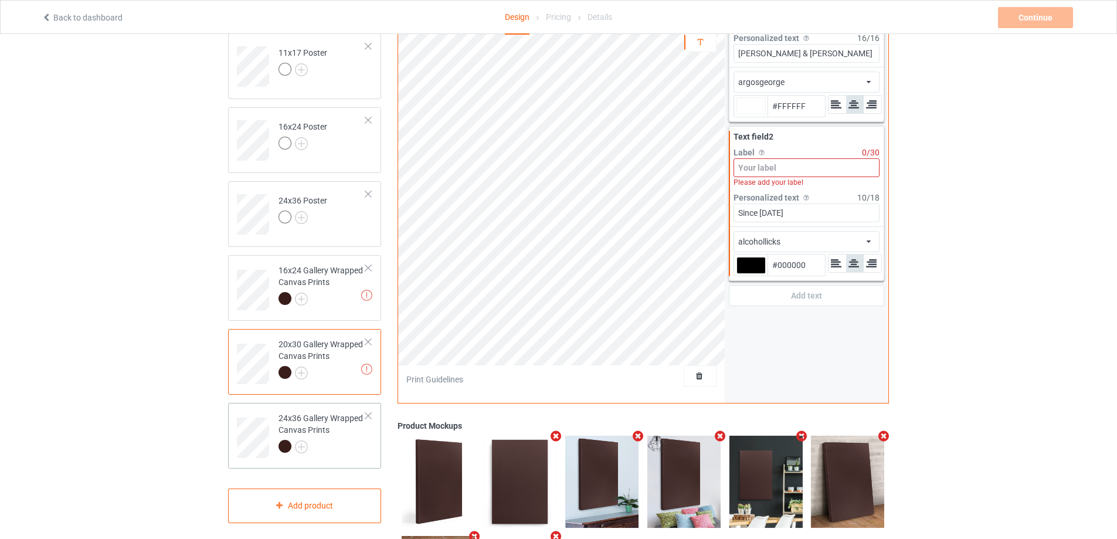
click at [319, 448] on div at bounding box center [322, 448] width 87 height 16
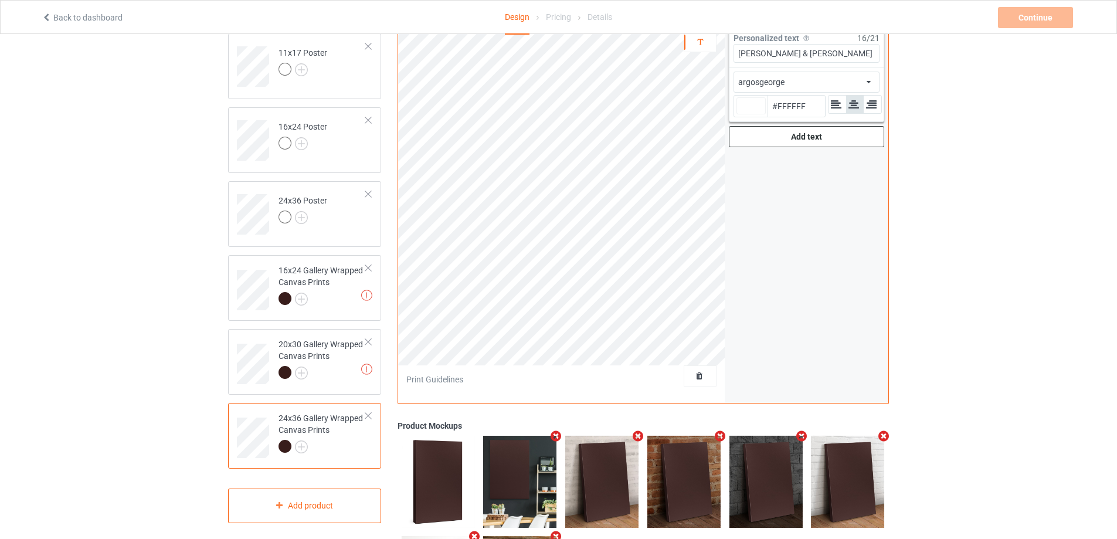
click at [829, 139] on div "Add text" at bounding box center [806, 136] width 155 height 21
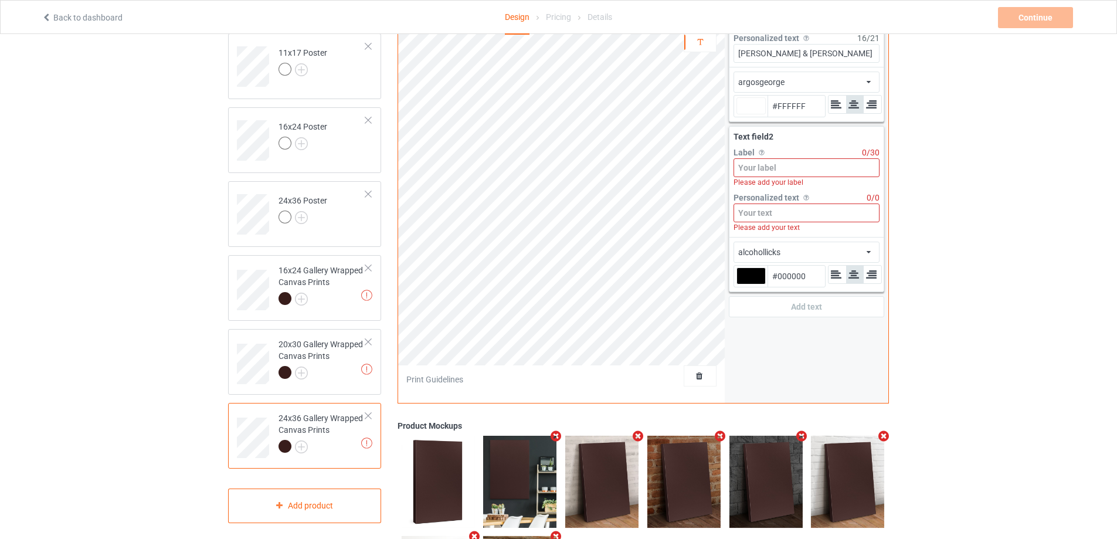
click at [761, 212] on input at bounding box center [807, 213] width 146 height 19
paste input "Since [DATE]"
type input "#ffffff"
type input "Since [DATE]"
click at [778, 169] on input at bounding box center [807, 167] width 146 height 19
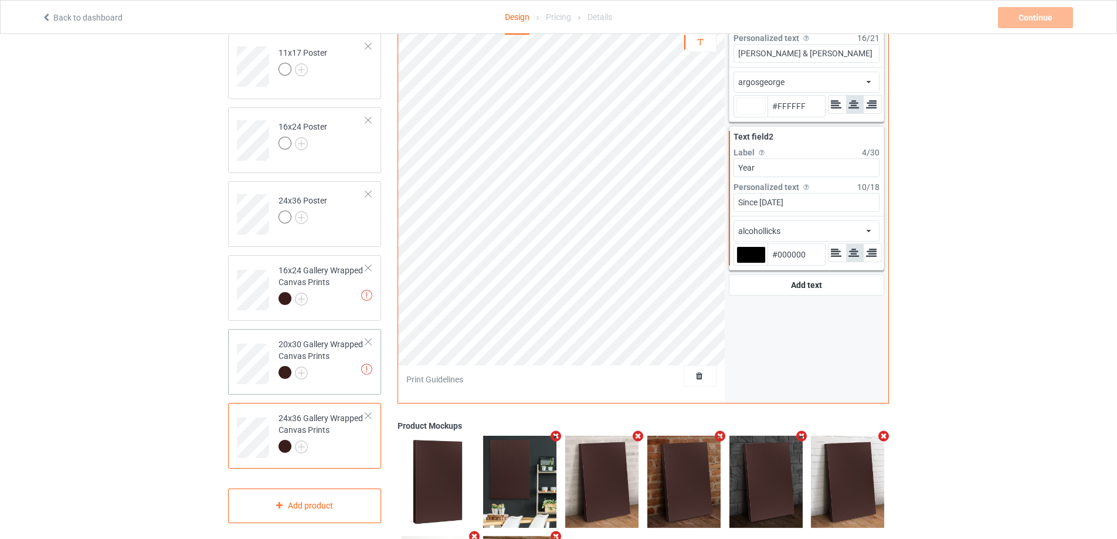
click at [328, 362] on div "20x30 Gallery Wrapped Canvas Prints" at bounding box center [322, 358] width 87 height 40
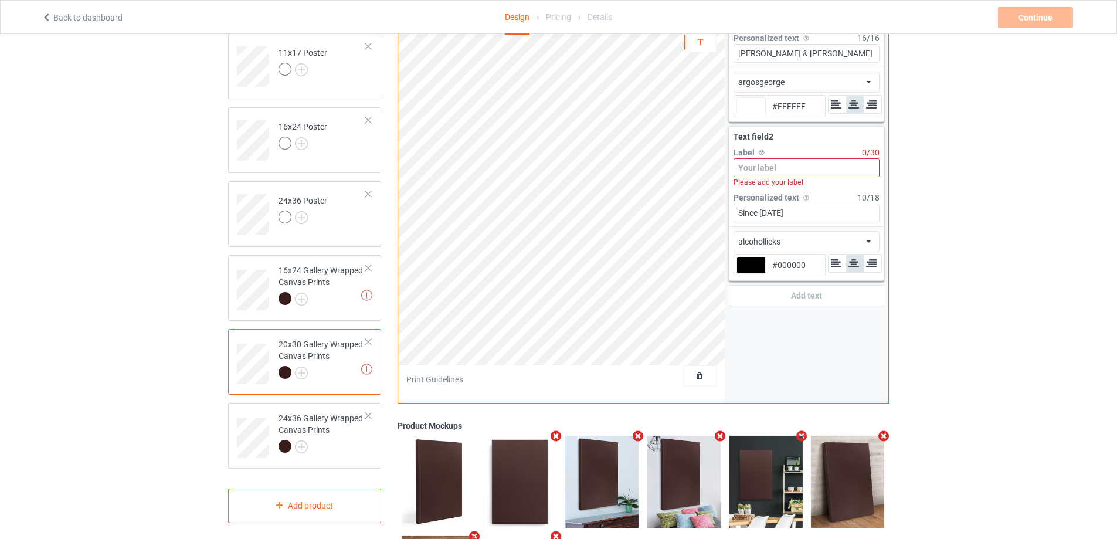
click at [765, 174] on input at bounding box center [807, 167] width 146 height 19
paste input "Year"
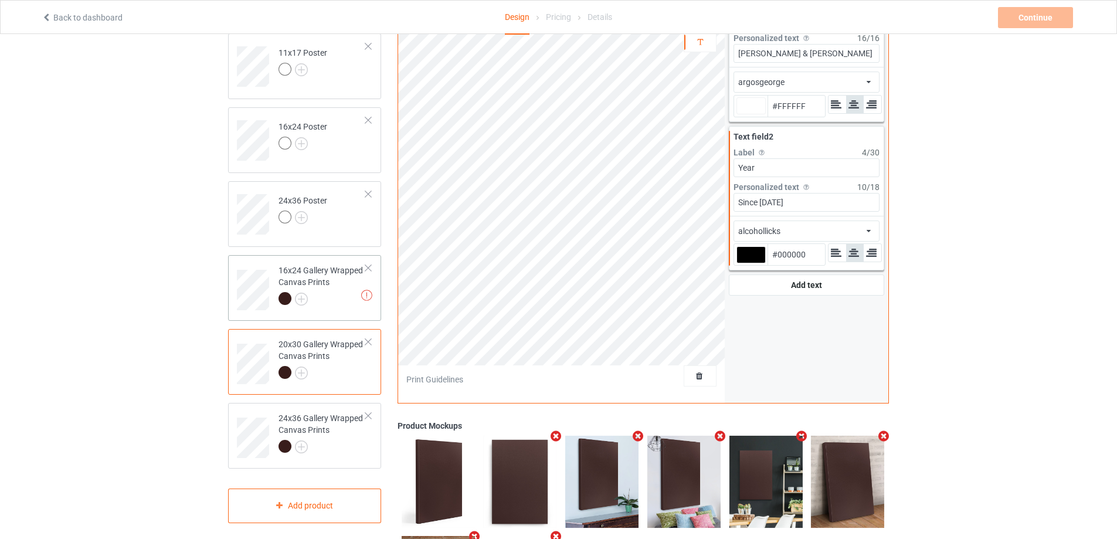
click at [324, 290] on div "16x24 Gallery Wrapped Canvas Prints" at bounding box center [322, 285] width 87 height 40
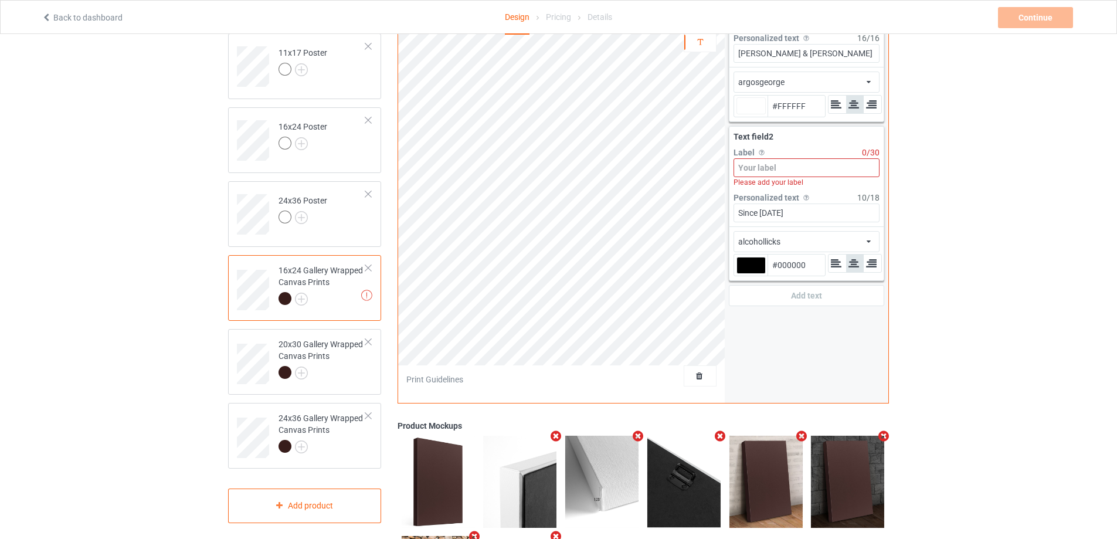
click at [772, 162] on input at bounding box center [807, 167] width 146 height 19
paste input "Year"
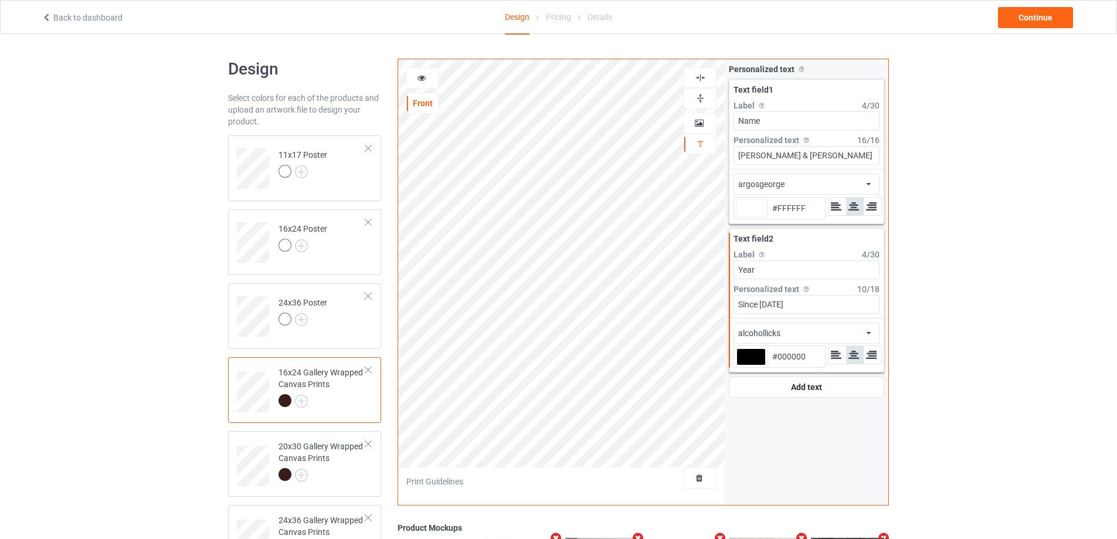
click at [749, 354] on div at bounding box center [751, 356] width 29 height 17
click at [749, 365] on input "#000000" at bounding box center [751, 373] width 29 height 16
click at [787, 333] on div "alcohollicks african airstream aladdin alcohollicks [PERSON_NAME] almontesnow a…" at bounding box center [807, 333] width 146 height 21
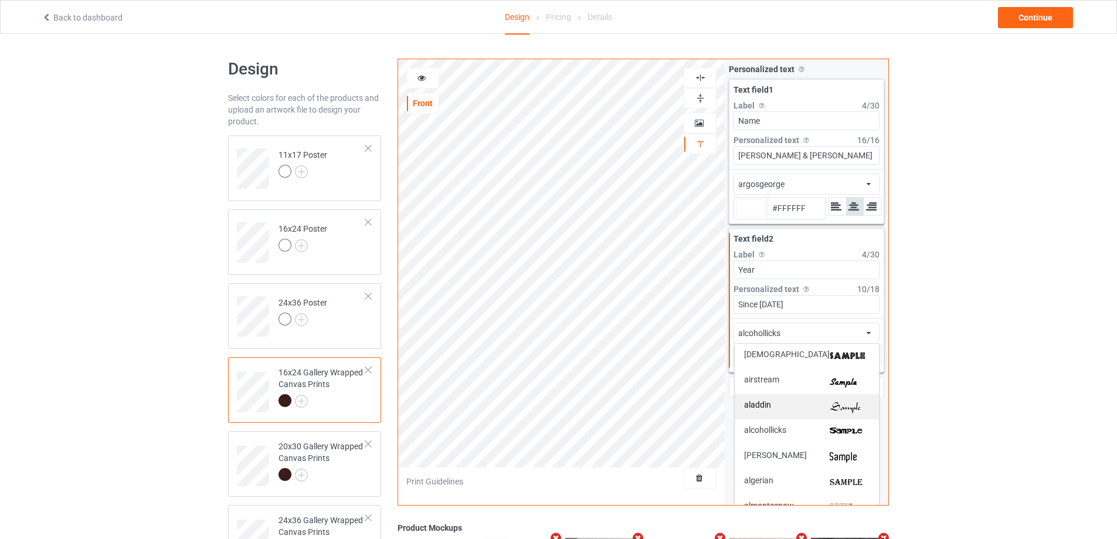
scroll to position [117, 0]
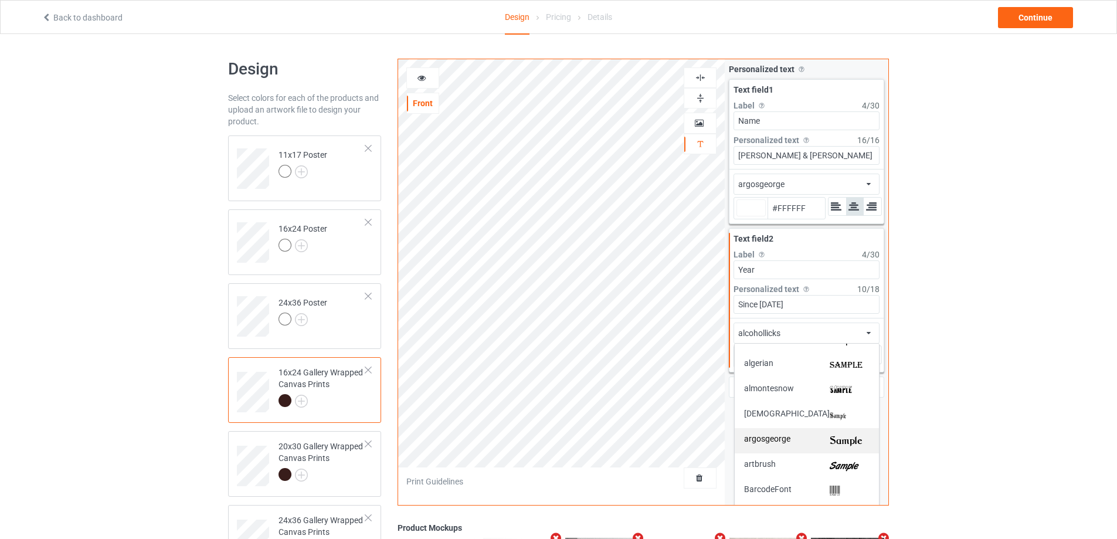
click at [822, 441] on div "argosgeorge" at bounding box center [807, 441] width 126 height 12
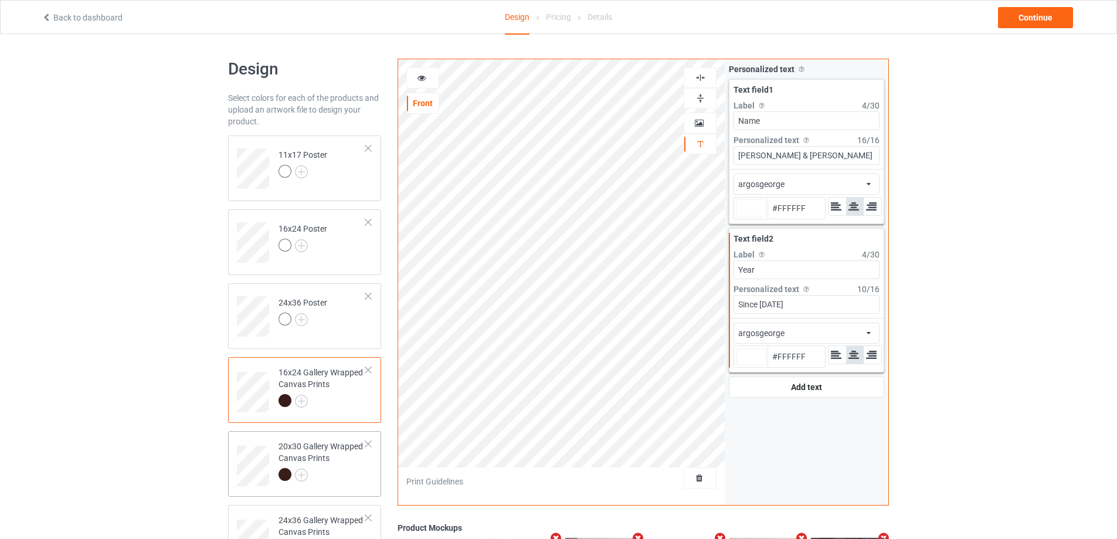
click at [309, 466] on div "20x30 Gallery Wrapped Canvas Prints" at bounding box center [322, 460] width 87 height 40
click at [803, 333] on div "alcohollicks african airstream aladdin alcohollicks [PERSON_NAME] almontesnow a…" at bounding box center [807, 333] width 146 height 21
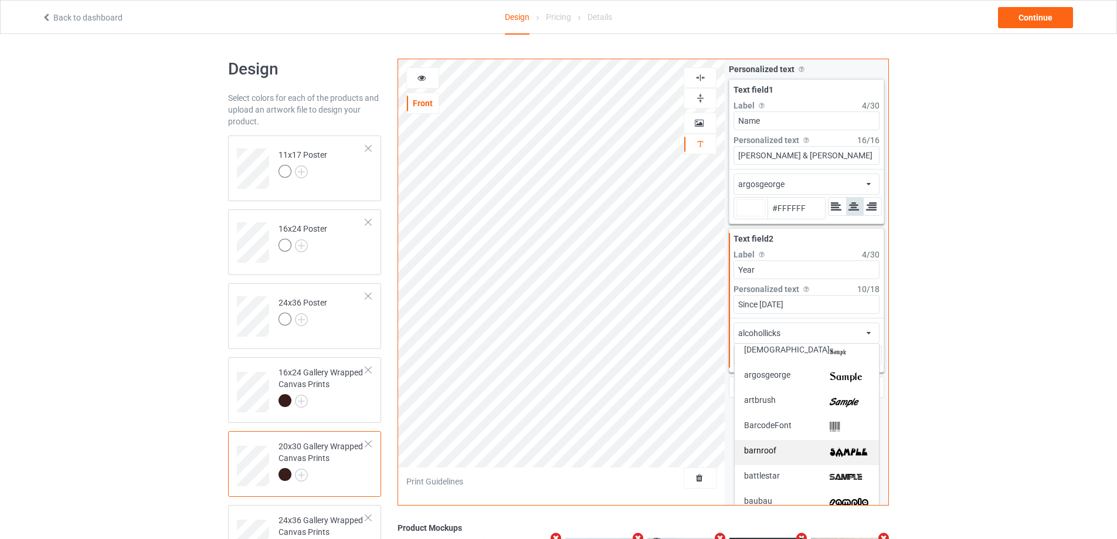
scroll to position [176, 0]
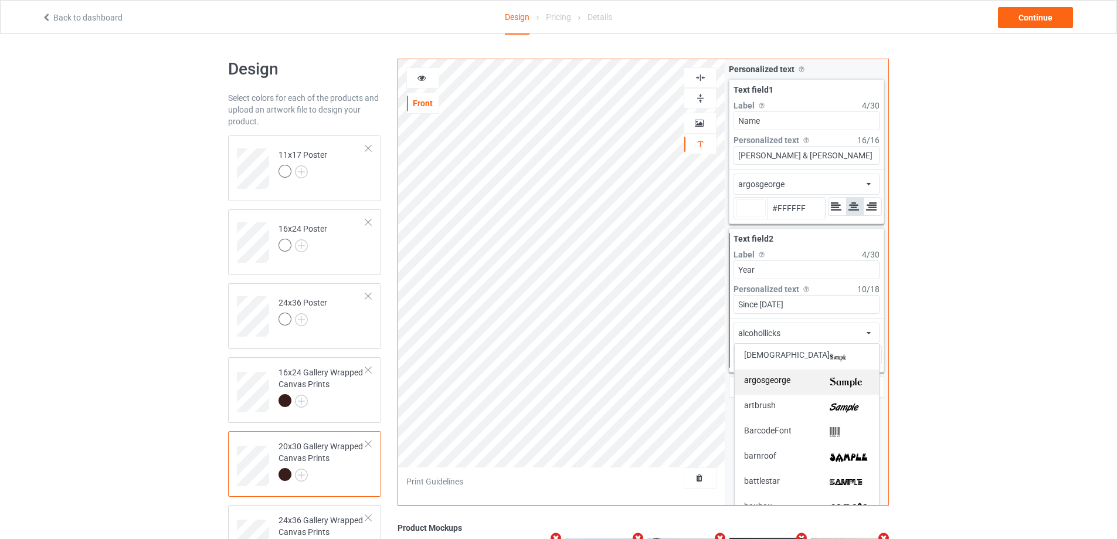
click at [830, 379] on img at bounding box center [850, 382] width 40 height 12
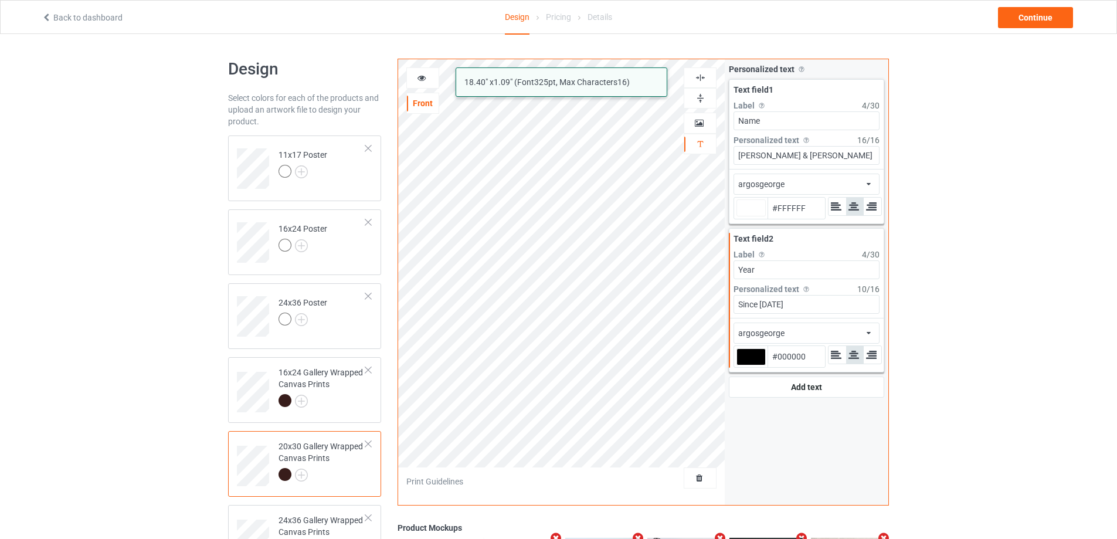
click at [748, 356] on div at bounding box center [751, 356] width 29 height 17
click at [748, 365] on input "#000000" at bounding box center [751, 373] width 29 height 16
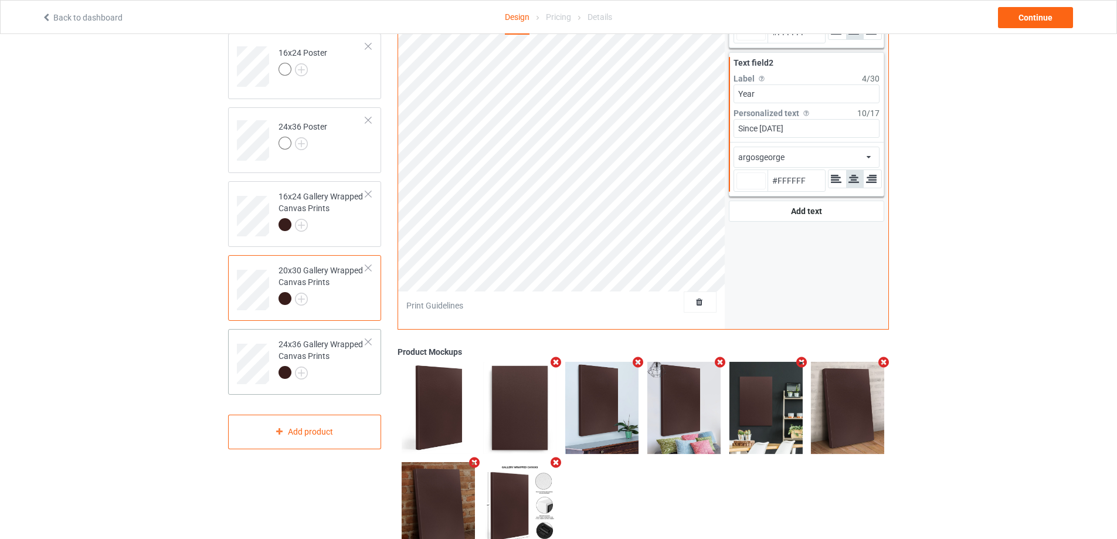
click at [340, 384] on td "24x36 Gallery Wrapped Canvas Prints" at bounding box center [322, 360] width 100 height 52
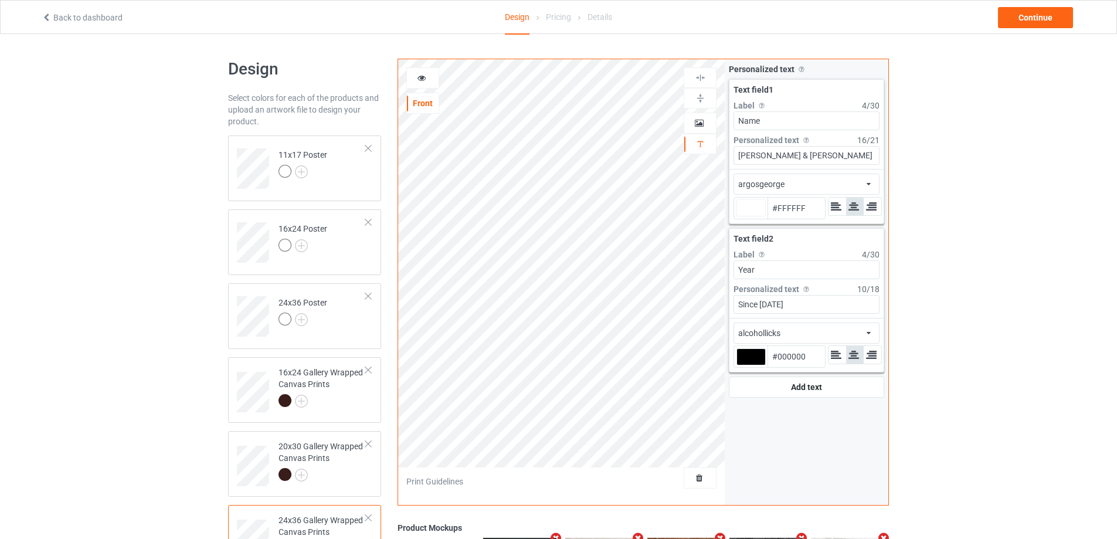
click at [753, 354] on div at bounding box center [751, 356] width 29 height 17
click at [753, 365] on input "#000000" at bounding box center [751, 373] width 29 height 16
click at [789, 330] on div "alcohollicks african airstream aladdin alcohollicks [PERSON_NAME] almontesnow a…" at bounding box center [807, 333] width 146 height 21
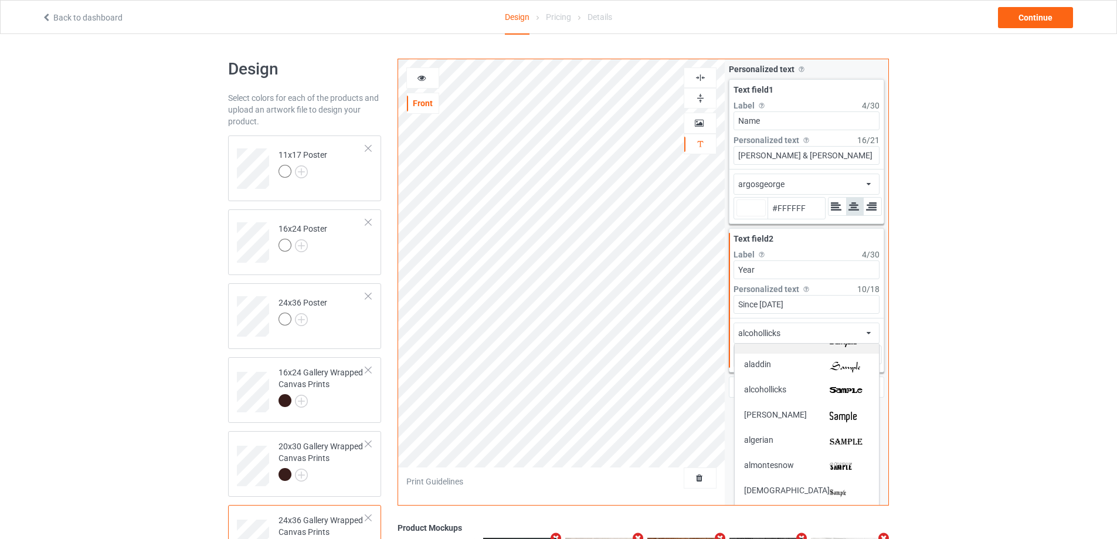
scroll to position [117, 0]
click at [823, 443] on div "argosgeorge" at bounding box center [807, 441] width 126 height 12
click at [364, 457] on div "20x30 Gallery Wrapped Canvas Prints" at bounding box center [322, 460] width 87 height 40
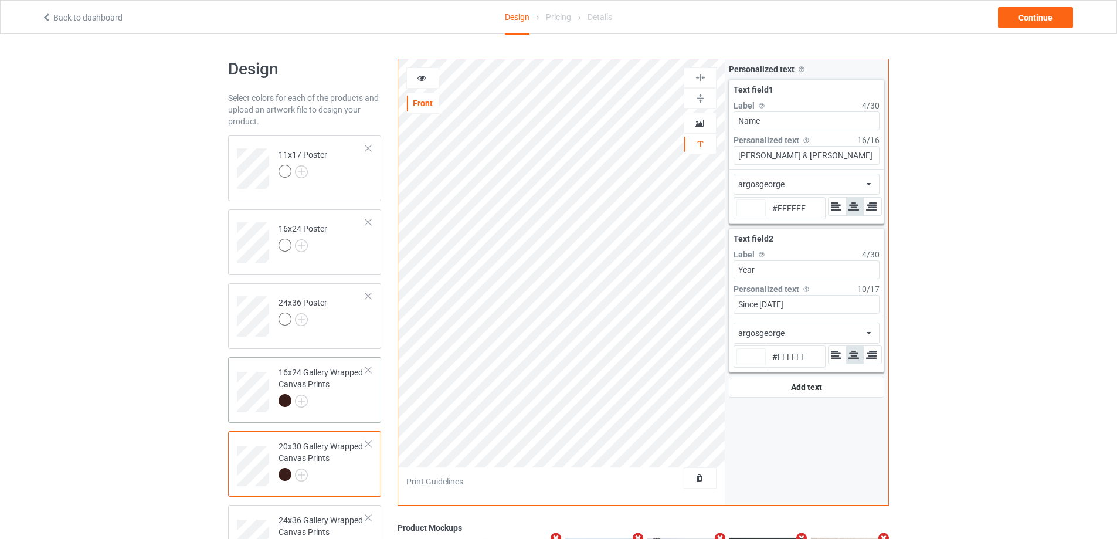
click at [347, 399] on div at bounding box center [322, 402] width 87 height 16
click at [350, 327] on td "24x36 Poster" at bounding box center [322, 312] width 100 height 49
click at [1039, 22] on div "Continue" at bounding box center [1035, 17] width 75 height 21
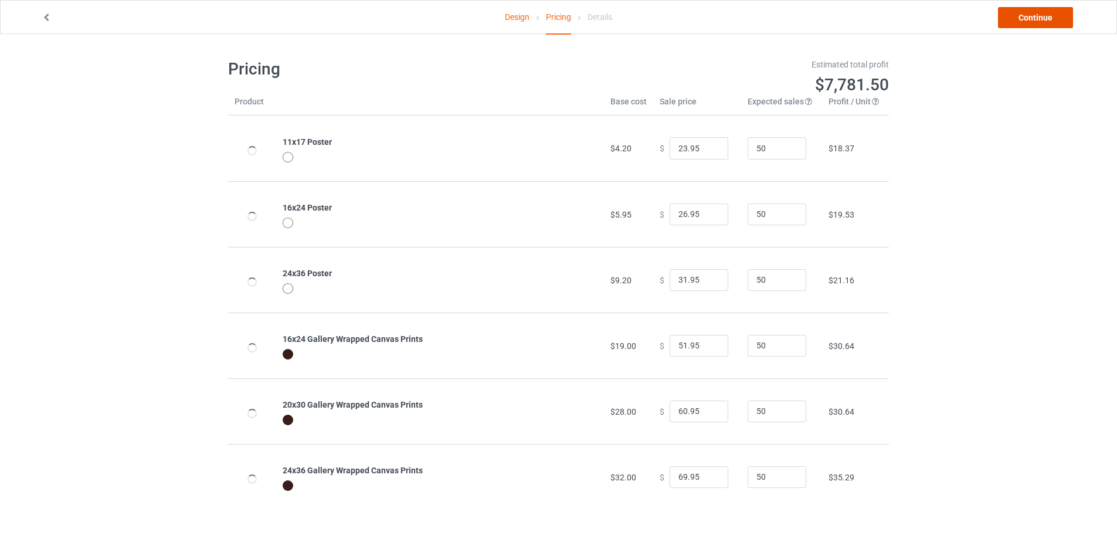
click at [1039, 22] on link "Continue" at bounding box center [1035, 17] width 75 height 21
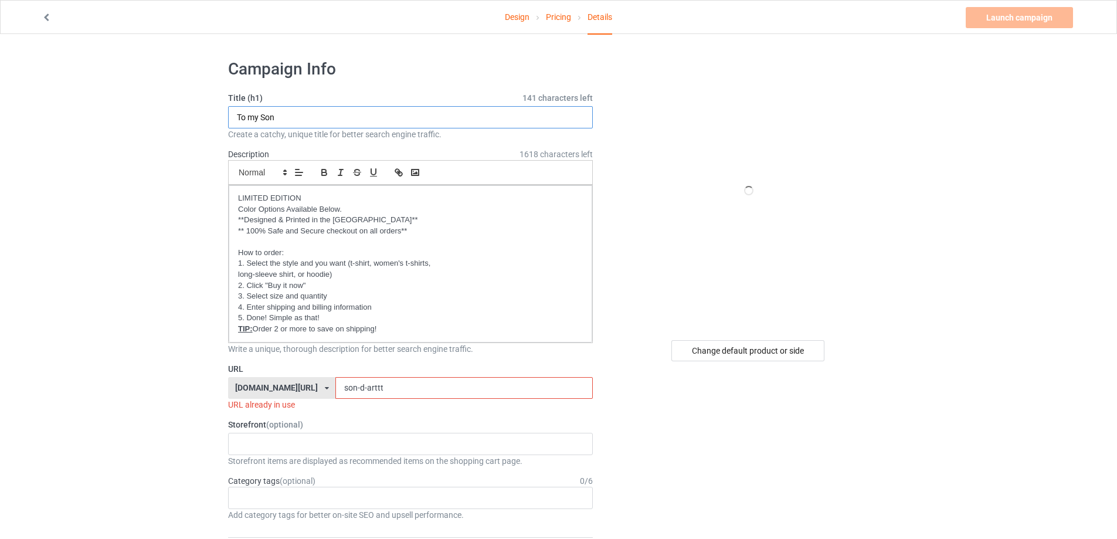
drag, startPoint x: 298, startPoint y: 113, endPoint x: 189, endPoint y: 117, distance: 108.6
drag, startPoint x: 396, startPoint y: 389, endPoint x: 270, endPoint y: 377, distance: 126.8
click at [270, 377] on div "[DOMAIN_NAME][URL] [DOMAIN_NAME][URL] [DOMAIN_NAME][URL] [DOMAIN_NAME][URL] [DO…" at bounding box center [410, 388] width 365 height 22
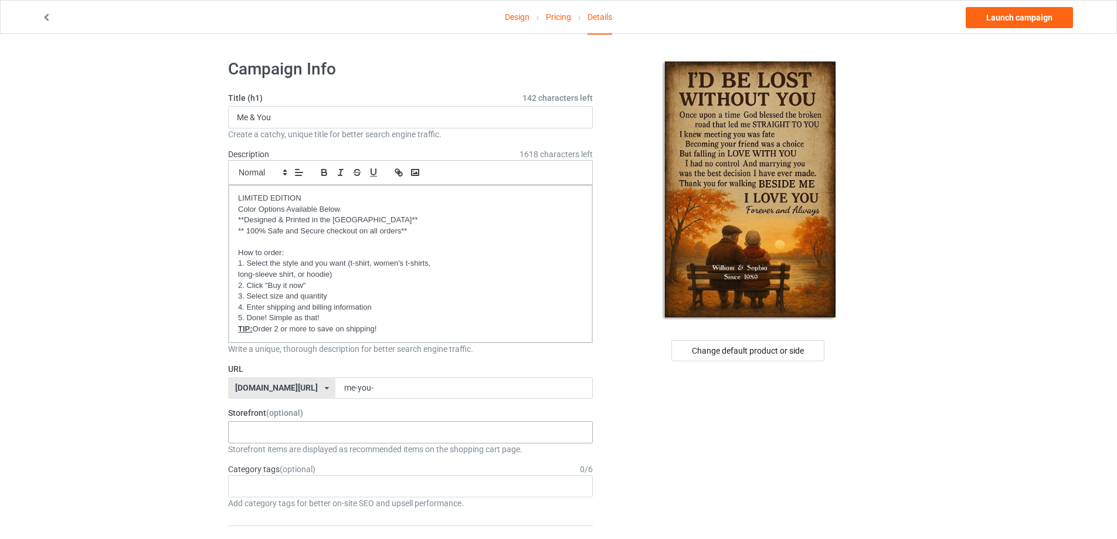
click at [298, 430] on div "Oh look! A Bookstore! Best friends/ Besties 2025 [PERSON_NAME] 2025 To my WIFE …" at bounding box center [410, 432] width 365 height 22
click at [1033, 22] on link "Launch campaign" at bounding box center [1019, 17] width 107 height 21
